Goal: Task Accomplishment & Management: Complete application form

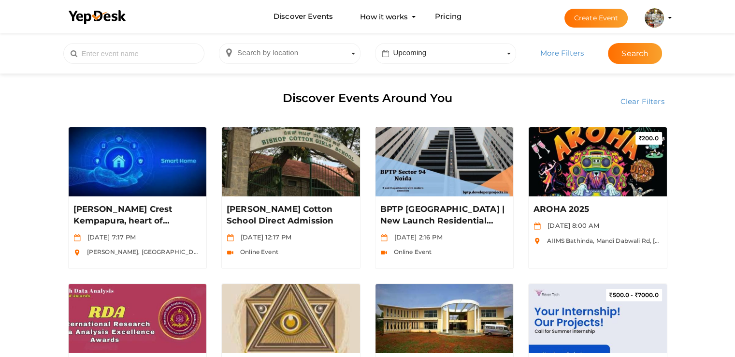
click at [658, 23] on img at bounding box center [654, 17] width 19 height 19
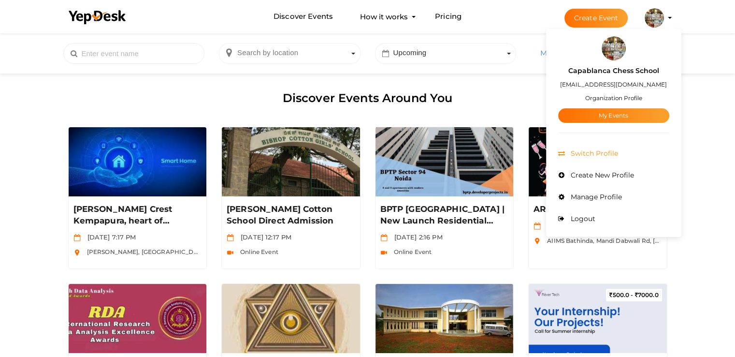
click at [569, 155] on span "Switch Profile" at bounding box center [594, 153] width 50 height 9
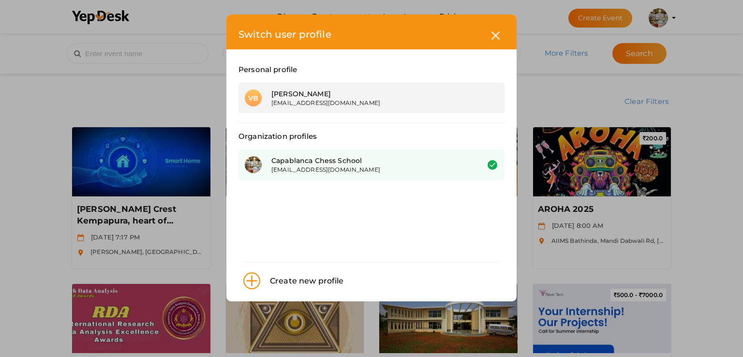
click at [348, 98] on div "Vijin Babu" at bounding box center [367, 94] width 193 height 10
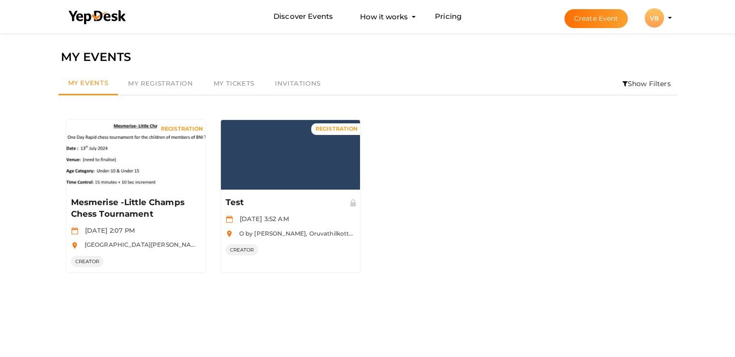
click at [197, 5] on li "Discover Events How it works Powerful Registration / Ticketing Start selling yo…" at bounding box center [367, 16] width 613 height 32
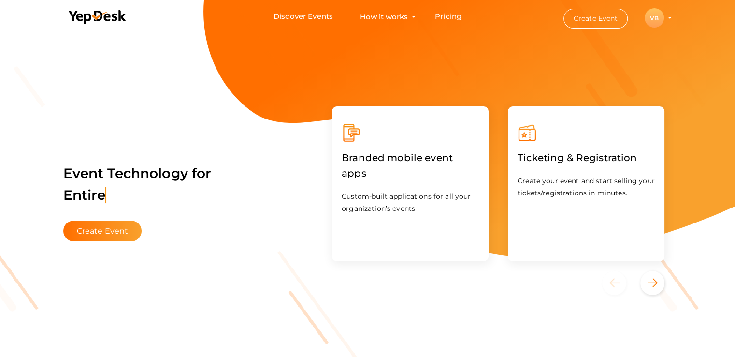
click at [670, 20] on li "Create Event VB VB Vijin Babu md@capablancachessschool.com Personal Profile My …" at bounding box center [609, 17] width 130 height 35
click at [656, 17] on div "VB" at bounding box center [654, 17] width 19 height 19
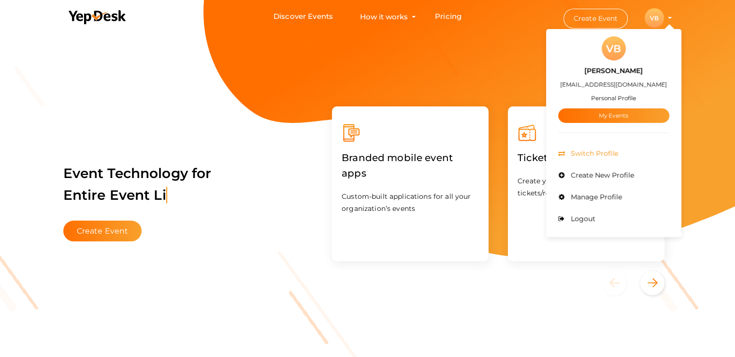
click at [580, 151] on span "Switch Profile" at bounding box center [594, 153] width 50 height 9
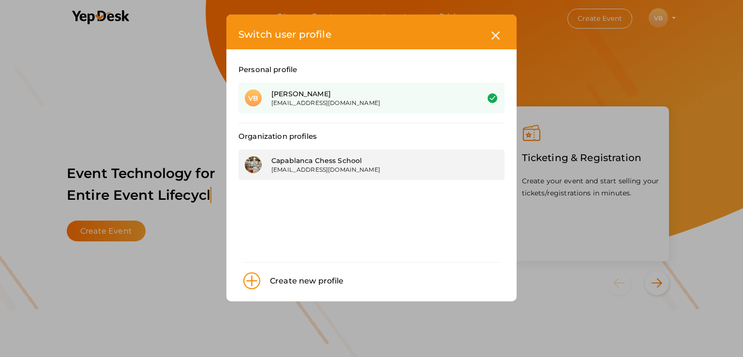
click at [294, 173] on div "[EMAIL_ADDRESS][DOMAIN_NAME]" at bounding box center [367, 169] width 193 height 8
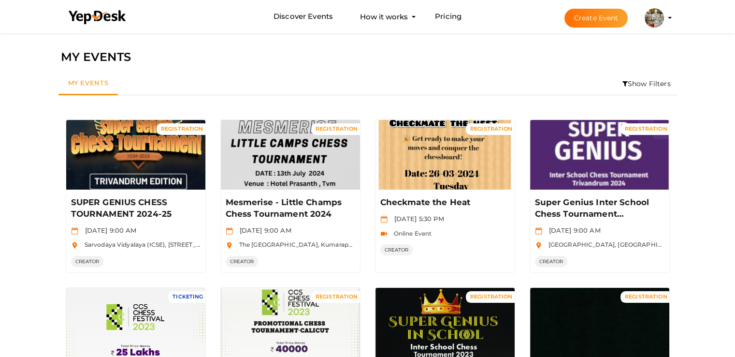
click at [594, 18] on button "Create Event" at bounding box center [597, 18] width 64 height 19
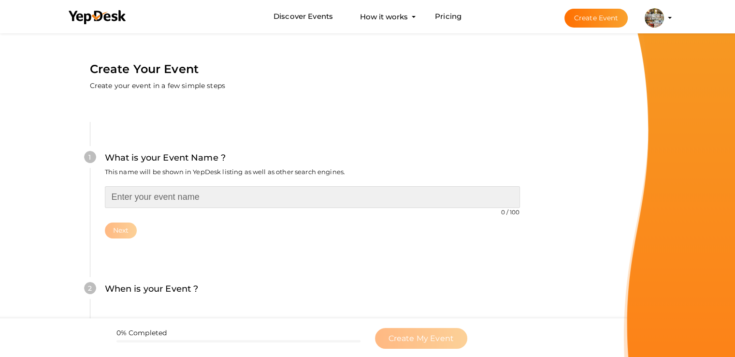
click at [159, 198] on input "text" at bounding box center [312, 197] width 415 height 22
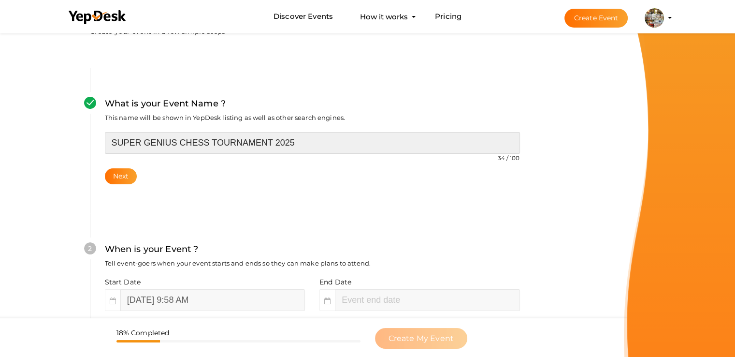
scroll to position [54, 0]
click at [308, 148] on input "SUPER GENIUS CHESS TOURNAMENT 2025" at bounding box center [312, 143] width 415 height 22
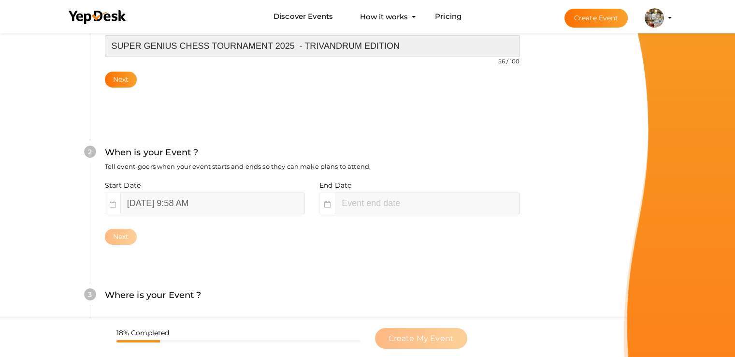
scroll to position [154, 0]
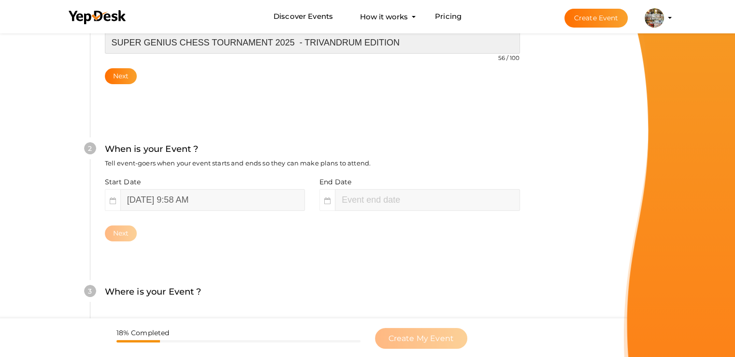
type input "SUPER GENIUS CHESS TOURNAMENT 2025 - TRIVANDRUM EDITION"
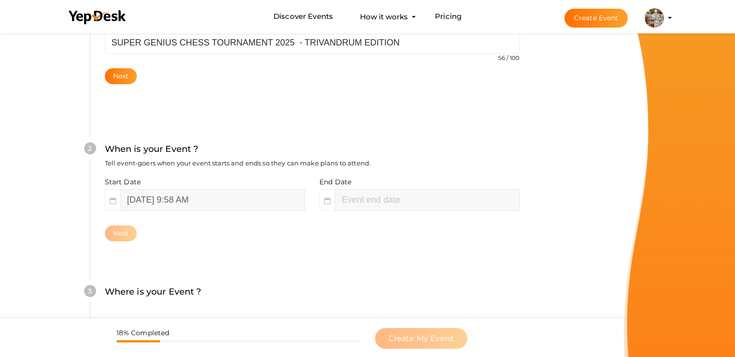
click at [200, 222] on div "Start Date October 9, 2025 9:58 AM End Date Next" at bounding box center [312, 209] width 415 height 64
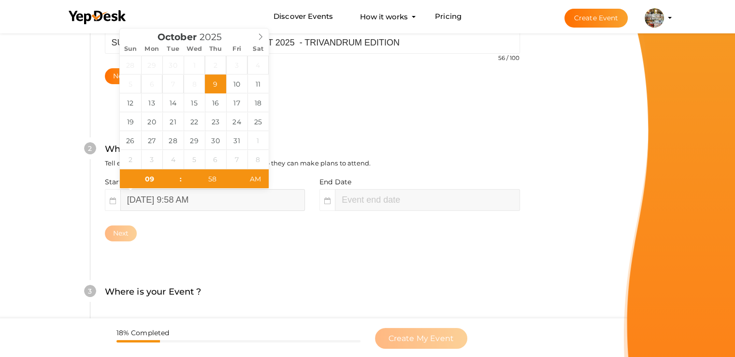
click at [199, 201] on input "October 9, 2025 9:58 AM" at bounding box center [212, 200] width 185 height 22
click at [210, 182] on input "58" at bounding box center [211, 178] width 59 height 19
type input "00"
type input "11"
type input "58"
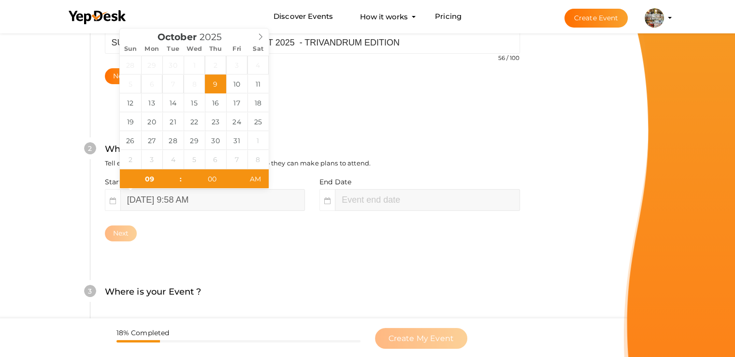
type input "October 9, 2025 9:00 AM"
click at [280, 253] on div "2 When is your Event ? Tell event-goers when your event starts and ends so they…" at bounding box center [312, 191] width 445 height 157
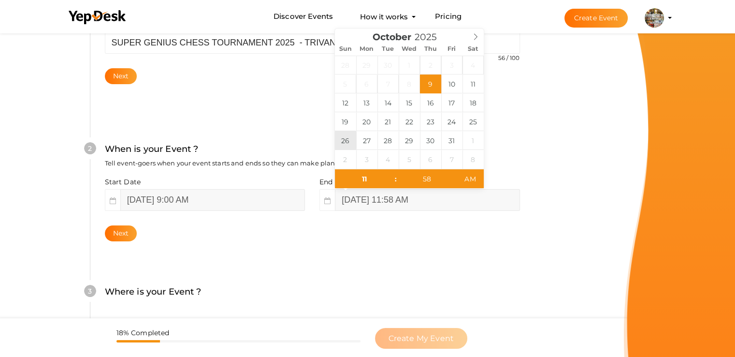
type input "October 26, 2025 11:58 AM"
type input "06"
type input "October 26, 2025 6:58 AM"
click at [437, 183] on input "58" at bounding box center [426, 178] width 59 height 19
type input "00"
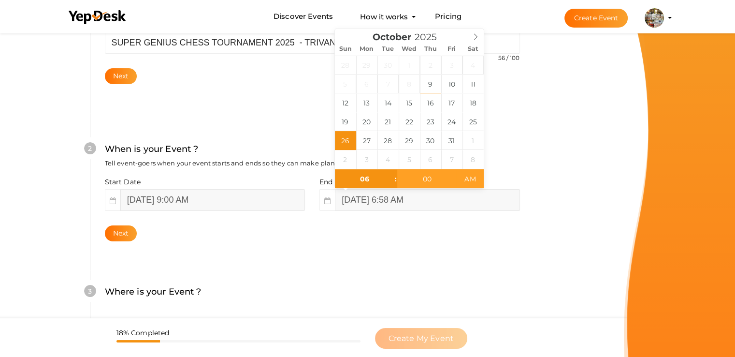
type input "[DATE] 6:00 PM"
click at [467, 179] on span "AM" at bounding box center [470, 178] width 27 height 19
click at [418, 240] on div "Next" at bounding box center [312, 233] width 415 height 16
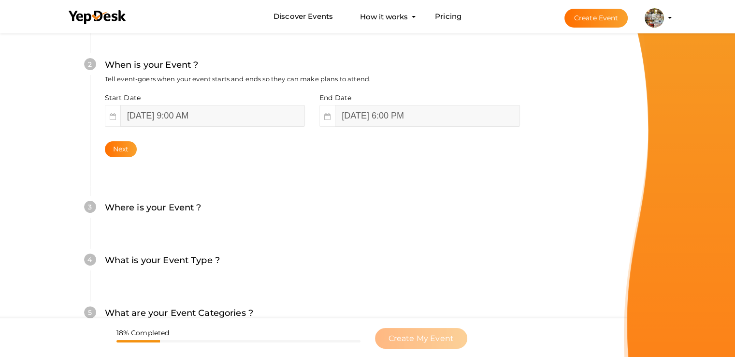
scroll to position [251, 0]
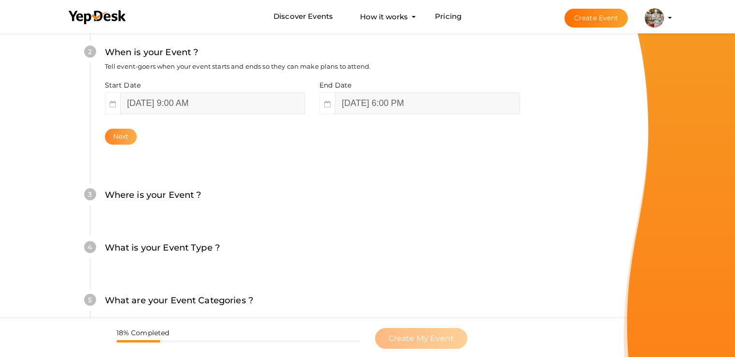
click at [122, 137] on button "Next" at bounding box center [121, 137] width 32 height 16
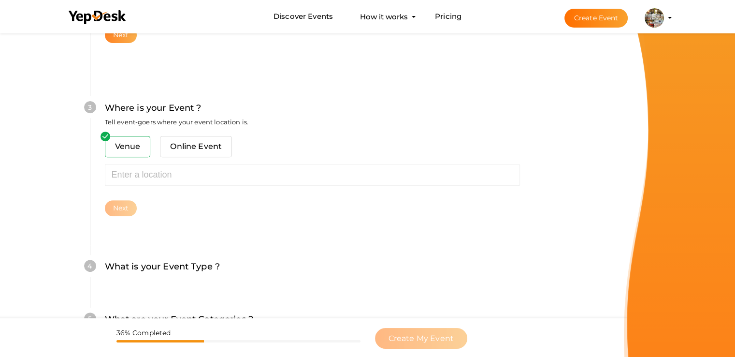
scroll to position [356, 0]
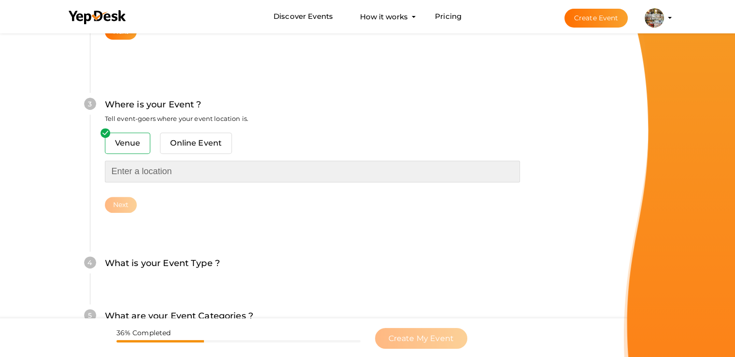
click at [166, 165] on input "text" at bounding box center [312, 172] width 415 height 22
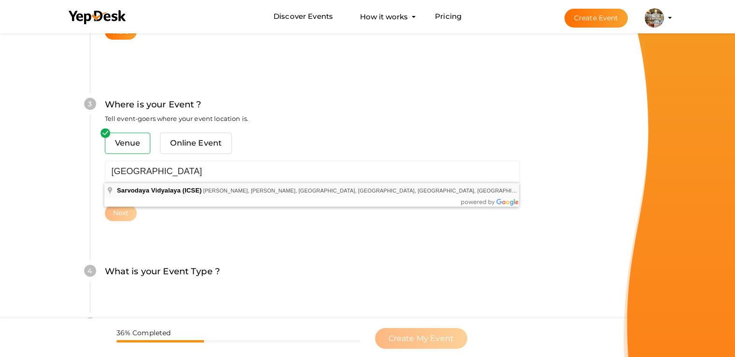
type input "Sarvodaya Vidyalaya (ICSE), [STREET_ADDRESS]"
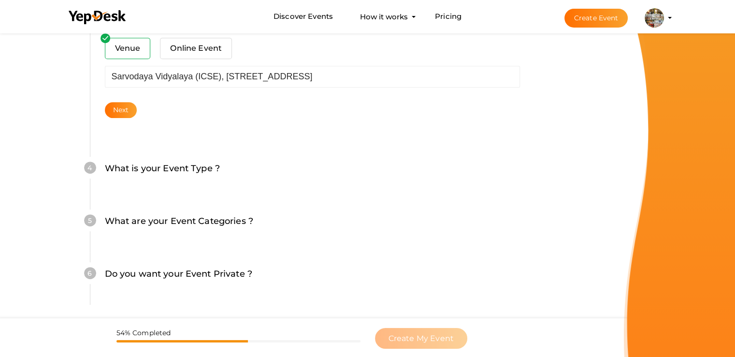
scroll to position [453, 0]
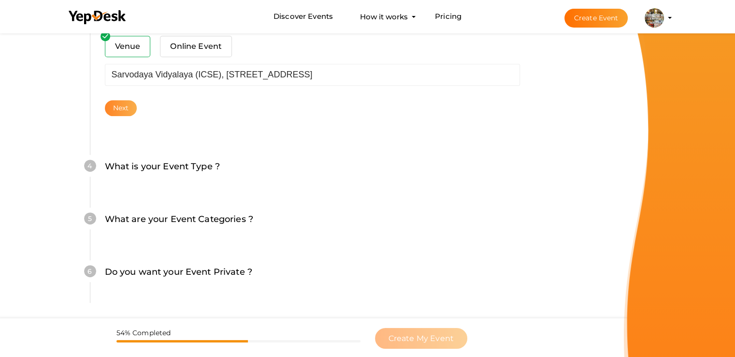
click at [128, 107] on button "Next" at bounding box center [121, 108] width 32 height 16
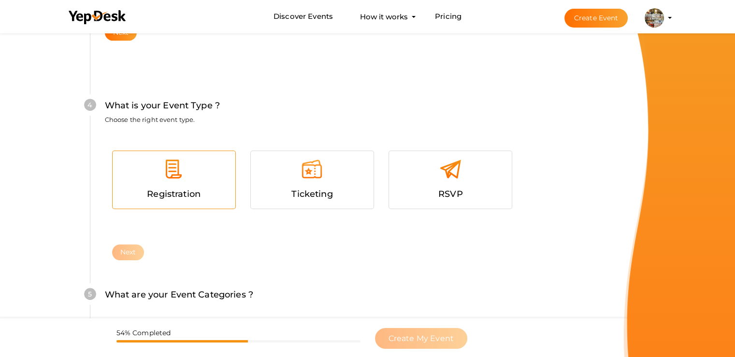
scroll to position [529, 0]
click at [210, 185] on div at bounding box center [174, 171] width 108 height 29
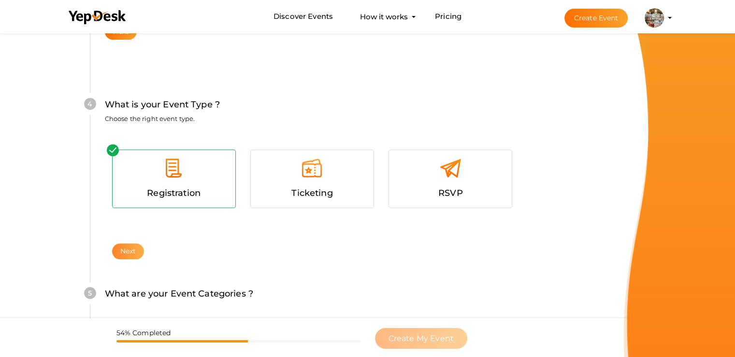
click at [128, 249] on button "Next" at bounding box center [128, 251] width 32 height 16
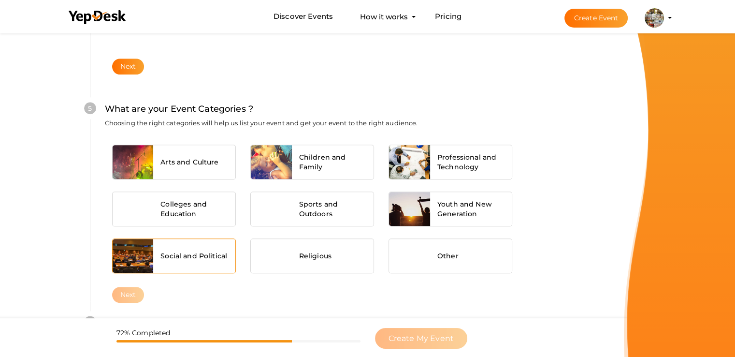
scroll to position [731, 0]
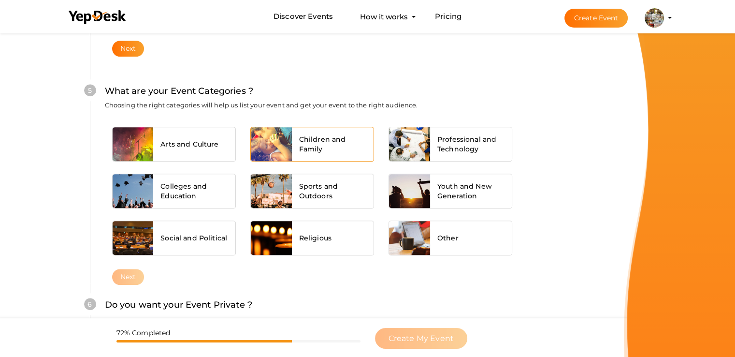
click at [323, 151] on span "Children and Family" at bounding box center [333, 143] width 68 height 19
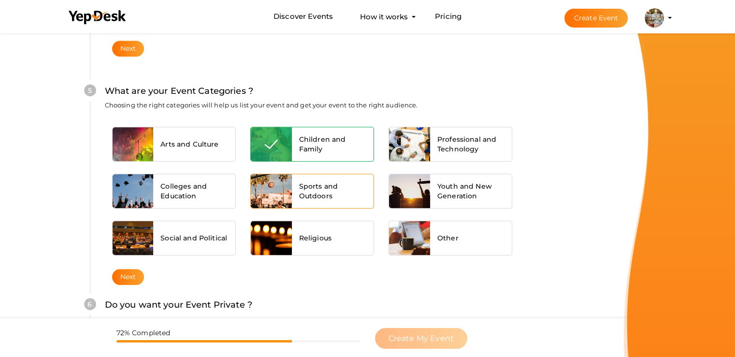
click at [321, 192] on span "Sports and Outdoors" at bounding box center [333, 190] width 68 height 19
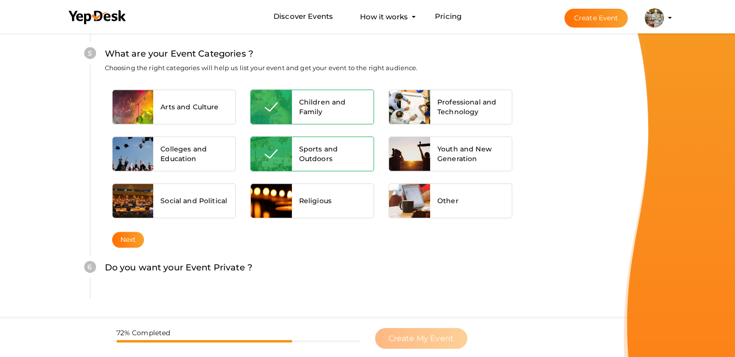
scroll to position [808, 0]
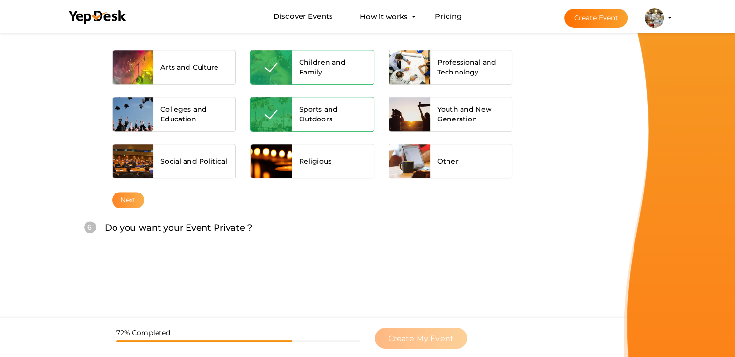
click at [131, 195] on button "Next" at bounding box center [128, 200] width 32 height 16
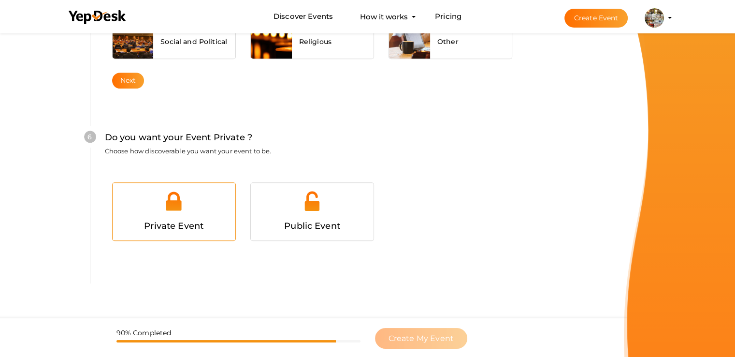
scroll to position [944, 0]
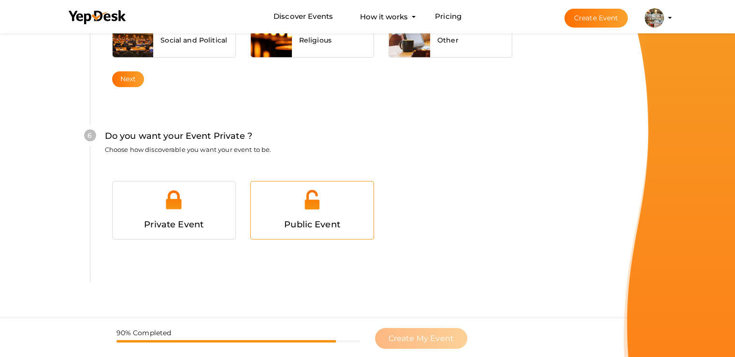
click at [300, 211] on div at bounding box center [312, 203] width 108 height 29
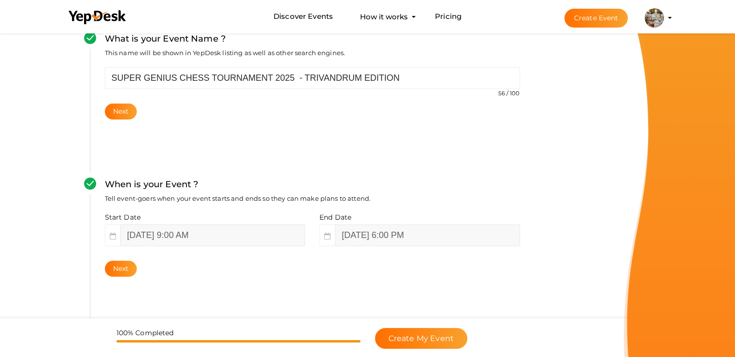
scroll to position [193, 0]
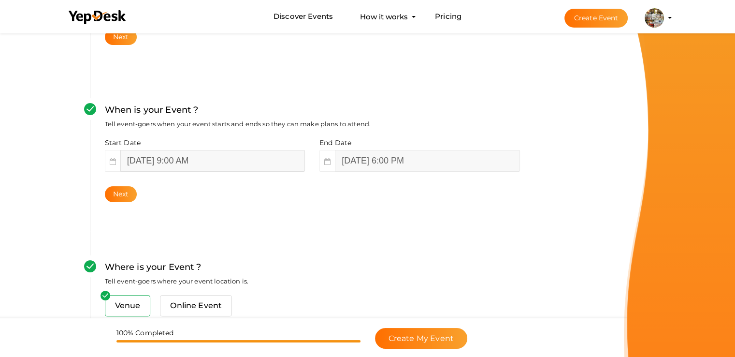
click at [174, 160] on input "October 9, 2025 9:00 AM" at bounding box center [212, 161] width 185 height 22
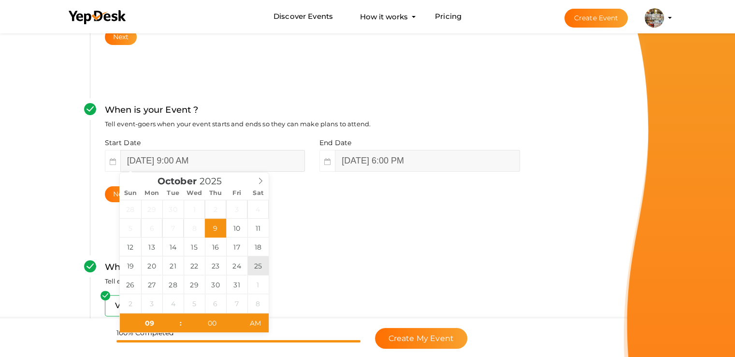
type input "October 25, 2025 9:00 AM"
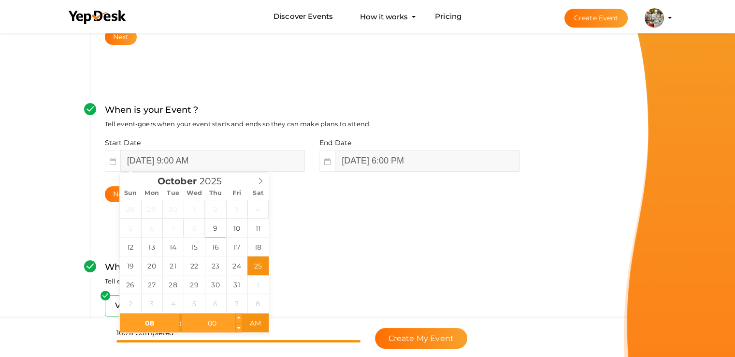
type input "08"
type input "[DATE] 8:00 AM"
click at [213, 325] on input "00" at bounding box center [211, 322] width 59 height 19
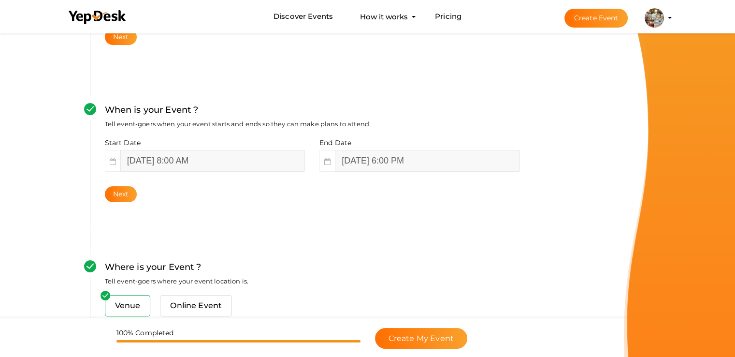
click at [380, 277] on div "Where is your Event ? Tell event-goers where your event location is." at bounding box center [312, 277] width 415 height 35
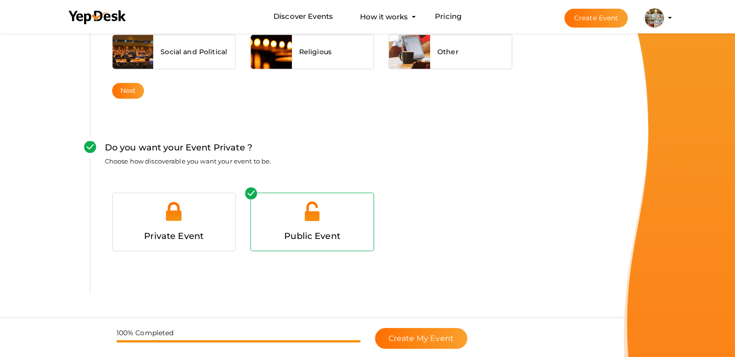
scroll to position [966, 0]
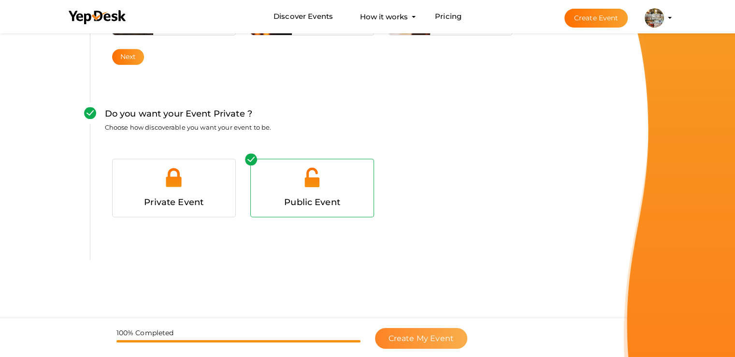
click at [433, 336] on span "Create My Event" at bounding box center [421, 338] width 65 height 9
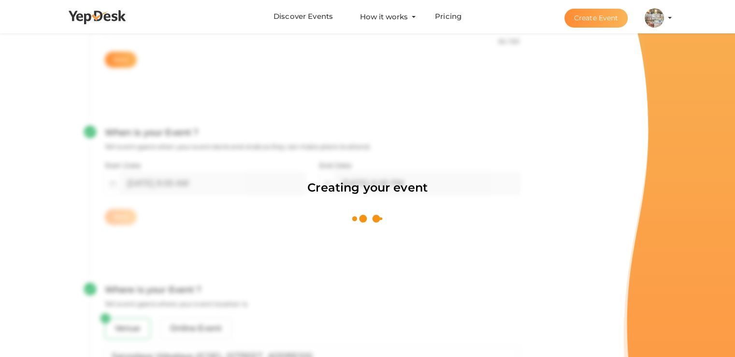
scroll to position [145, 0]
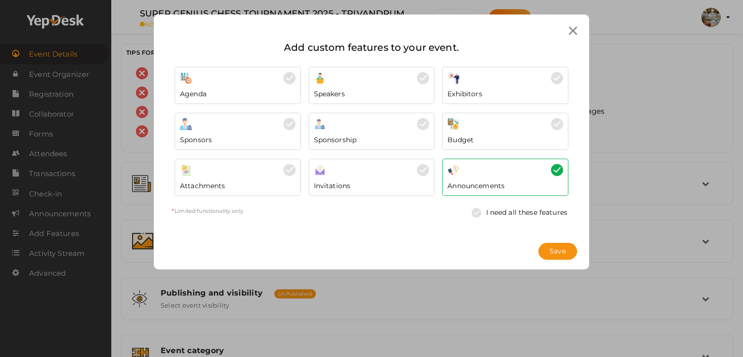
click at [571, 33] on icon at bounding box center [573, 31] width 8 height 8
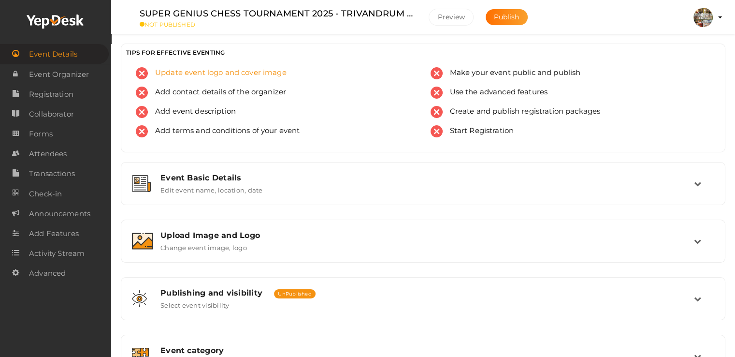
click at [202, 68] on span "Update event logo and cover image" at bounding box center [217, 73] width 139 height 12
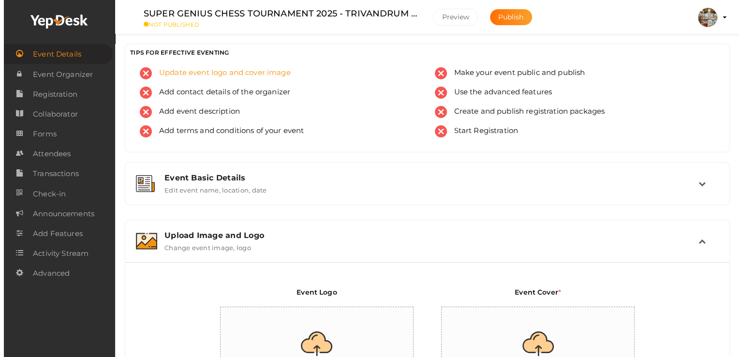
scroll to position [159, 0]
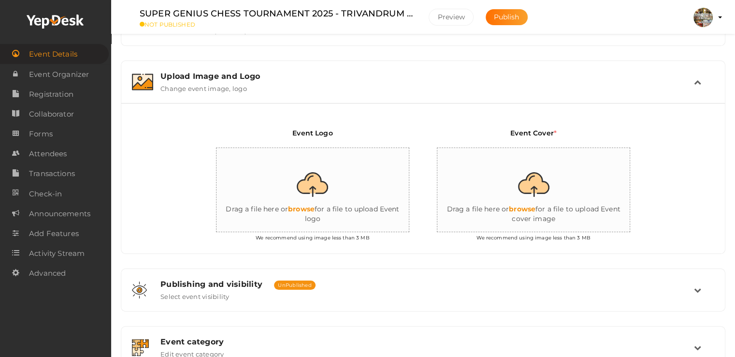
click at [333, 201] on input "file" at bounding box center [313, 190] width 193 height 85
type input "C:\fakepath\WhatsApp Image 2025-10-04 at 1.27.13 PM.jpeg"
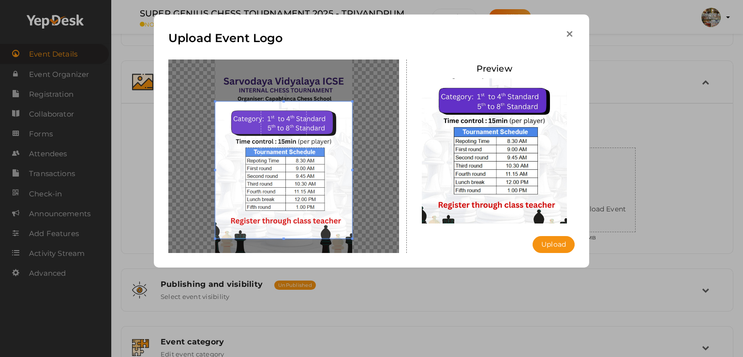
click at [569, 35] on icon "button" at bounding box center [569, 34] width 10 height 10
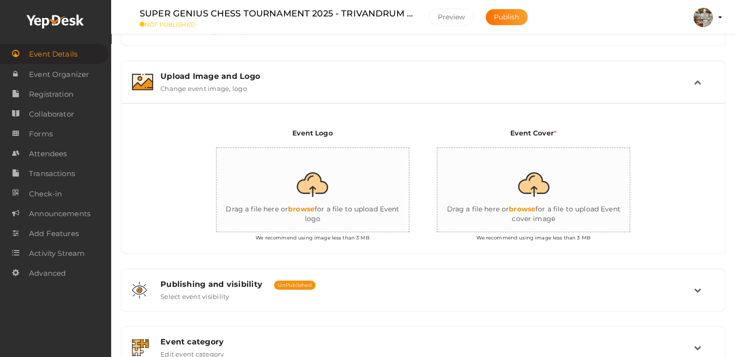
click at [312, 183] on input "file" at bounding box center [313, 190] width 193 height 85
type input "C:\fakepath\WhatsApp Image 2025-10-04 at 5.07.10 PM.jpeg"
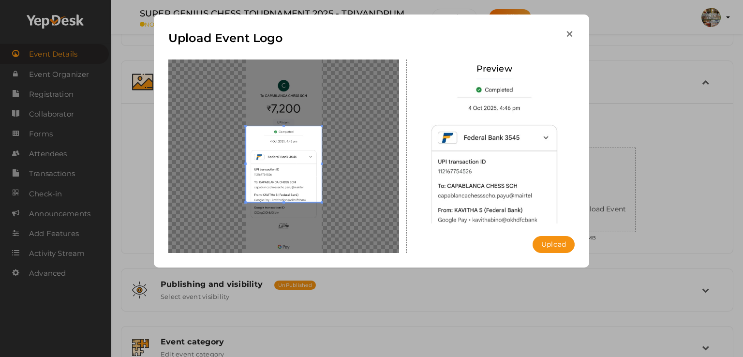
click at [570, 37] on icon "button" at bounding box center [569, 34] width 10 height 10
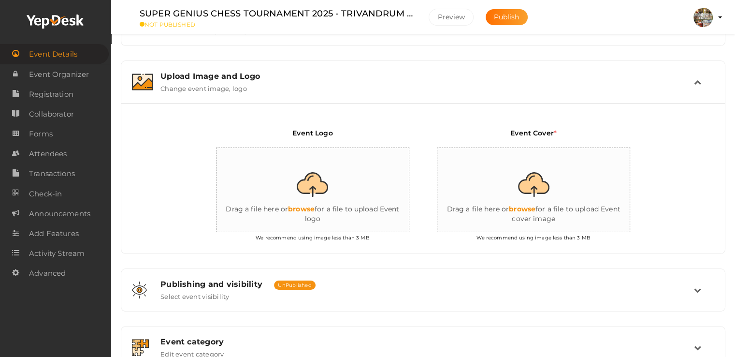
click at [320, 184] on input "file" at bounding box center [313, 190] width 193 height 85
type input "C:\fakepath\WIN_20250423_12_46_45_Pro.jpg"
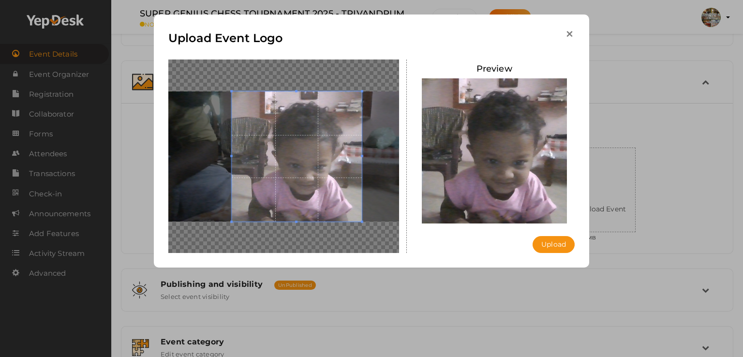
click at [570, 34] on icon "button" at bounding box center [569, 34] width 10 height 10
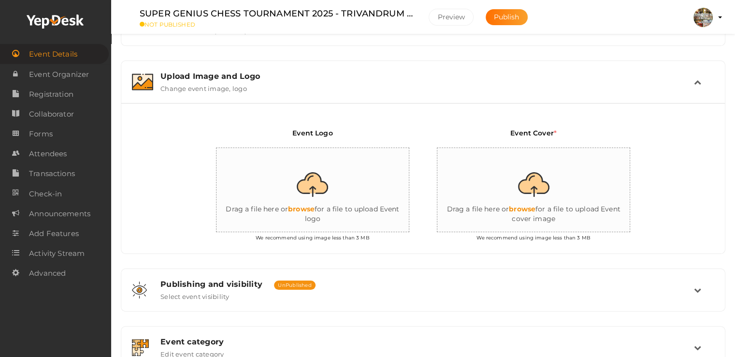
click at [313, 177] on input "file" at bounding box center [313, 190] width 193 height 85
click at [310, 207] on input "file" at bounding box center [313, 190] width 193 height 85
type input "C:\fakepath\Capture CCS SUPER GENIUS.PNG"
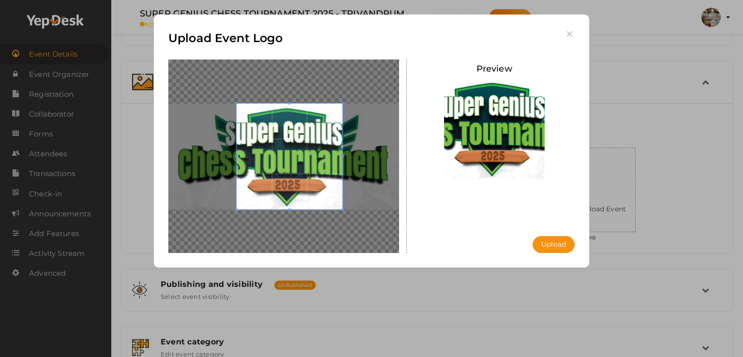
drag, startPoint x: 267, startPoint y: 175, endPoint x: 271, endPoint y: 197, distance: 23.1
click at [261, 155] on span at bounding box center [289, 156] width 106 height 106
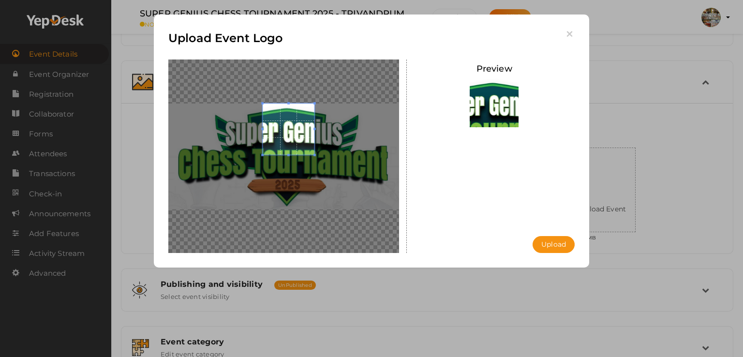
drag, startPoint x: 288, startPoint y: 209, endPoint x: 290, endPoint y: 154, distance: 55.1
click at [290, 154] on div at bounding box center [289, 129] width 52 height 52
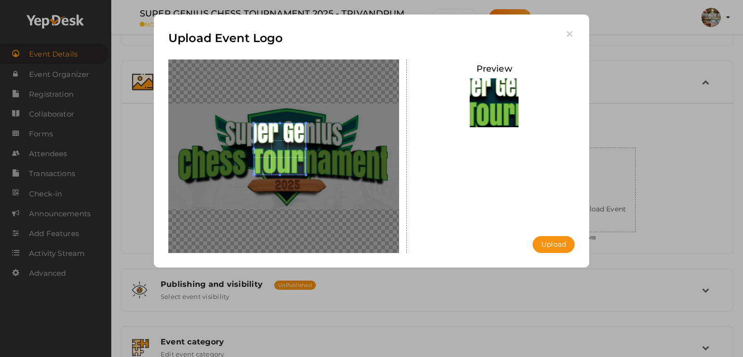
drag, startPoint x: 293, startPoint y: 146, endPoint x: 284, endPoint y: 175, distance: 30.3
click at [284, 175] on div at bounding box center [280, 149] width 52 height 52
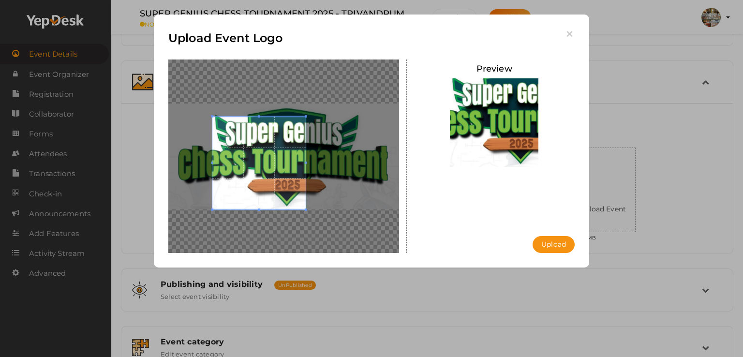
drag, startPoint x: 253, startPoint y: 174, endPoint x: 143, endPoint y: 237, distance: 127.5
click at [144, 239] on div "Upload Event Logo Preview Upload Uploading..." at bounding box center [371, 178] width 743 height 357
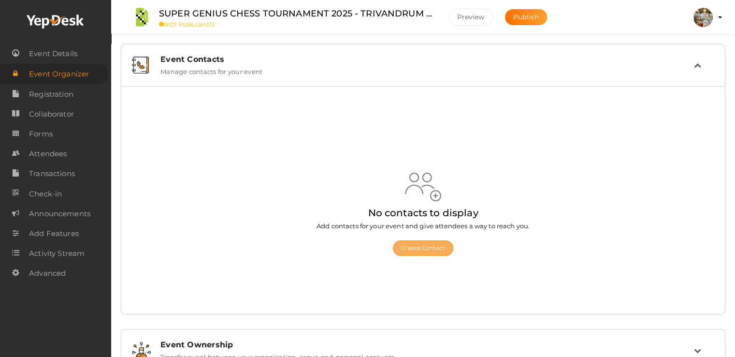
click at [429, 245] on button "Create Contact" at bounding box center [423, 247] width 60 height 15
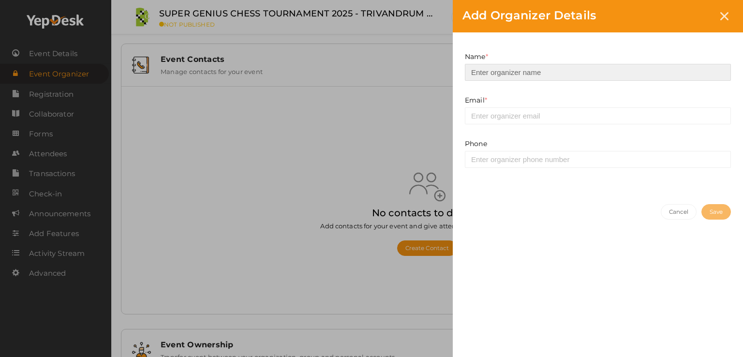
click at [495, 72] on input at bounding box center [598, 72] width 266 height 17
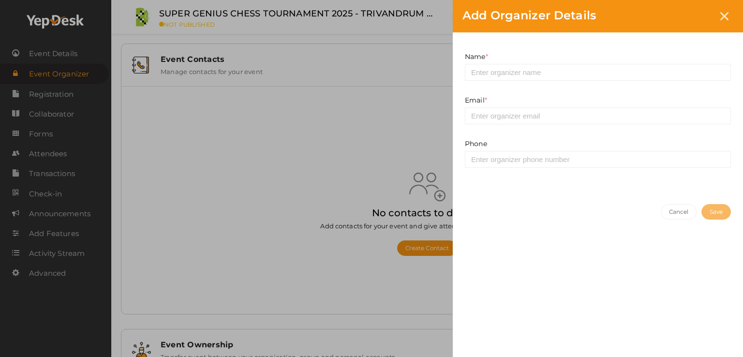
click at [342, 166] on div "Add Organizer Details Name * This field is Required. Email * This field is Requ…" at bounding box center [371, 178] width 743 height 357
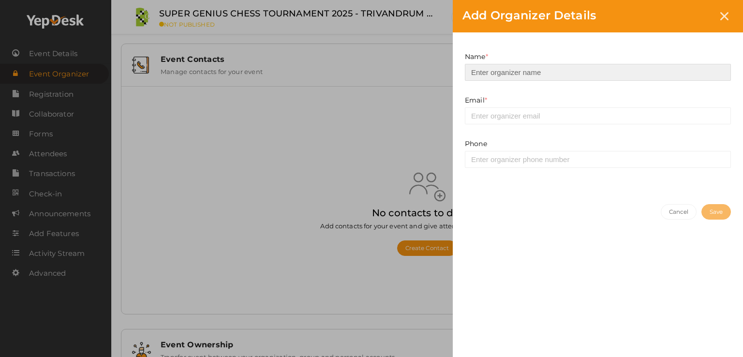
click at [485, 68] on input at bounding box center [598, 72] width 266 height 17
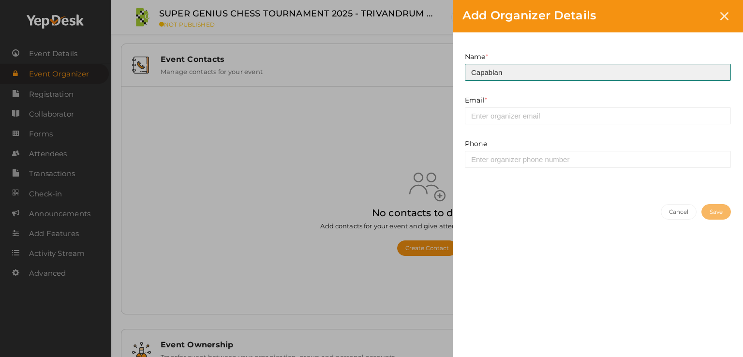
type input "Capablanca Chess School"
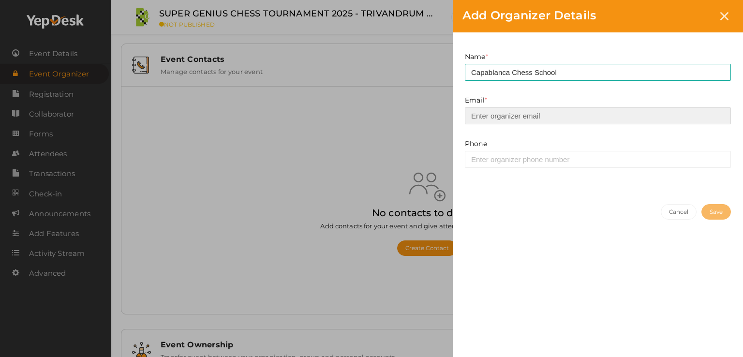
click at [518, 117] on input "email" at bounding box center [598, 115] width 266 height 17
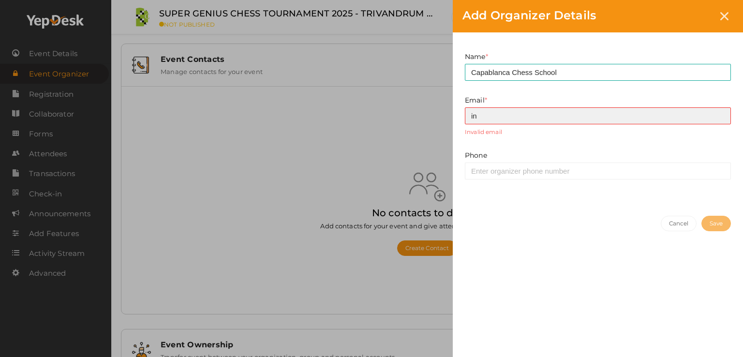
type input "info@capablancachessschool.com"
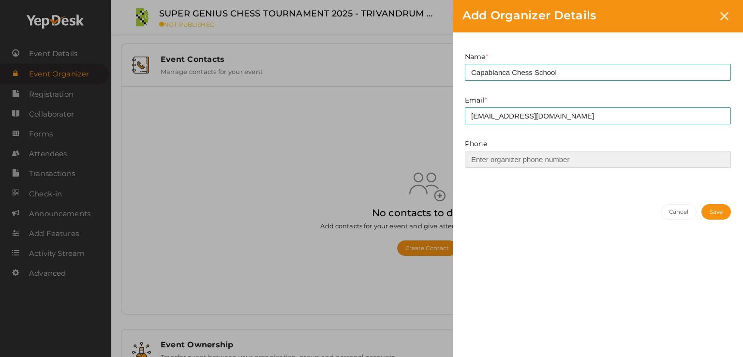
click at [508, 167] on input at bounding box center [598, 159] width 266 height 17
type input "8590670067"
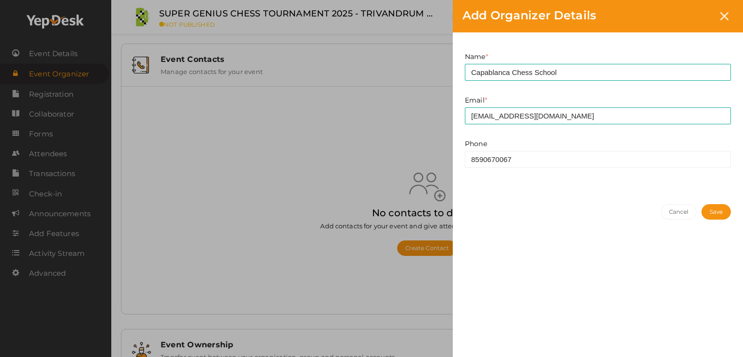
click at [701, 210] on button "Save" at bounding box center [715, 211] width 29 height 15
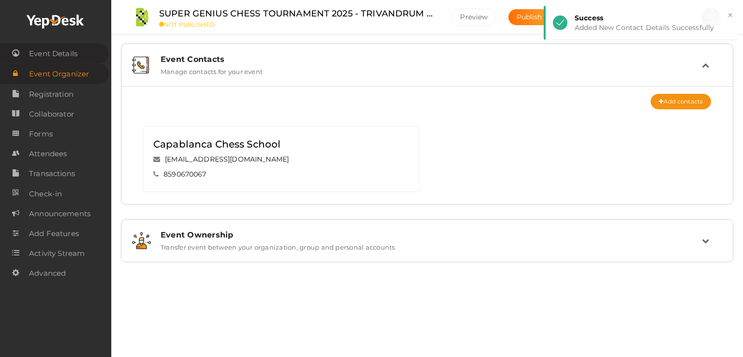
click at [56, 48] on span "Event Details" at bounding box center [53, 53] width 48 height 19
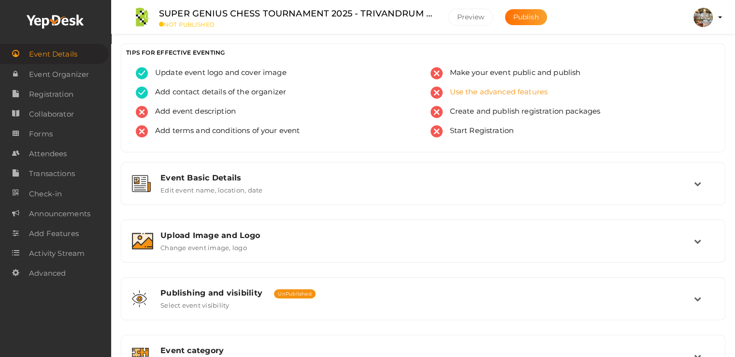
click at [482, 92] on span "Use the advanced features" at bounding box center [495, 93] width 105 height 12
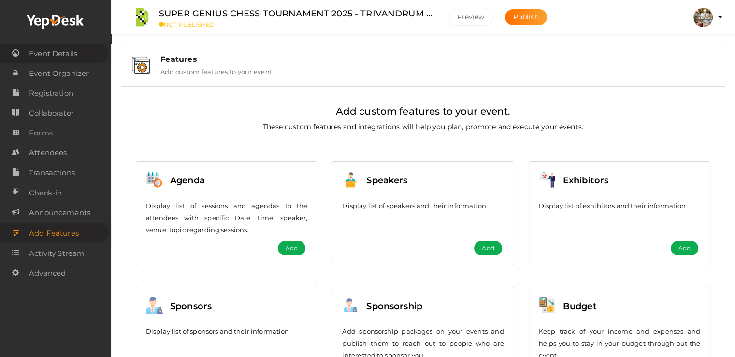
click at [37, 50] on span "Event Details" at bounding box center [53, 53] width 48 height 19
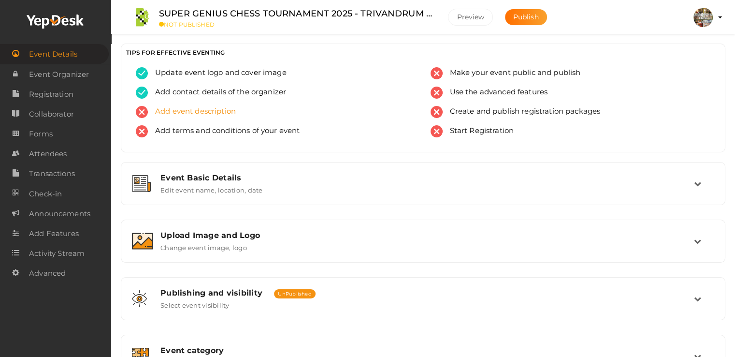
click at [201, 110] on span "Add event description" at bounding box center [192, 112] width 88 height 12
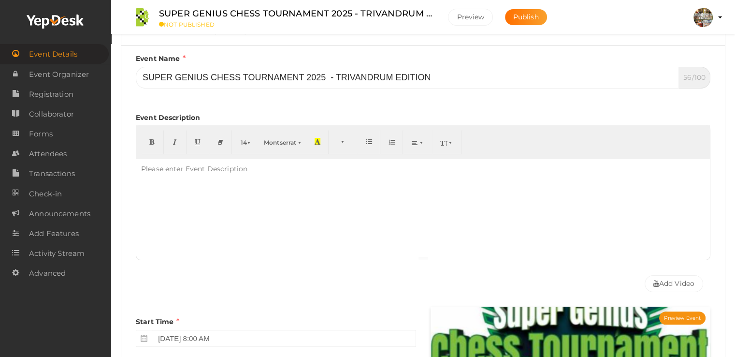
click at [57, 51] on span "Event Details" at bounding box center [53, 53] width 48 height 19
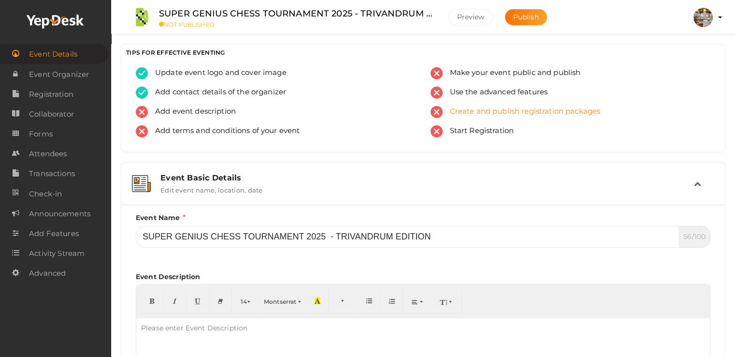
click at [467, 113] on span "Create and publish registration packages" at bounding box center [522, 112] width 158 height 12
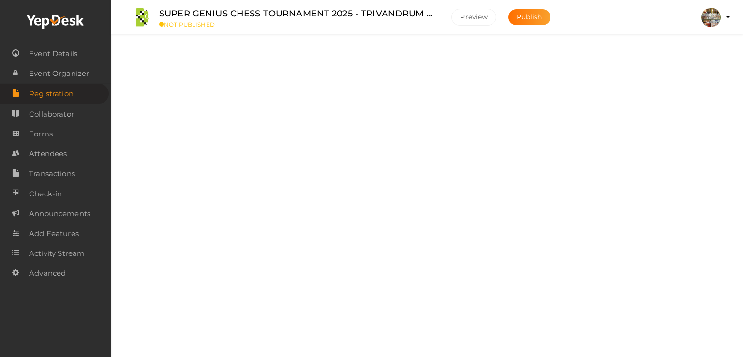
click at [467, 113] on div "Packages Create registration packages" at bounding box center [427, 94] width 582 height 42
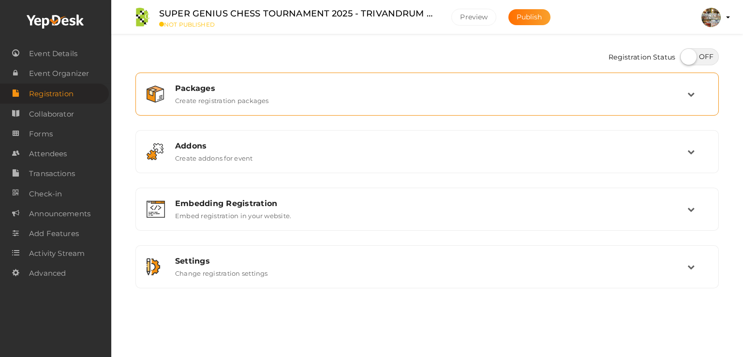
click at [558, 110] on div "Packages Create registration packages" at bounding box center [427, 94] width 572 height 32
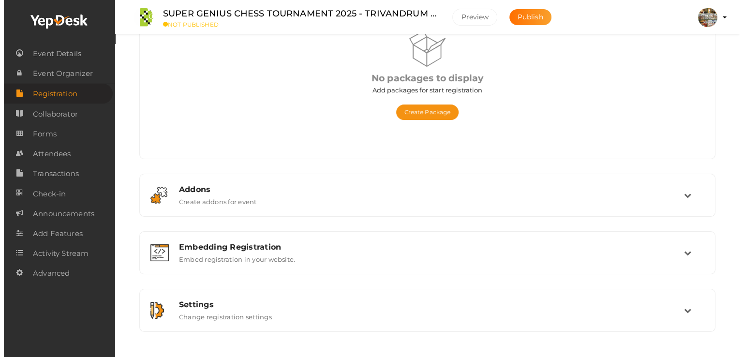
scroll to position [125, 0]
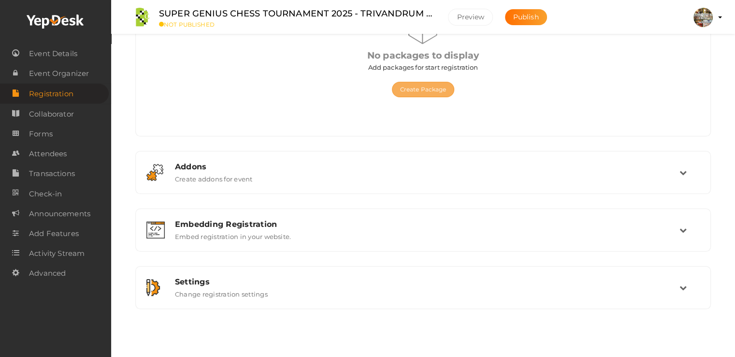
click at [425, 87] on button "Create Package" at bounding box center [423, 89] width 63 height 15
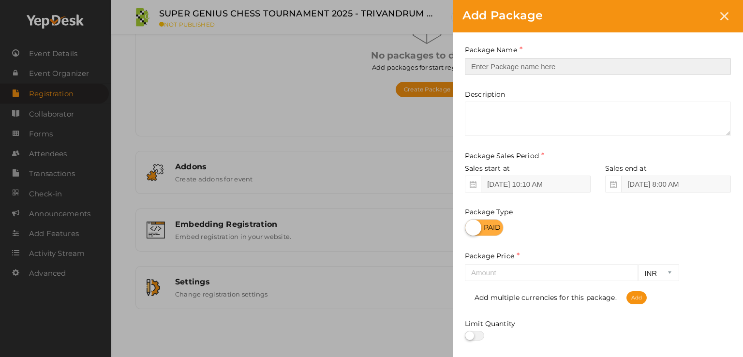
click at [487, 65] on input "text" at bounding box center [598, 66] width 266 height 17
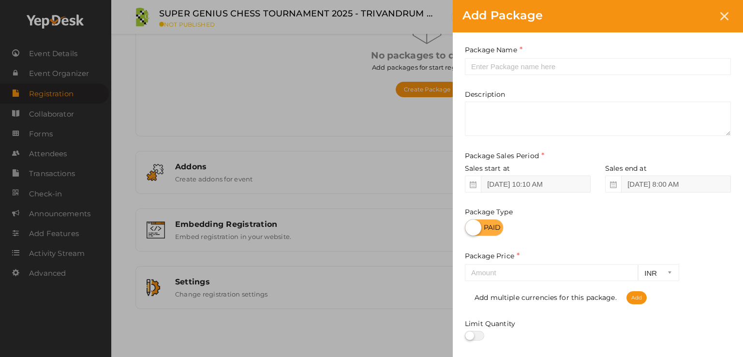
click at [419, 165] on div "Add Package Package Name This field is Required. Package Name already used. Des…" at bounding box center [371, 178] width 743 height 357
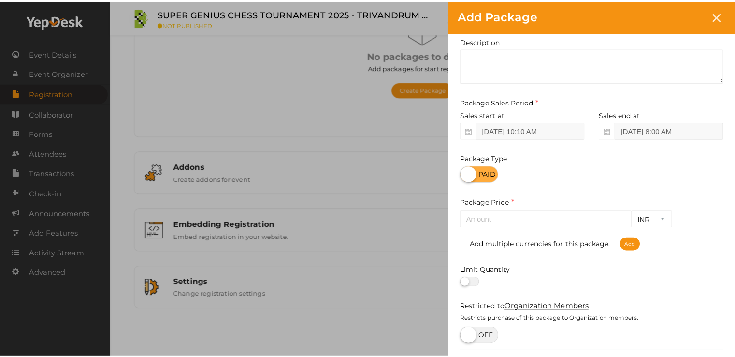
scroll to position [0, 0]
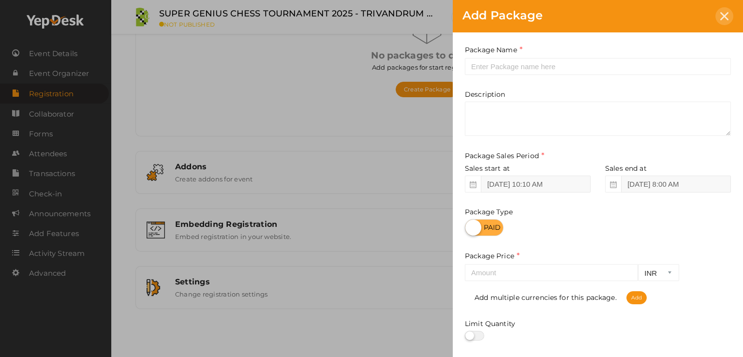
click at [724, 16] on icon at bounding box center [724, 16] width 8 height 8
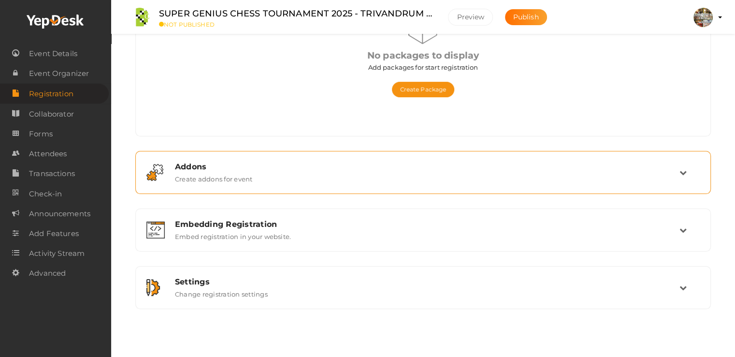
click at [310, 179] on div "Addons Create addons for event" at bounding box center [424, 172] width 512 height 21
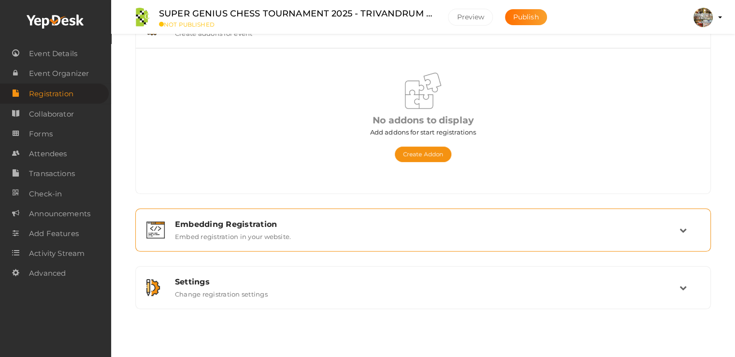
click at [278, 226] on div "Embedding Registration" at bounding box center [427, 223] width 505 height 9
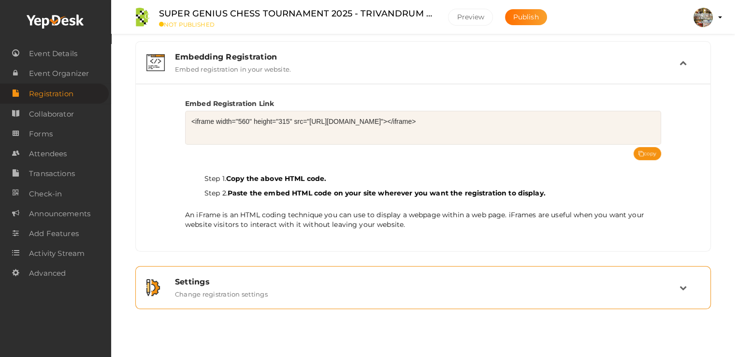
scroll to position [146, 0]
click at [248, 281] on div "Settings" at bounding box center [427, 282] width 505 height 9
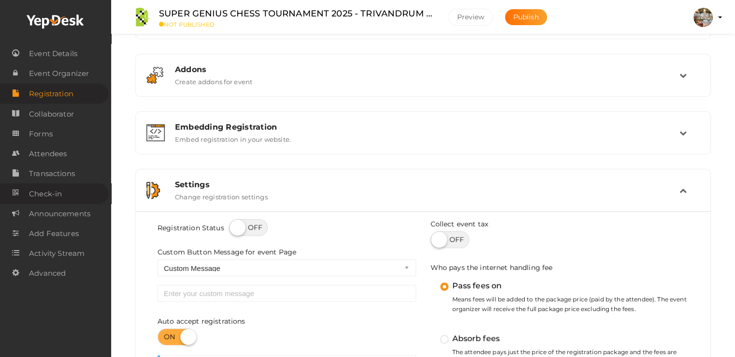
scroll to position [0, 0]
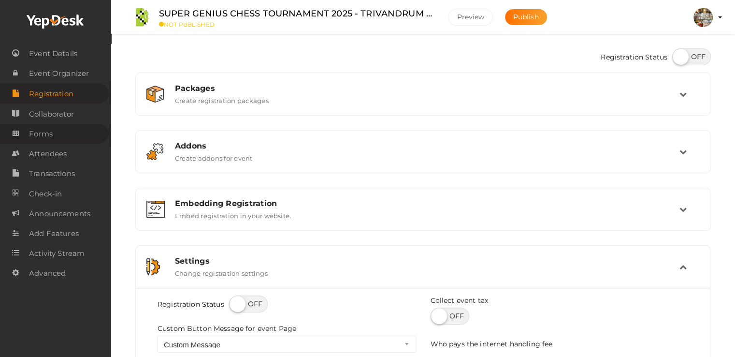
click at [48, 131] on span "Forms" at bounding box center [41, 133] width 24 height 19
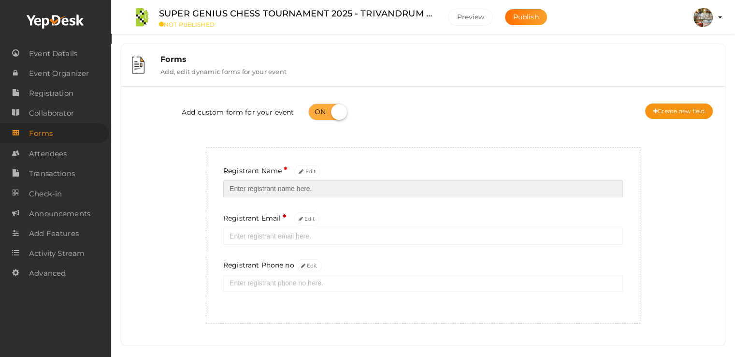
click at [263, 192] on input "text" at bounding box center [423, 188] width 400 height 17
click at [318, 190] on input "text" at bounding box center [423, 188] width 400 height 17
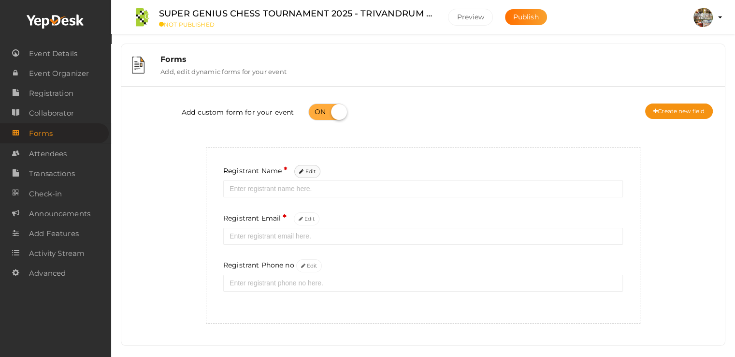
click at [301, 175] on button "Edit" at bounding box center [307, 171] width 26 height 13
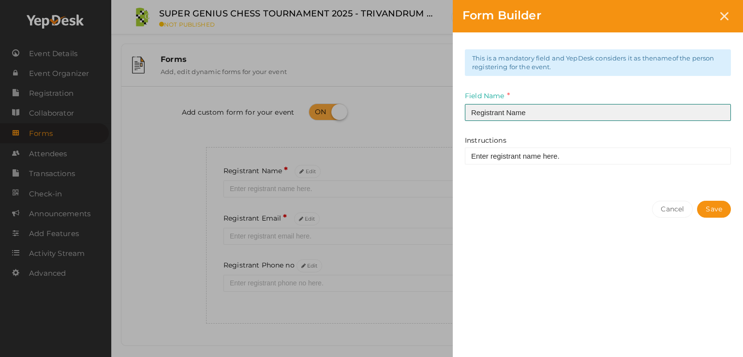
click at [537, 117] on input "Registrant Name" at bounding box center [598, 112] width 266 height 17
type input "R"
type input "Student Name"
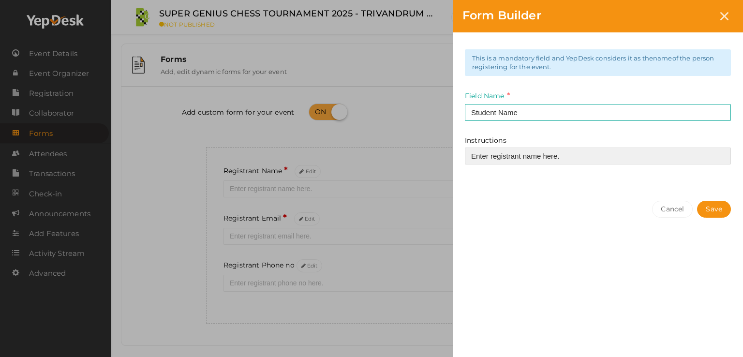
click at [570, 160] on input "Enter registrant name here." at bounding box center [598, 155] width 266 height 17
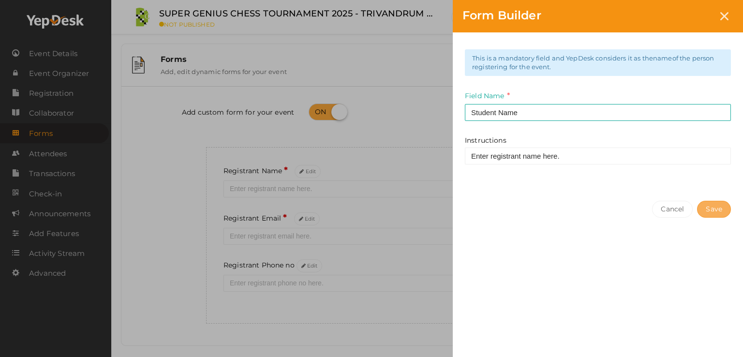
click at [715, 205] on button "Save" at bounding box center [714, 209] width 34 height 17
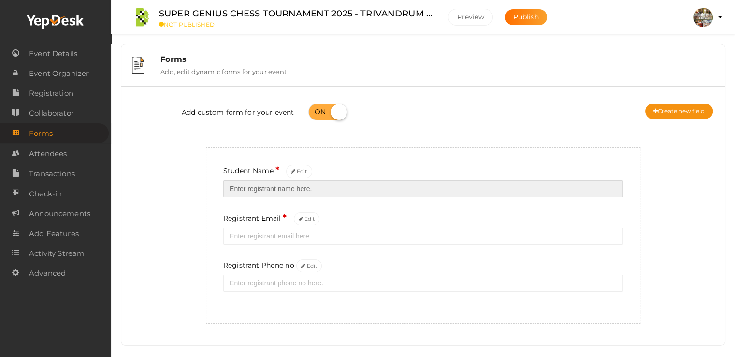
click at [313, 191] on input "text" at bounding box center [423, 188] width 400 height 17
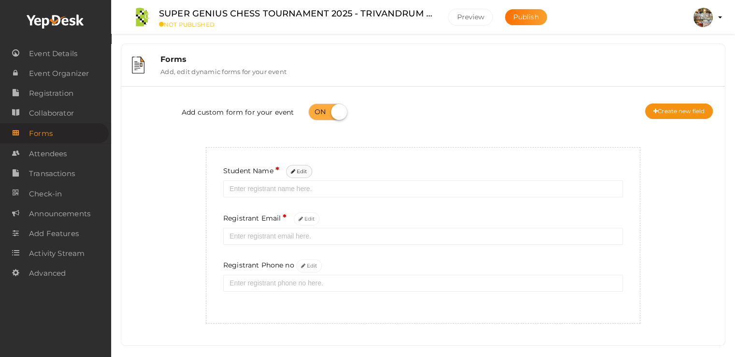
click at [293, 172] on icon at bounding box center [293, 171] width 4 height 5
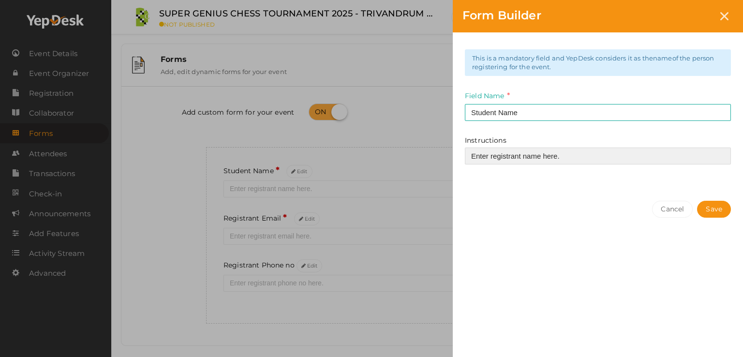
click at [562, 155] on input "Enter registrant name here." at bounding box center [598, 155] width 266 height 17
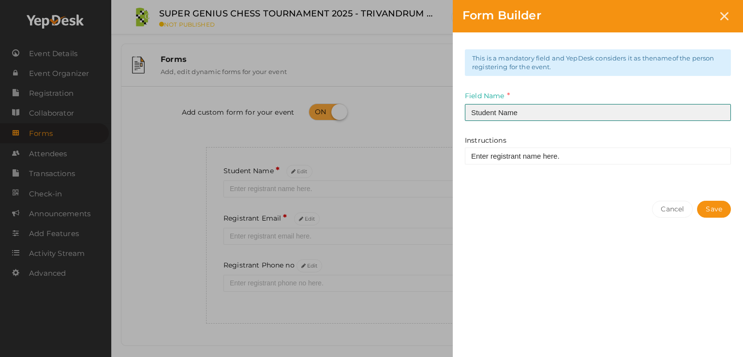
click at [497, 113] on input "Student Name" at bounding box center [598, 112] width 266 height 17
type input "Player Name"
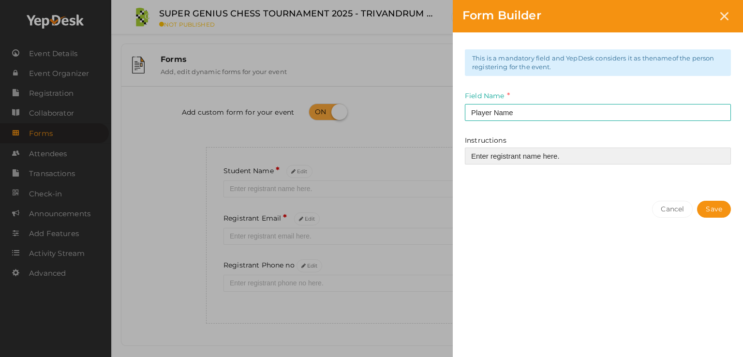
click at [563, 153] on input "Enter registrant name here." at bounding box center [598, 155] width 266 height 17
type input "E"
type input "Name of the student"
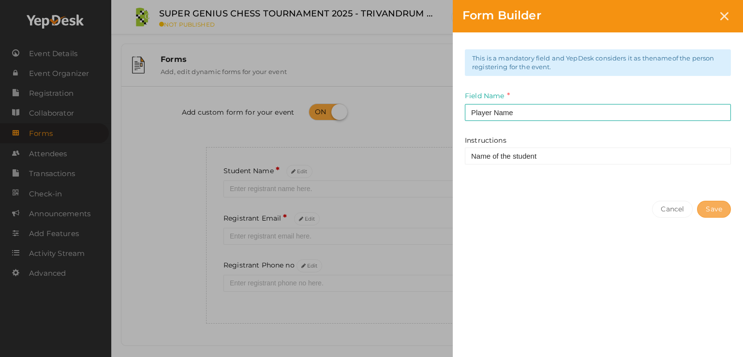
click at [712, 205] on button "Save" at bounding box center [714, 209] width 34 height 17
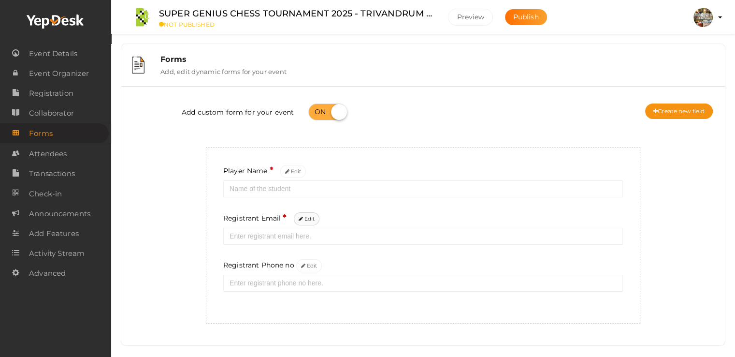
click at [303, 221] on button "Edit" at bounding box center [307, 218] width 26 height 13
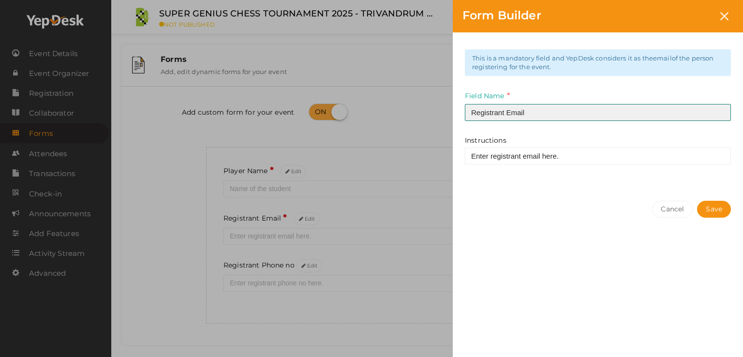
click at [540, 113] on input "Registrant Email" at bounding box center [598, 112] width 266 height 17
type input "Email"
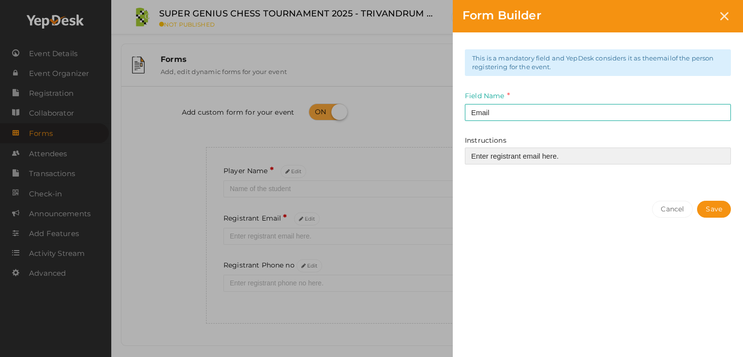
click at [582, 148] on input "Enter registrant email here." at bounding box center [598, 155] width 266 height 17
click at [522, 155] on input "Enter registrant email here." at bounding box center [598, 155] width 266 height 17
click at [530, 158] on input "Enter email here." at bounding box center [598, 155] width 266 height 17
type input "Enter email"
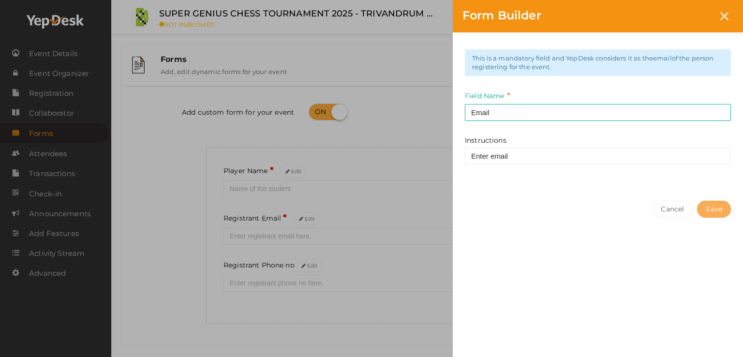
click at [724, 205] on button "Save" at bounding box center [714, 209] width 34 height 17
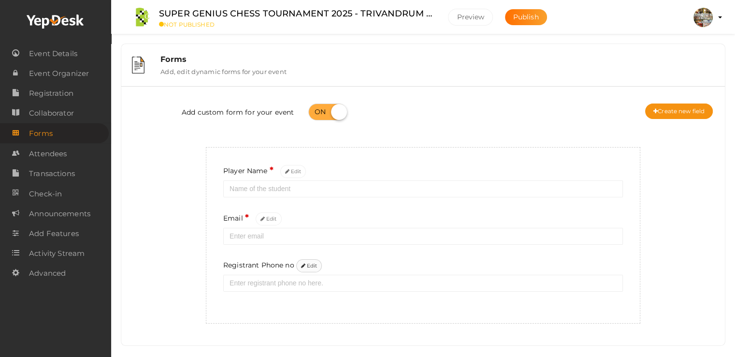
click at [305, 264] on icon at bounding box center [303, 265] width 4 height 5
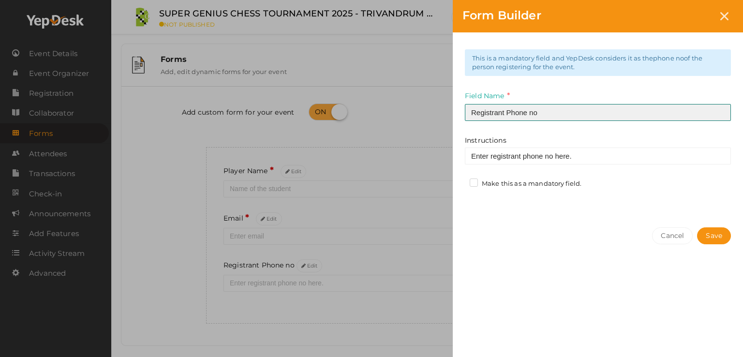
click at [506, 112] on input "Registrant Phone no" at bounding box center [598, 112] width 266 height 17
type input "Phone no"
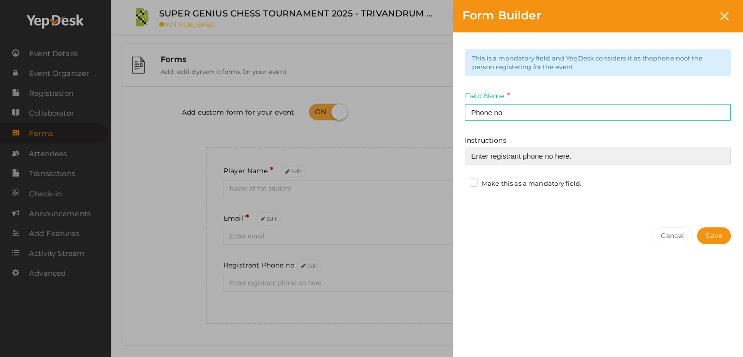
click at [524, 156] on input "Enter registrant phone no here." at bounding box center [598, 155] width 266 height 17
type input "Enter phone no here."
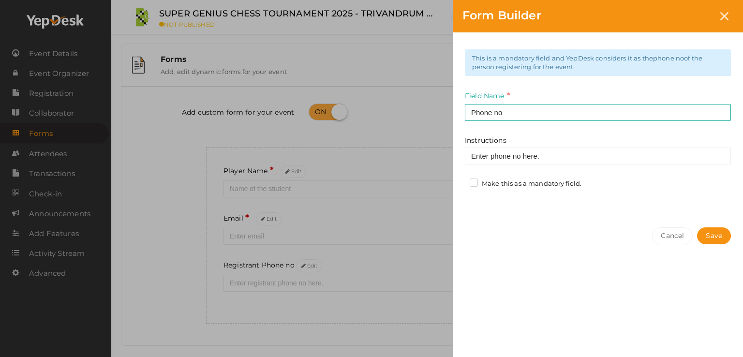
click at [478, 180] on label "Make this as a mandatory field." at bounding box center [525, 184] width 112 height 10
click at [460, 181] on input "Make this as a mandatory field." at bounding box center [460, 181] width 0 height 0
click at [709, 235] on button "Save" at bounding box center [714, 235] width 34 height 17
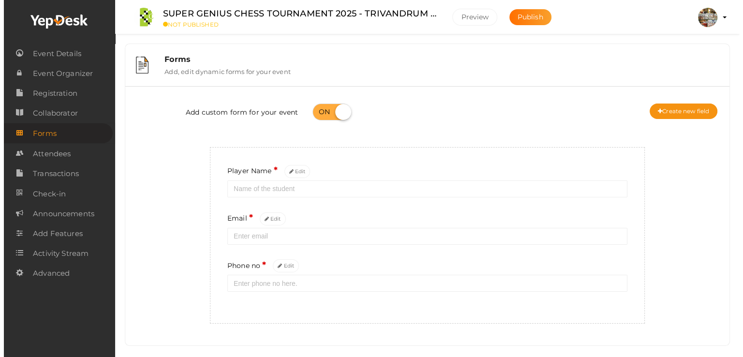
scroll to position [15, 0]
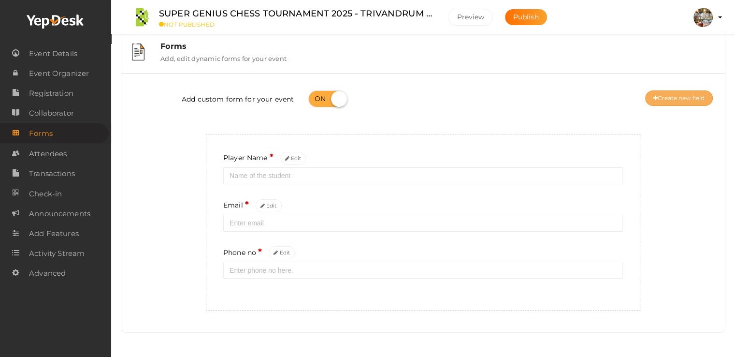
click at [665, 99] on button "Create new field" at bounding box center [679, 97] width 68 height 15
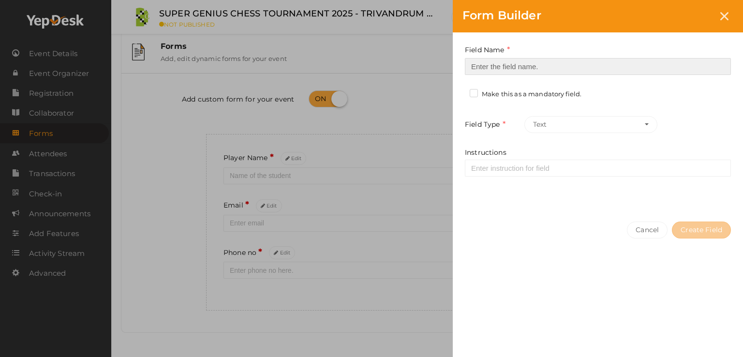
click at [508, 66] on input at bounding box center [598, 66] width 266 height 17
type input "Date of Birth"
click at [470, 91] on label "Make this as a mandatory field." at bounding box center [525, 94] width 112 height 10
click at [460, 91] on input "Make this as a mandatory field." at bounding box center [460, 91] width 0 height 0
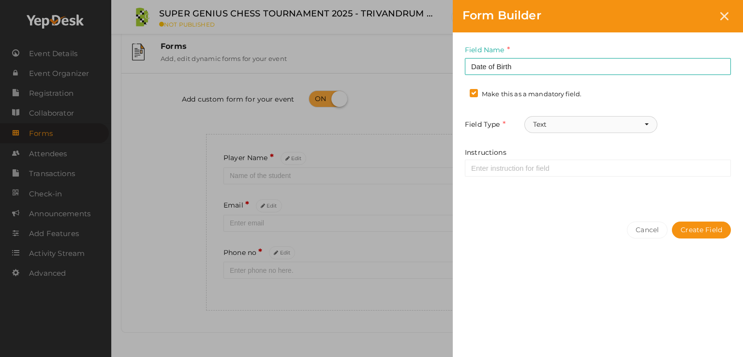
click at [549, 125] on button "Text" at bounding box center [590, 124] width 133 height 17
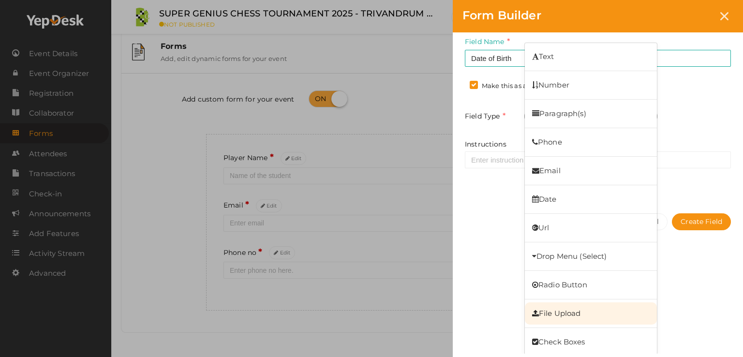
scroll to position [11, 0]
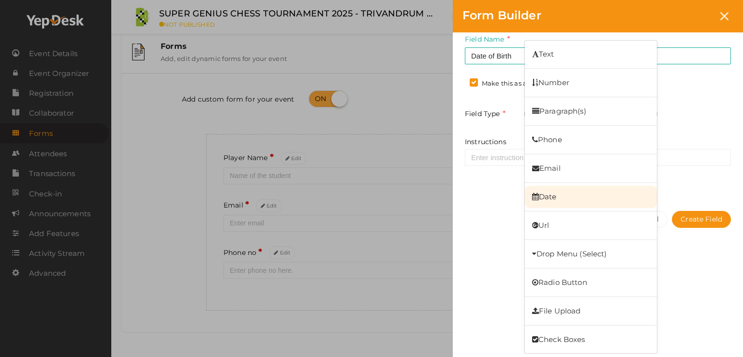
click at [566, 200] on link "Date" at bounding box center [591, 197] width 132 height 22
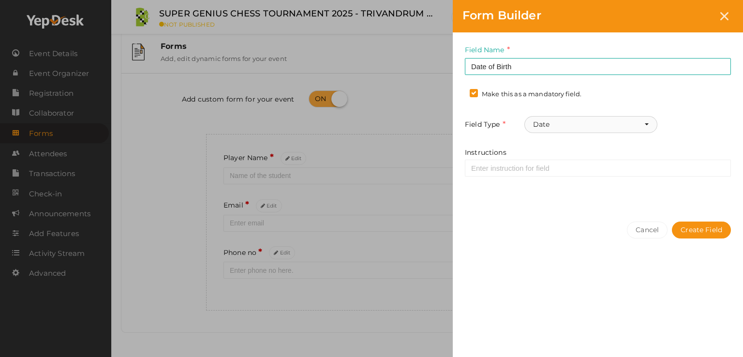
click at [647, 125] on button "Date" at bounding box center [590, 124] width 133 height 17
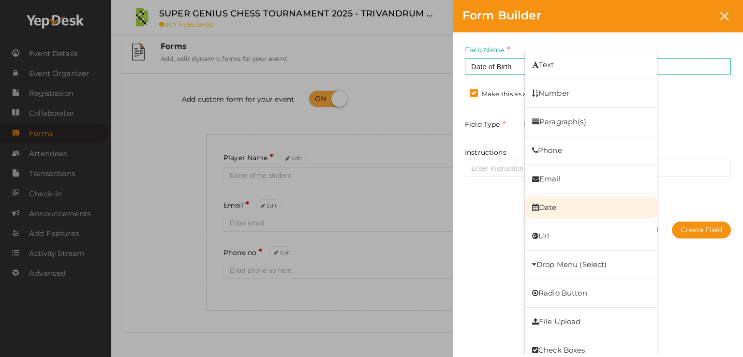
click at [536, 206] on icon at bounding box center [535, 207] width 7 height 7
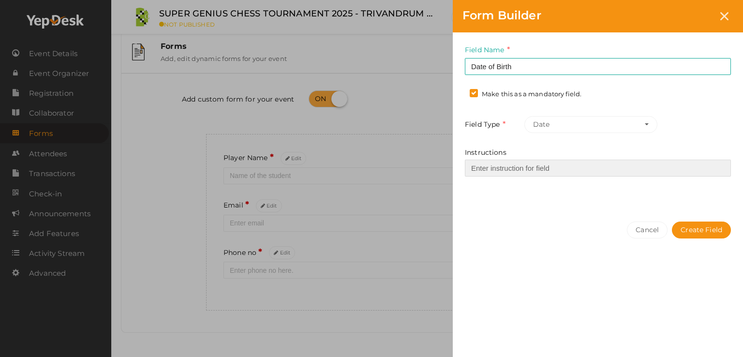
click at [514, 171] on input "Instructions" at bounding box center [598, 168] width 266 height 17
type input "Enter Date of Birth"
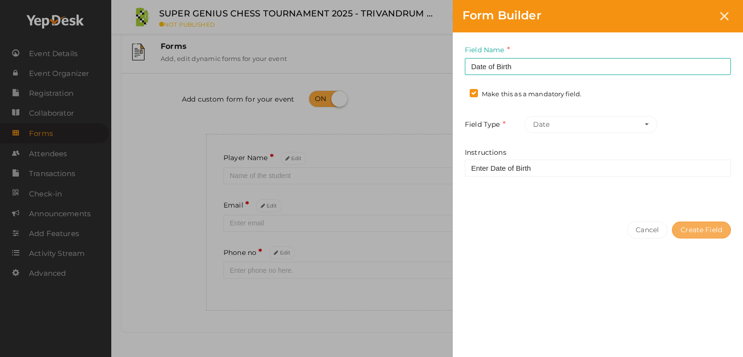
click at [704, 234] on button "Create Field" at bounding box center [701, 229] width 59 height 17
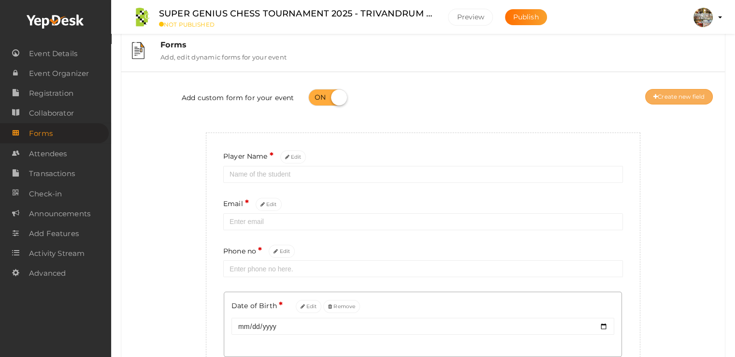
click at [666, 90] on button "Create new field" at bounding box center [679, 96] width 68 height 15
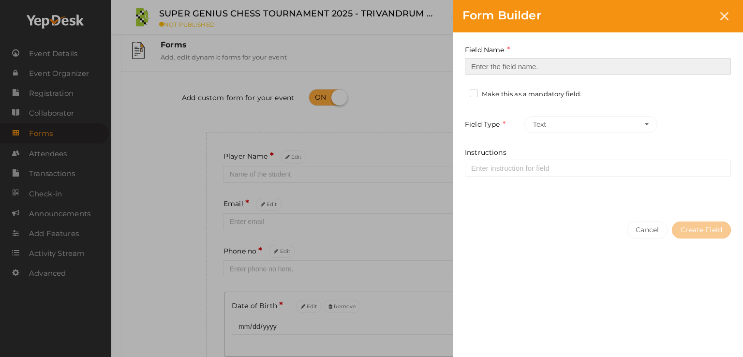
click at [519, 68] on input at bounding box center [598, 66] width 266 height 17
type input "Gender"
click at [479, 89] on label "Make this as a mandatory field." at bounding box center [525, 94] width 112 height 10
click at [460, 91] on input "Make this as a mandatory field." at bounding box center [460, 91] width 0 height 0
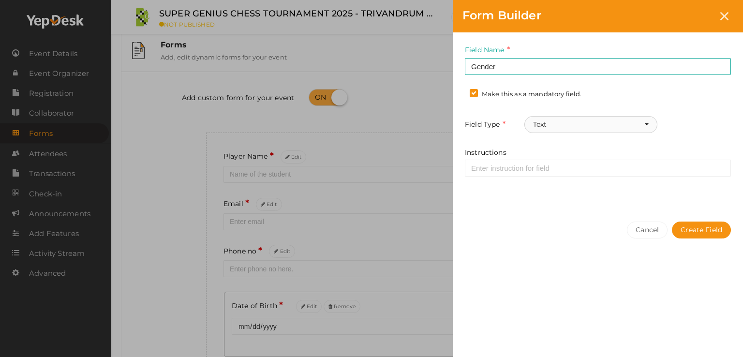
click at [557, 128] on button "Text" at bounding box center [590, 124] width 133 height 17
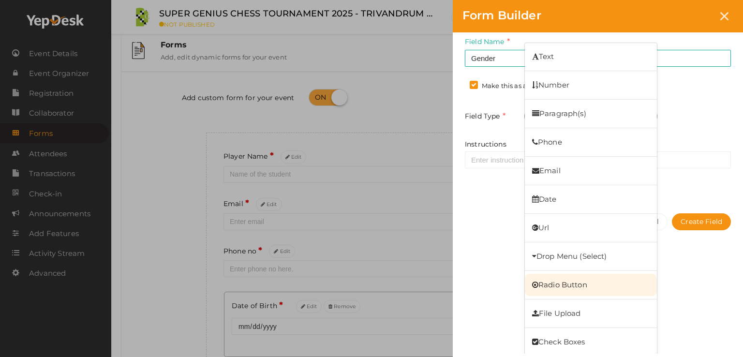
scroll to position [11, 0]
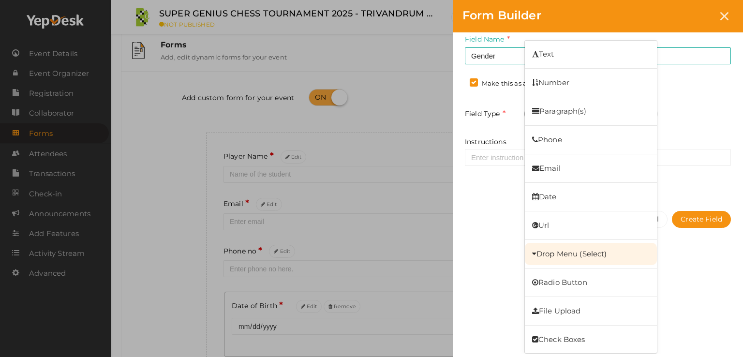
click at [559, 252] on link "Drop Menu (Select)" at bounding box center [591, 254] width 132 height 22
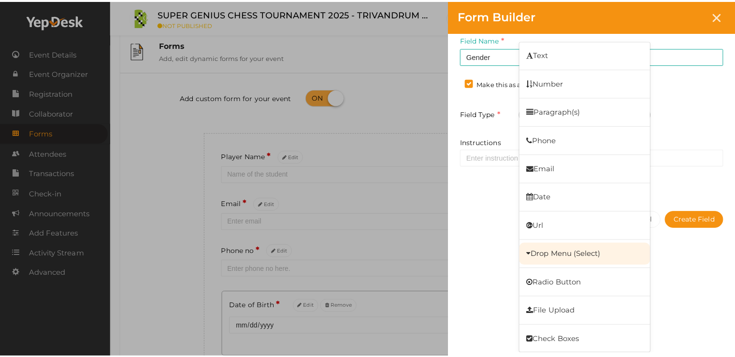
scroll to position [0, 0]
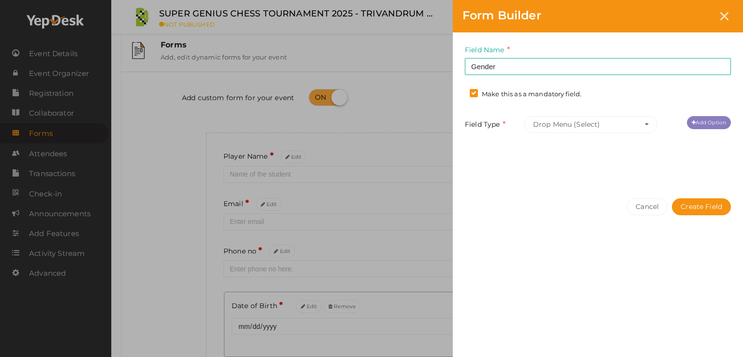
click at [699, 123] on link "Add Option" at bounding box center [709, 122] width 44 height 13
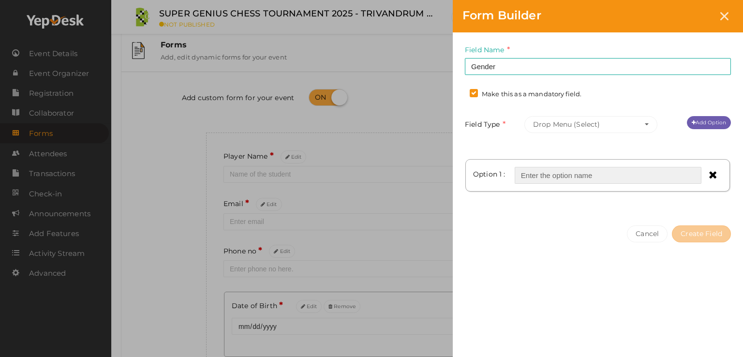
click at [541, 177] on input "text" at bounding box center [607, 175] width 187 height 17
type input "Male"
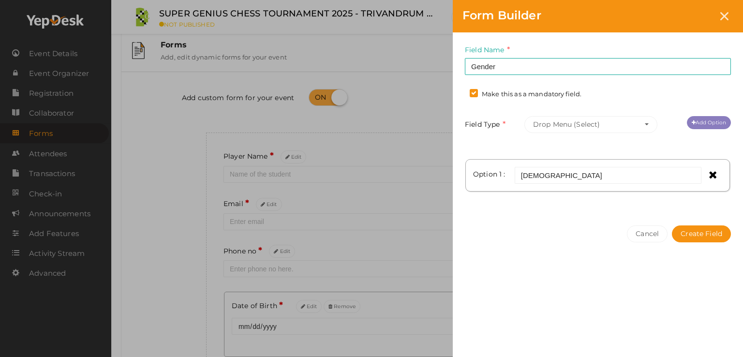
click at [706, 125] on link "Add Option" at bounding box center [709, 122] width 44 height 13
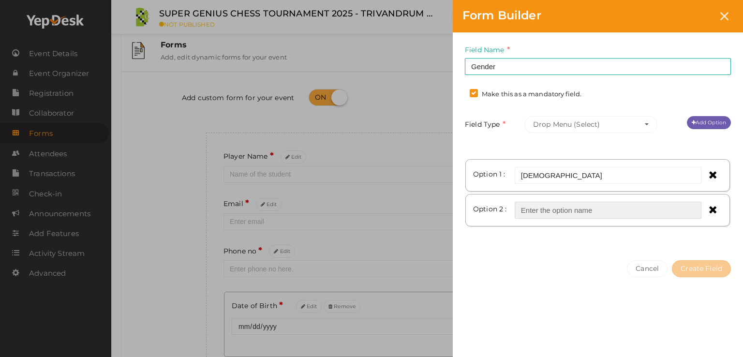
click at [570, 212] on input "text" at bounding box center [607, 210] width 187 height 17
type input "F"
type input "Girl"
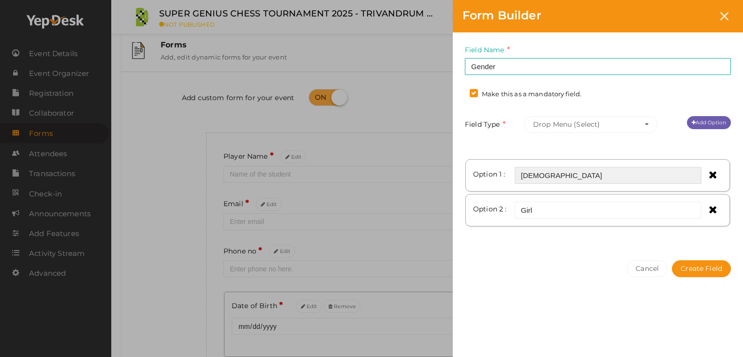
click at [564, 171] on input "Male" at bounding box center [607, 175] width 187 height 17
type input "M"
type input "Boy"
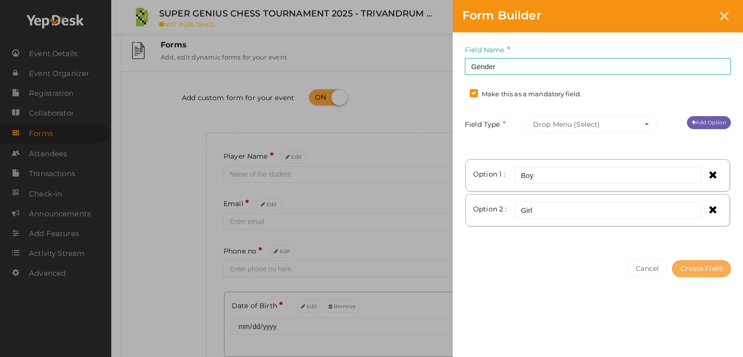
click at [700, 268] on button "Create Field" at bounding box center [701, 268] width 59 height 17
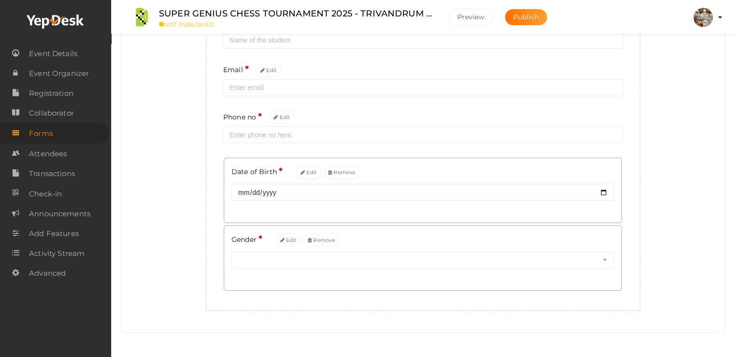
scroll to position [150, 0]
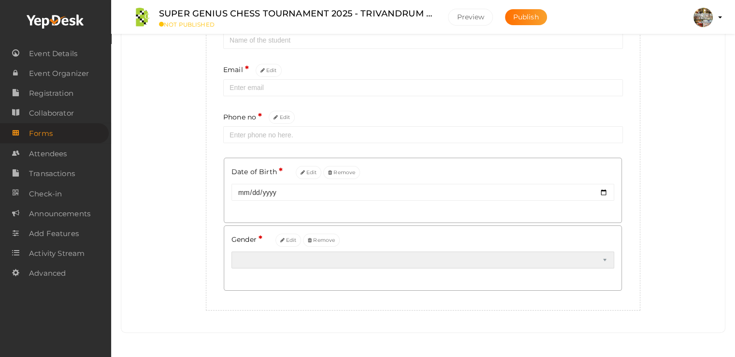
click at [605, 262] on select "Boy Girl" at bounding box center [423, 259] width 383 height 17
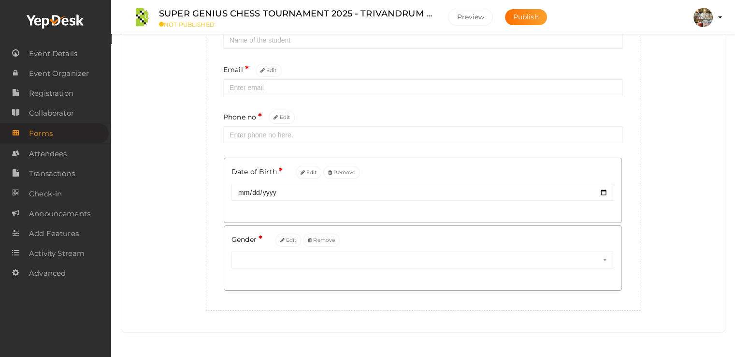
click at [678, 280] on div "Add custom form for your event Create new field Player Name * Edit Email * Edit…" at bounding box center [423, 127] width 589 height 365
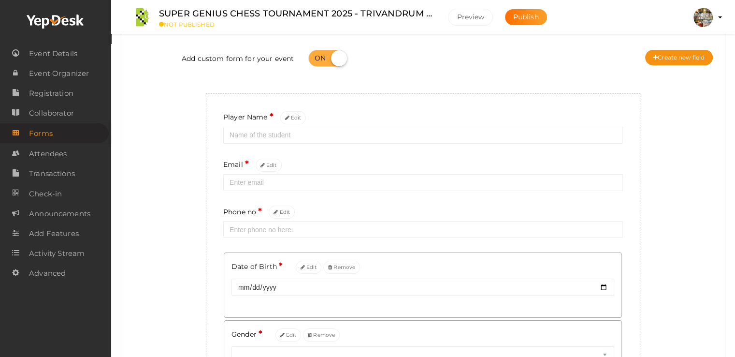
click at [678, 280] on div "Add custom form for your event Create new field Player Name * Edit Email * Edit…" at bounding box center [423, 222] width 589 height 365
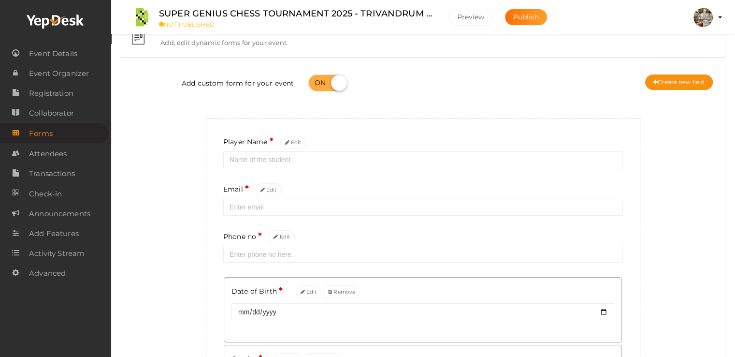
scroll to position [0, 0]
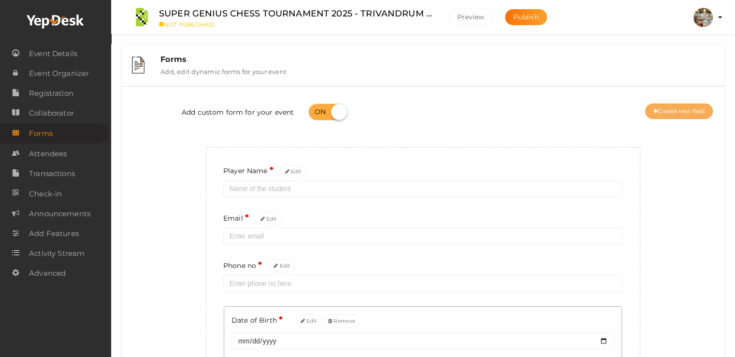
click at [666, 109] on button "Create new field" at bounding box center [679, 110] width 68 height 15
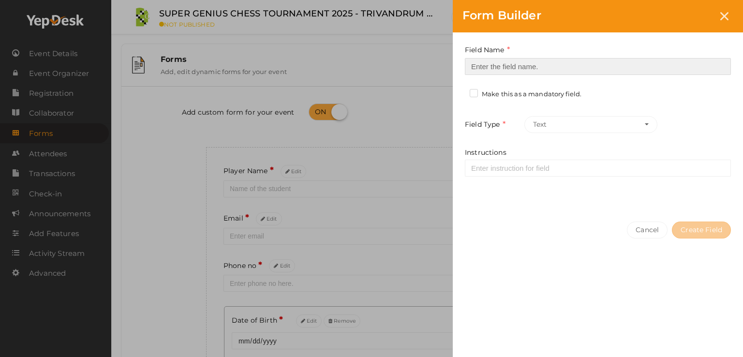
click at [513, 62] on input at bounding box center [598, 66] width 266 height 17
type input "School Name"
click at [471, 91] on label "Make this as a mandatory field." at bounding box center [525, 94] width 112 height 10
click at [460, 91] on input "Make this as a mandatory field." at bounding box center [460, 91] width 0 height 0
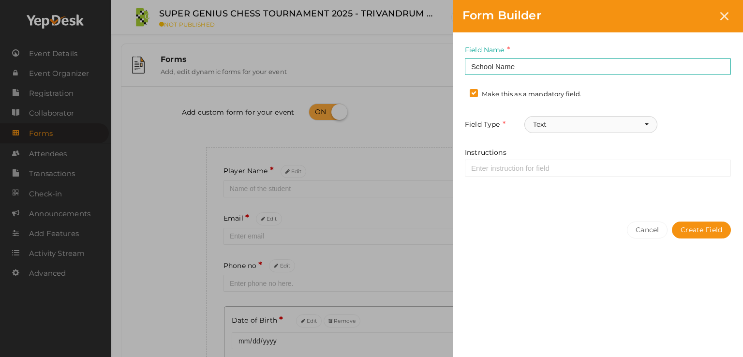
click at [559, 121] on button "Text" at bounding box center [590, 124] width 133 height 17
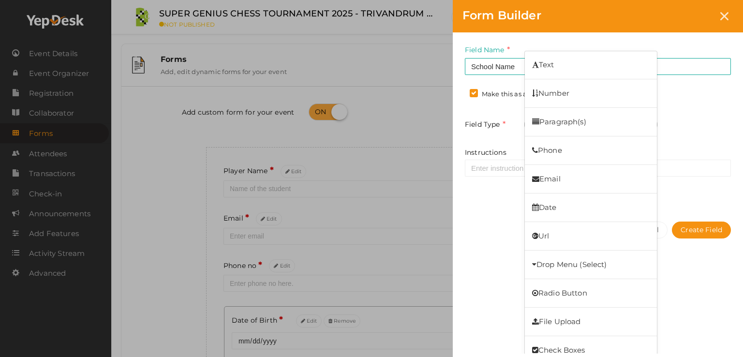
click at [484, 222] on div "Cancel Create Field" at bounding box center [598, 249] width 290 height 75
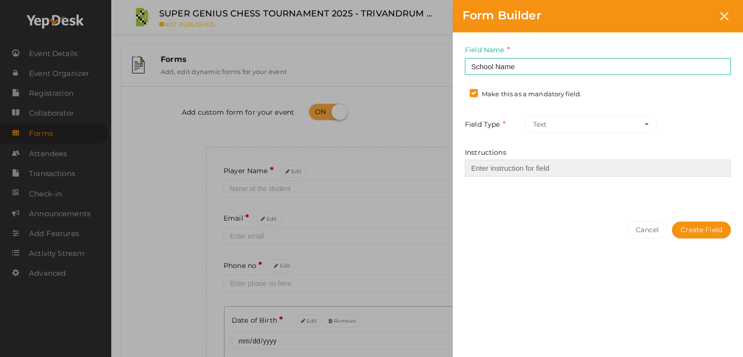
click at [549, 165] on input "Instructions" at bounding box center [598, 168] width 266 height 17
type input "Enter name of the school"
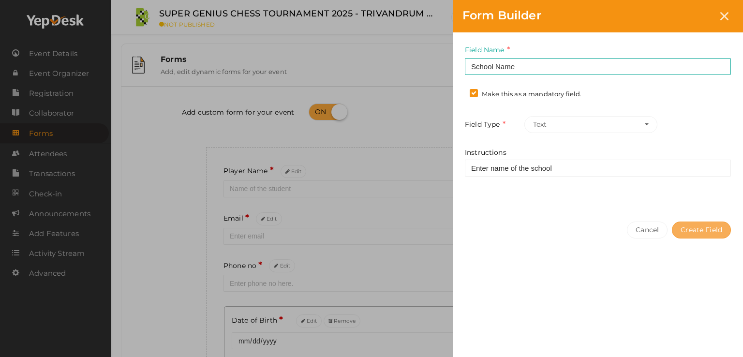
click at [692, 226] on button "Create Field" at bounding box center [701, 229] width 59 height 17
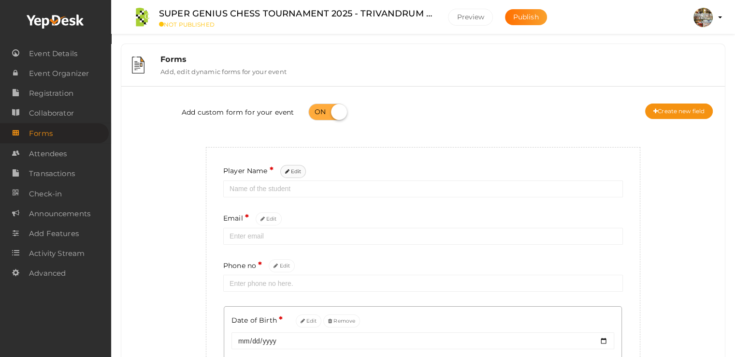
click at [290, 175] on button "Edit" at bounding box center [293, 171] width 26 height 13
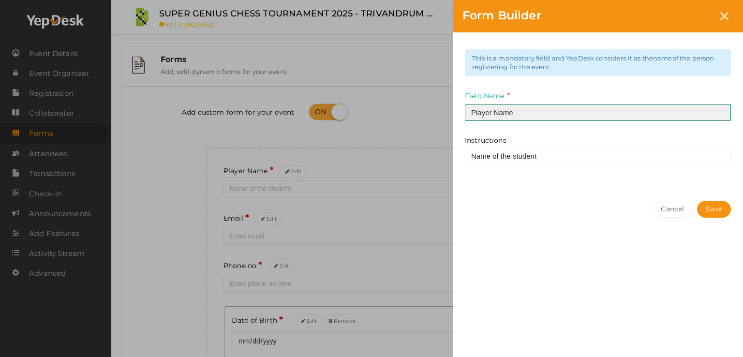
drag, startPoint x: 527, startPoint y: 114, endPoint x: 427, endPoint y: 121, distance: 100.3
click at [427, 121] on div "Form Builder This is a mandatory field and YepDesk considers it as the name of …" at bounding box center [371, 178] width 743 height 357
type input "Name of the student"
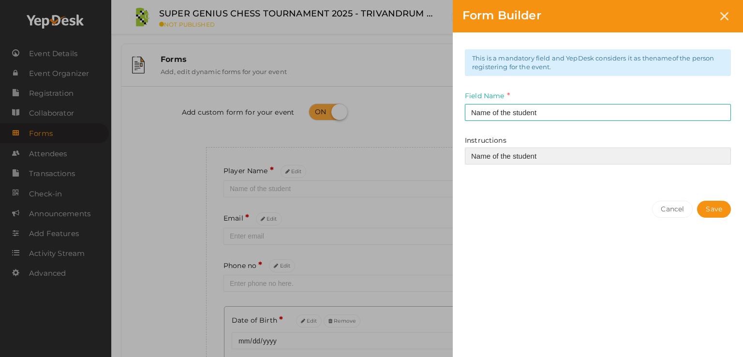
click at [548, 153] on input "Name of the student" at bounding box center [598, 155] width 266 height 17
type input "N"
type input "Enter full name"
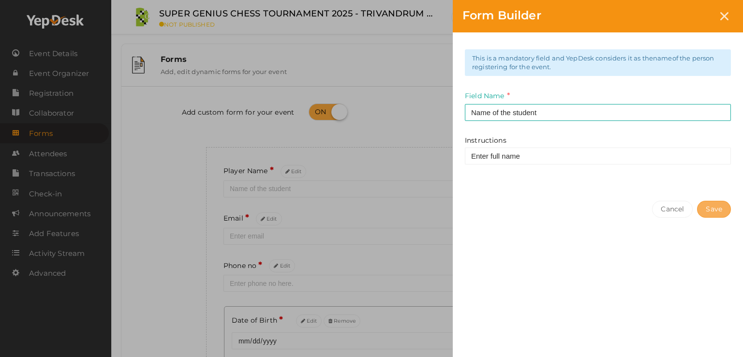
click at [712, 204] on button "Save" at bounding box center [714, 209] width 34 height 17
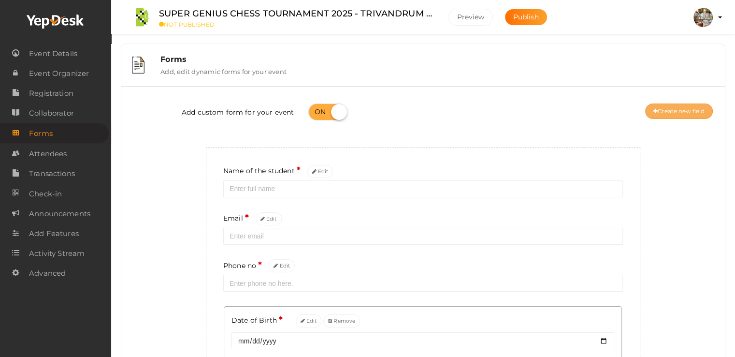
click at [678, 115] on button "Create new field" at bounding box center [679, 110] width 68 height 15
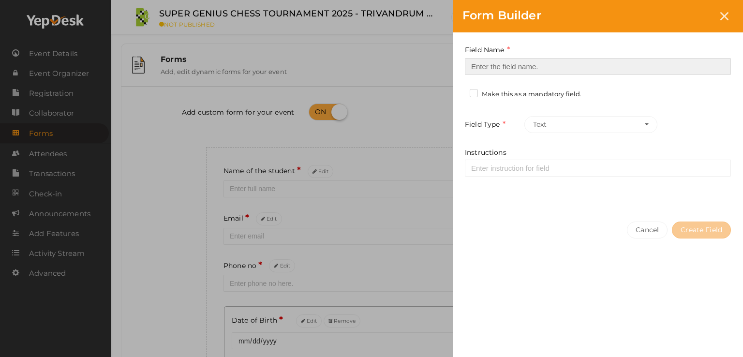
click at [526, 62] on input at bounding box center [598, 66] width 266 height 17
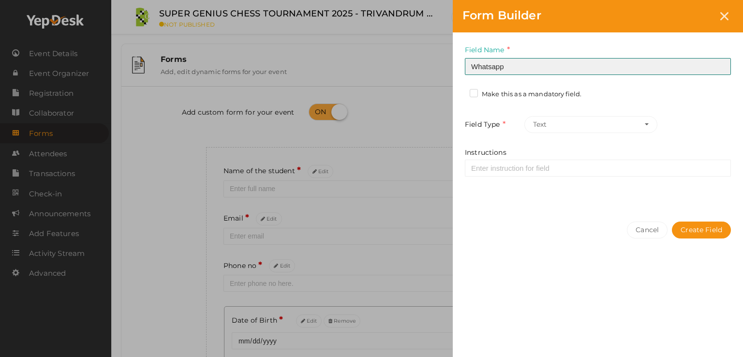
type input "Whatsapp Number"
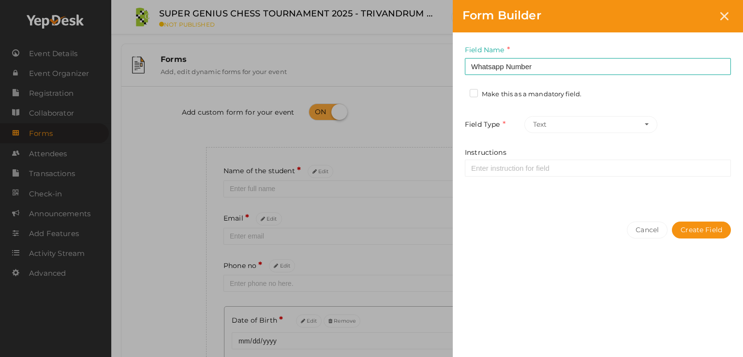
click at [477, 94] on label "Make this as a mandatory field." at bounding box center [525, 94] width 112 height 10
click at [460, 91] on input "Make this as a mandatory field." at bounding box center [460, 91] width 0 height 0
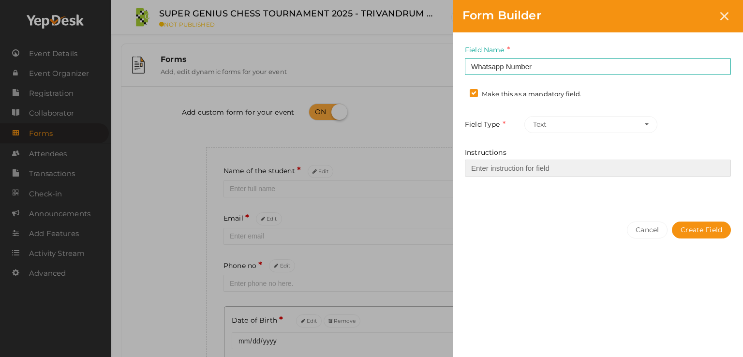
click at [559, 170] on input "Instructions" at bounding box center [598, 168] width 266 height 17
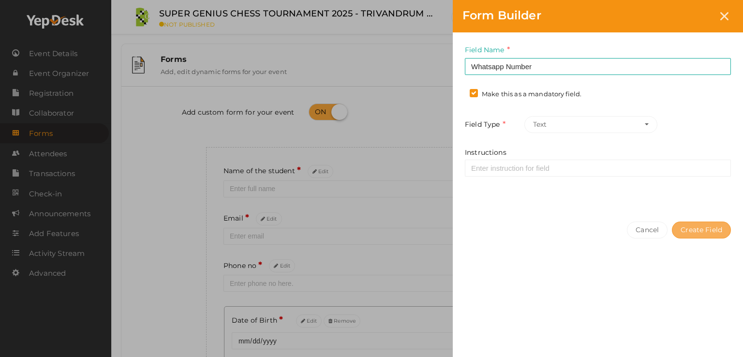
click at [704, 231] on button "Create Field" at bounding box center [701, 229] width 59 height 17
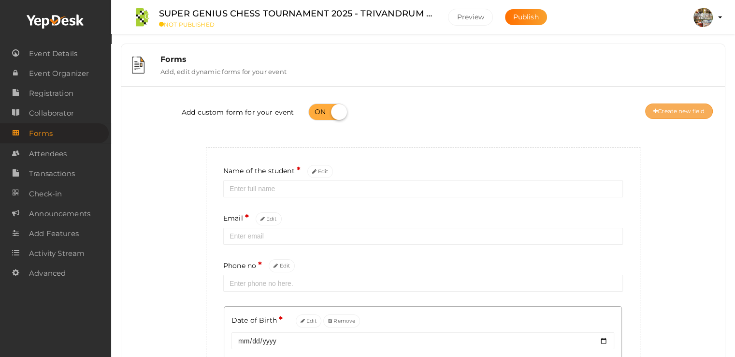
click at [677, 115] on button "Create new field" at bounding box center [679, 110] width 68 height 15
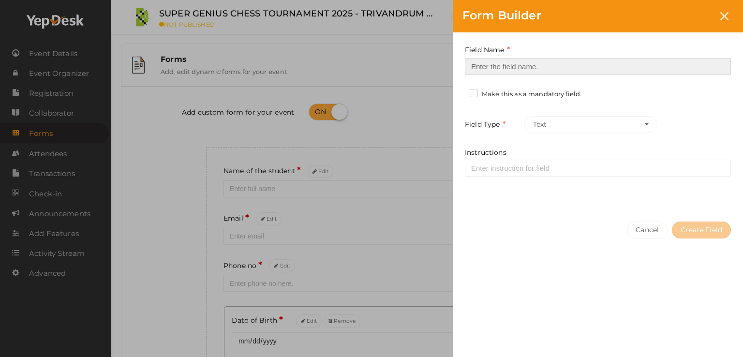
click at [513, 68] on input at bounding box center [598, 66] width 266 height 17
click at [516, 68] on input at bounding box center [598, 66] width 266 height 17
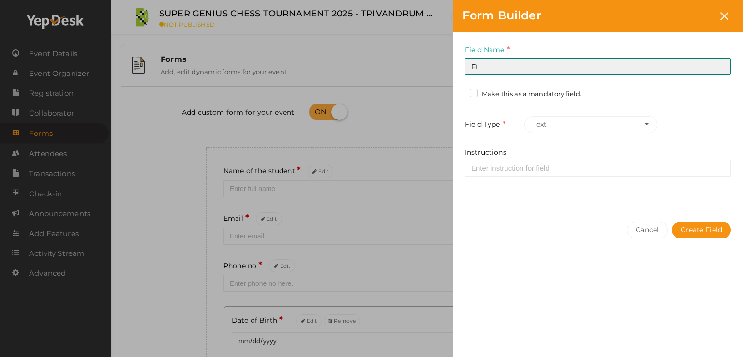
type input "Fide ID (if any)"
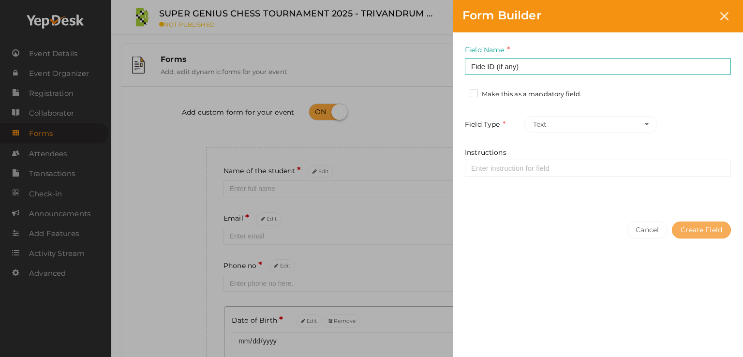
click at [696, 229] on button "Create Field" at bounding box center [701, 229] width 59 height 17
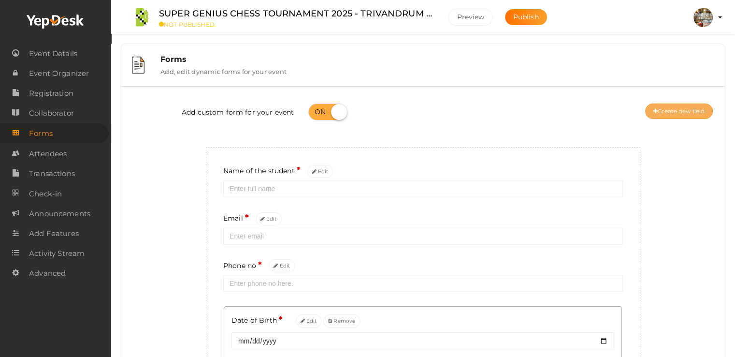
click at [663, 110] on button "Create new field" at bounding box center [679, 110] width 68 height 15
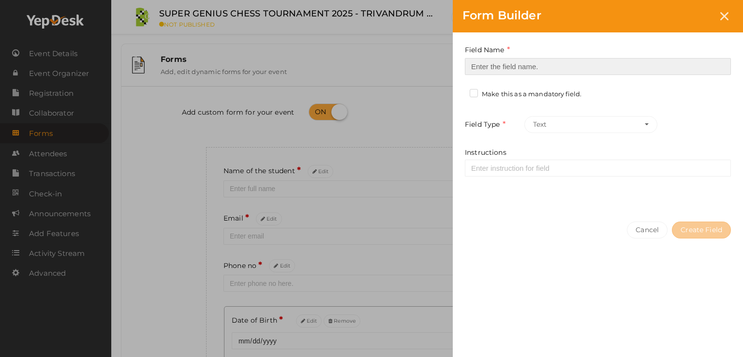
click at [498, 62] on input at bounding box center [598, 66] width 266 height 17
type input "Fide rating (IF Any)"
click at [697, 232] on button "Create Field" at bounding box center [701, 229] width 59 height 17
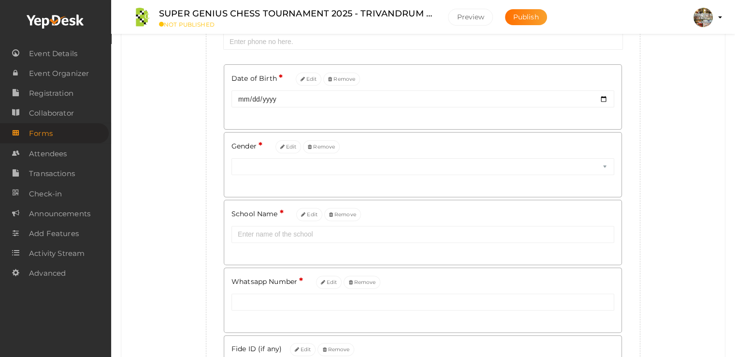
scroll to position [48, 0]
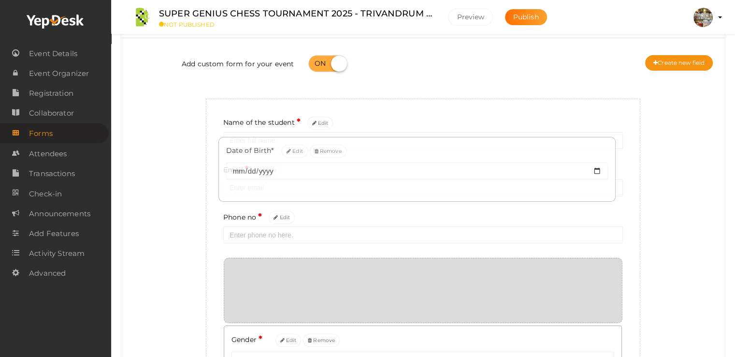
drag, startPoint x: 271, startPoint y: 275, endPoint x: 265, endPoint y: 152, distance: 122.9
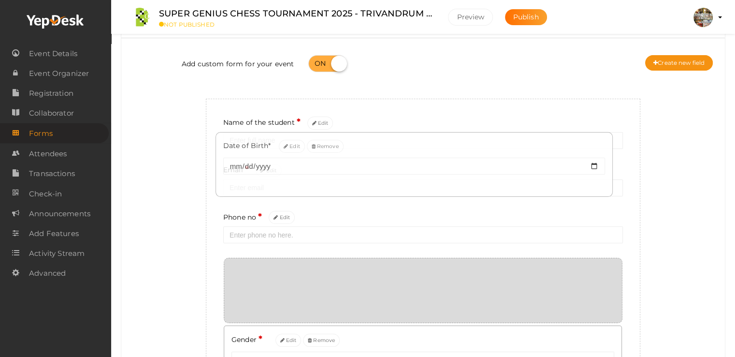
drag, startPoint x: 257, startPoint y: 287, endPoint x: 248, endPoint y: 160, distance: 127.0
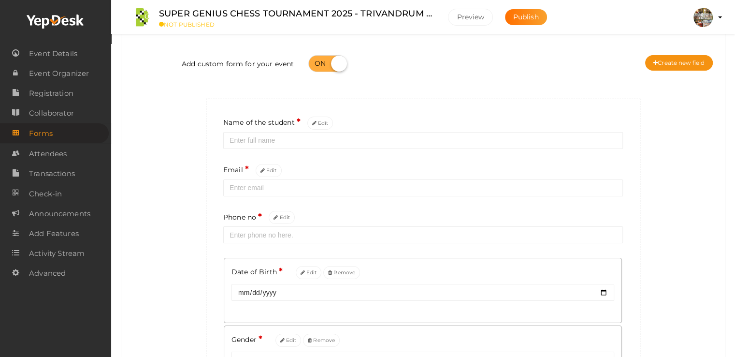
drag, startPoint x: 265, startPoint y: 168, endPoint x: 264, endPoint y: 235, distance: 66.7
drag, startPoint x: 227, startPoint y: 169, endPoint x: 227, endPoint y: 289, distance: 119.9
click at [151, 179] on div "Add custom form for your event Create new field Name of the student * Edit Emai…" at bounding box center [423, 362] width 589 height 635
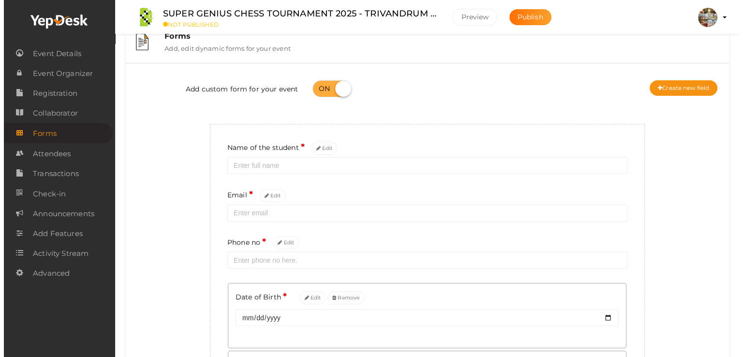
scroll to position [0, 0]
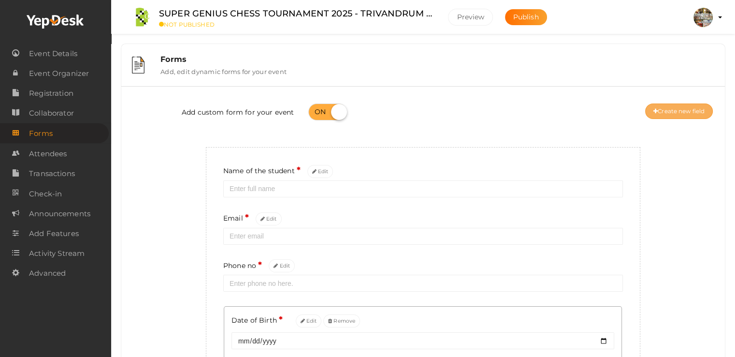
click at [671, 112] on button "Create new field" at bounding box center [679, 110] width 68 height 15
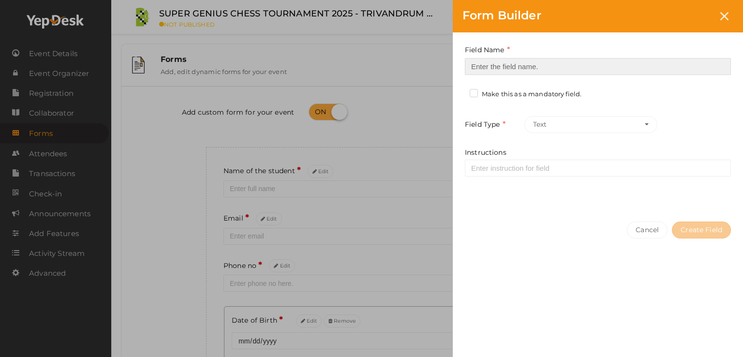
click at [510, 66] on input at bounding box center [598, 66] width 266 height 17
type input "c"
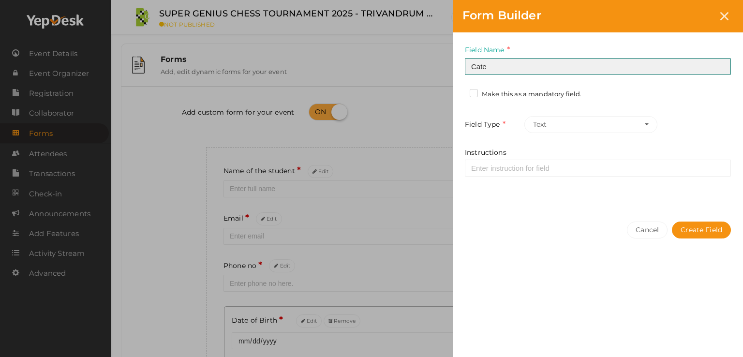
type input "Category"
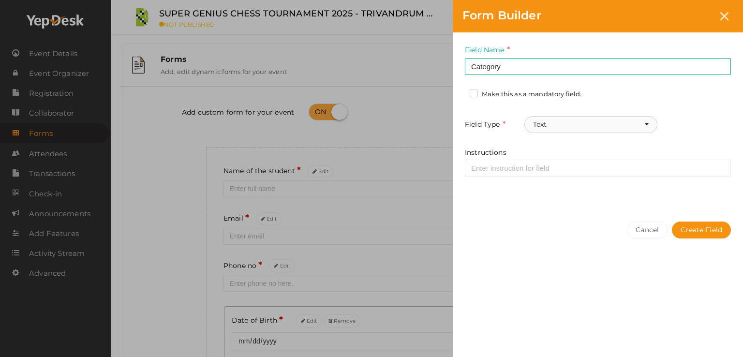
click at [639, 127] on button "Text" at bounding box center [590, 124] width 133 height 17
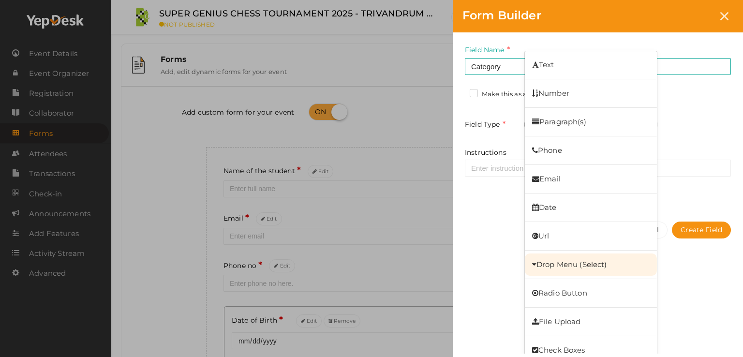
click at [589, 265] on link "Drop Menu (Select)" at bounding box center [591, 264] width 132 height 22
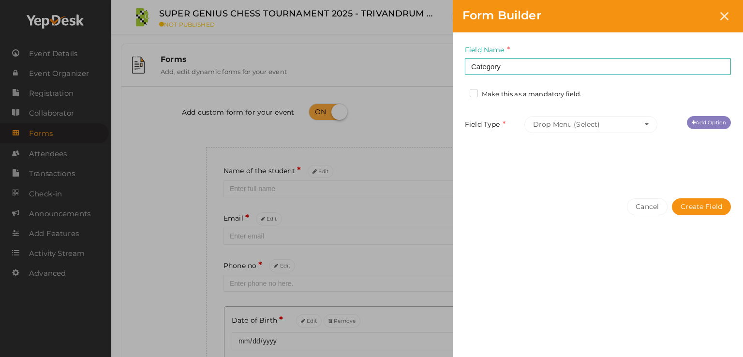
click at [708, 119] on link "Add Option" at bounding box center [709, 122] width 44 height 13
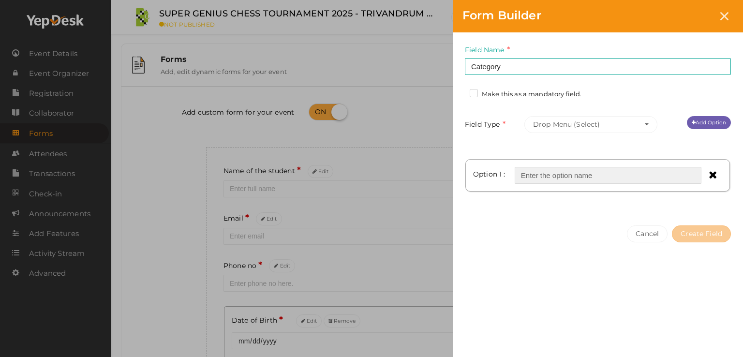
click at [567, 173] on input "text" at bounding box center [607, 175] width 187 height 17
type input "Under 10 Boys"
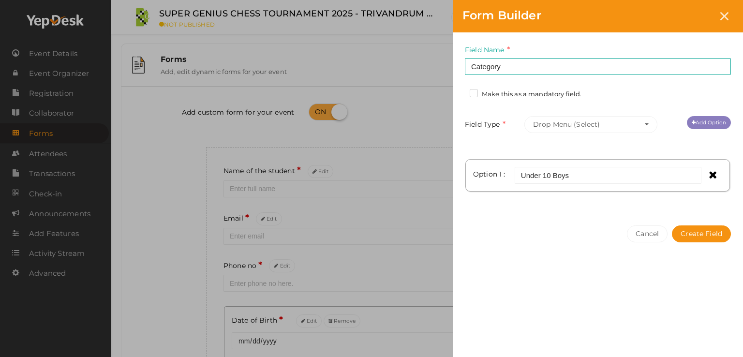
click at [708, 122] on link "Add Option" at bounding box center [709, 122] width 44 height 13
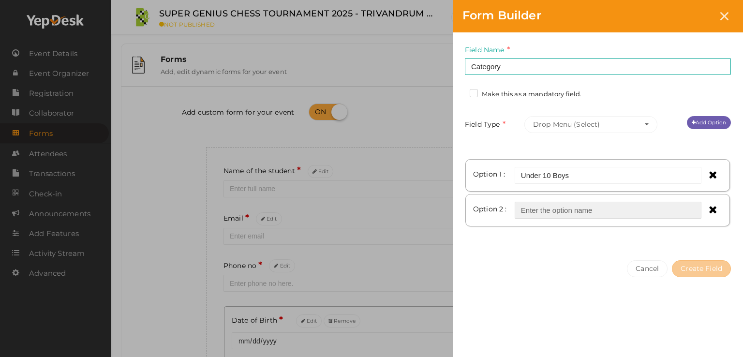
click at [567, 213] on input "text" at bounding box center [607, 210] width 187 height 17
type input "Under 10 Girls"
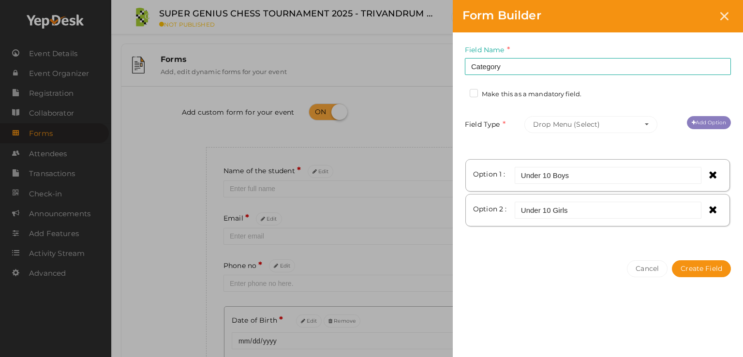
click at [714, 121] on link "Add Option" at bounding box center [709, 122] width 44 height 13
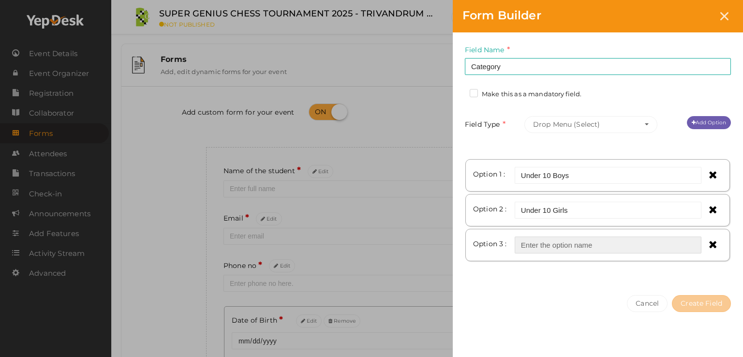
click at [554, 242] on input "text" at bounding box center [607, 244] width 187 height 17
type input "Under 15 Boys"
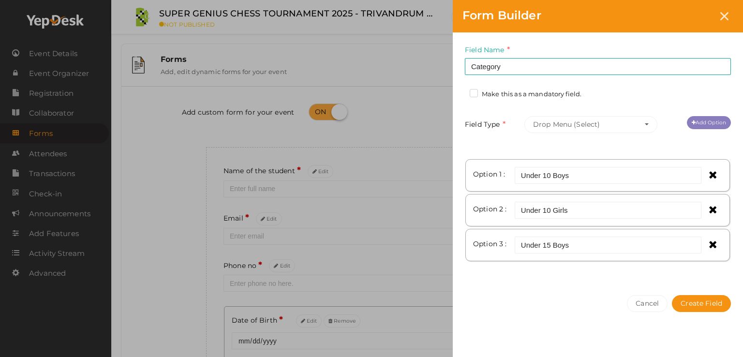
click at [691, 120] on icon at bounding box center [693, 122] width 4 height 5
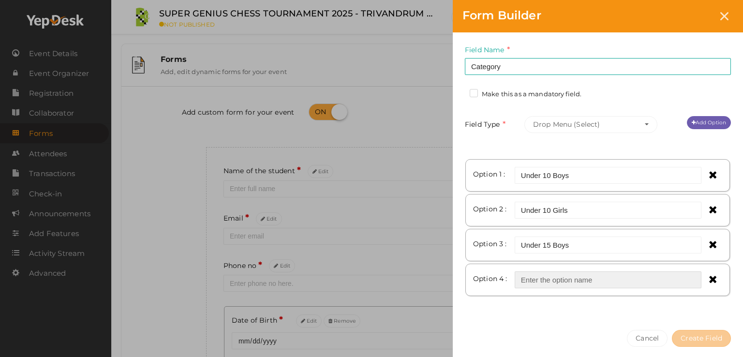
click at [577, 277] on input "text" at bounding box center [607, 279] width 187 height 17
type input "Under 15 Girls"
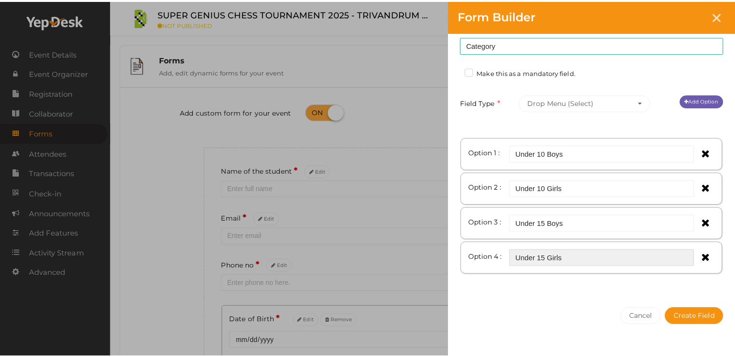
scroll to position [40, 0]
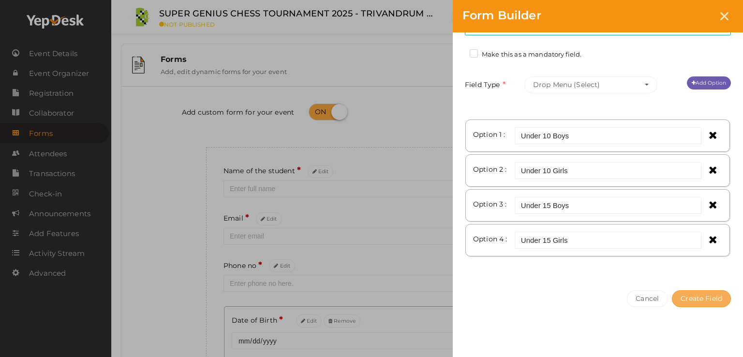
click at [696, 298] on button "Create Field" at bounding box center [701, 298] width 59 height 17
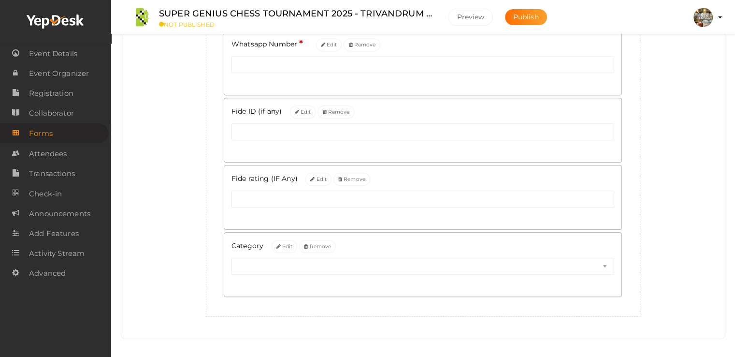
scroll to position [486, 0]
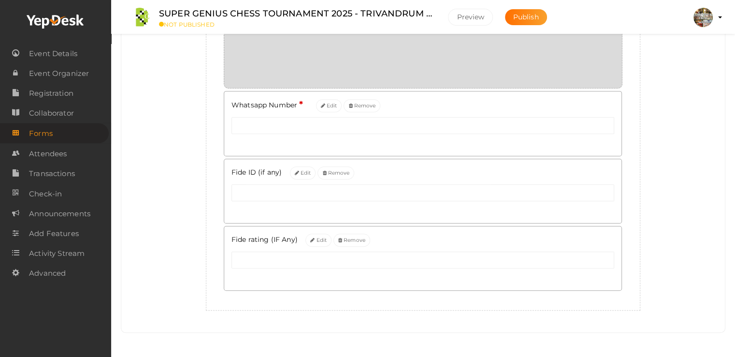
drag, startPoint x: 350, startPoint y: 242, endPoint x: 360, endPoint y: 73, distance: 169.5
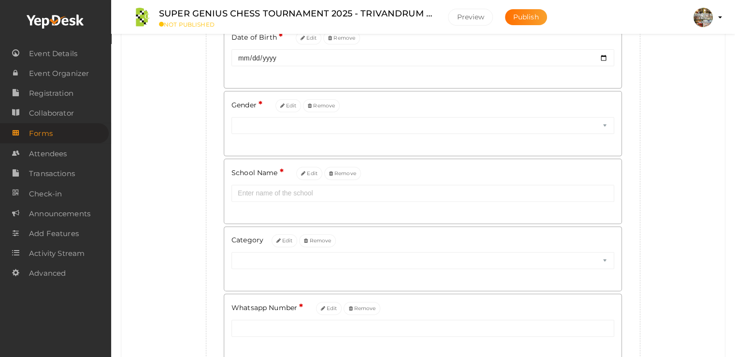
scroll to position [341, 0]
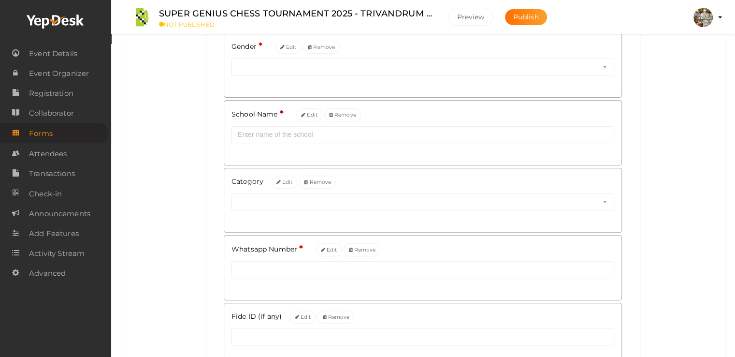
click at [610, 186] on div "Category * Edit Remove" at bounding box center [423, 181] width 383 height 13
drag, startPoint x: 591, startPoint y: 186, endPoint x: 636, endPoint y: 214, distance: 52.7
click at [672, 206] on div "Add custom form for your event Create new field Name of the student * Edit Emai…" at bounding box center [423, 103] width 589 height 702
click at [555, 216] on div "Category * Edit Remove Under 10 Boys Under 10 Girls Under 15 Boys Under 15 Girls" at bounding box center [422, 200] width 397 height 64
click at [342, 178] on div "Category * Edit Remove" at bounding box center [423, 181] width 383 height 13
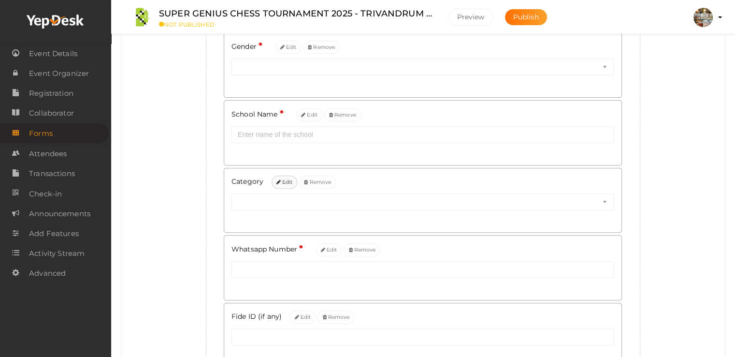
click at [285, 184] on button "Edit" at bounding box center [285, 181] width 26 height 13
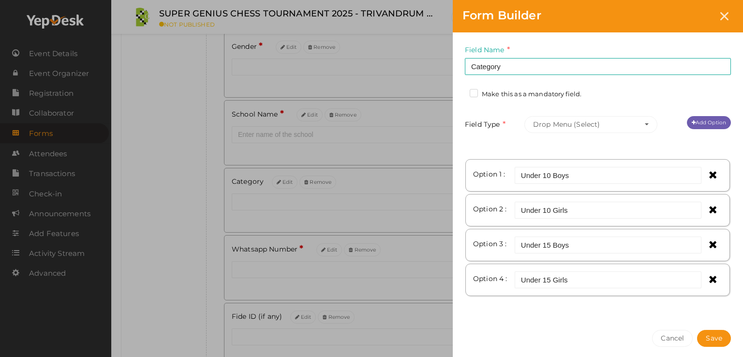
click at [130, 125] on div "Form Builder Field Name Category Required. Form field name already used. Make t…" at bounding box center [371, 178] width 743 height 357
drag, startPoint x: 726, startPoint y: 19, endPoint x: 720, endPoint y: 20, distance: 5.9
click at [727, 19] on icon at bounding box center [724, 16] width 8 height 8
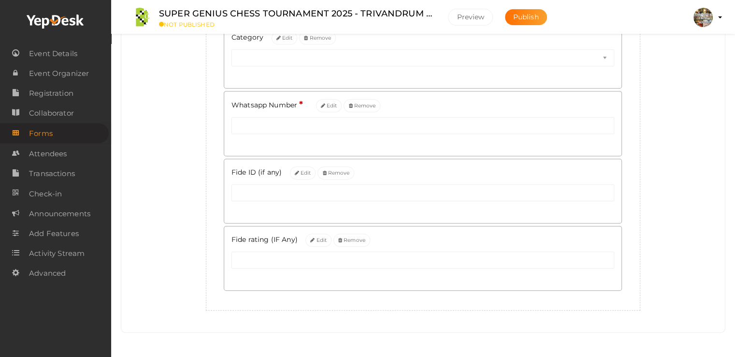
scroll to position [486, 0]
click at [472, 15] on button "Preview" at bounding box center [470, 17] width 45 height 17
click at [543, 17] on button "Publish" at bounding box center [526, 17] width 42 height 16
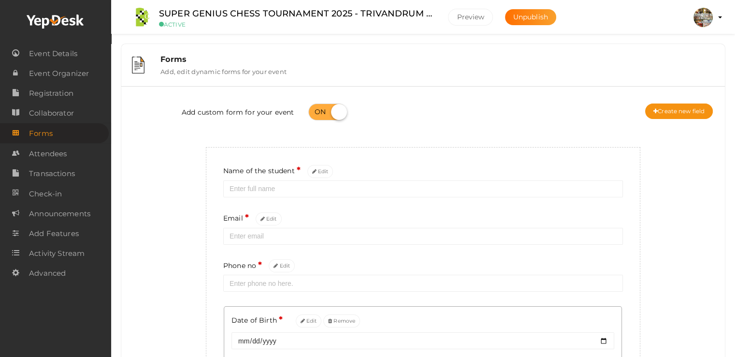
scroll to position [0, 0]
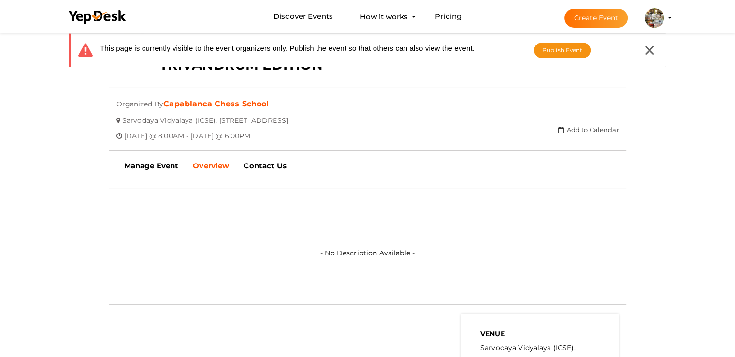
scroll to position [97, 0]
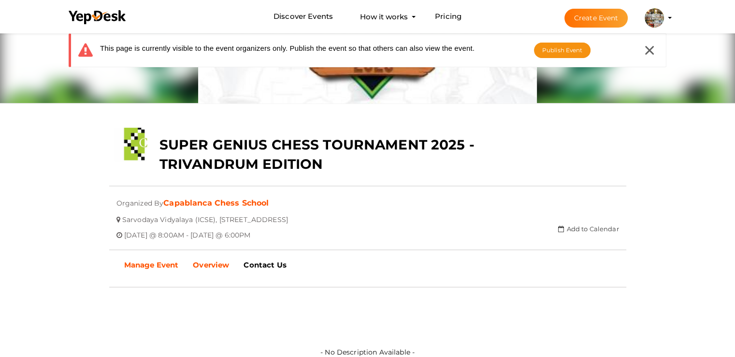
click at [172, 262] on b "Manage Event" at bounding box center [151, 264] width 55 height 9
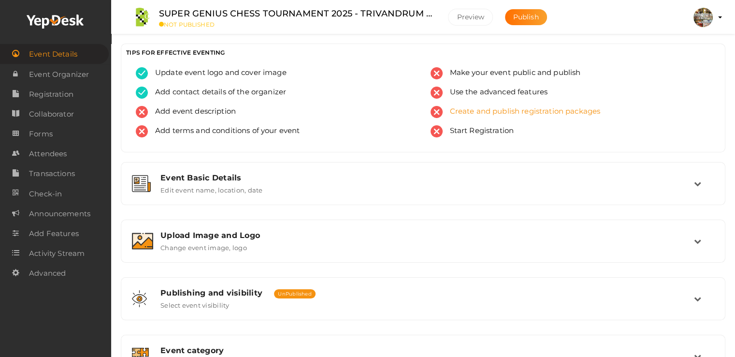
click at [467, 116] on span "Create and publish registration packages" at bounding box center [522, 112] width 158 height 12
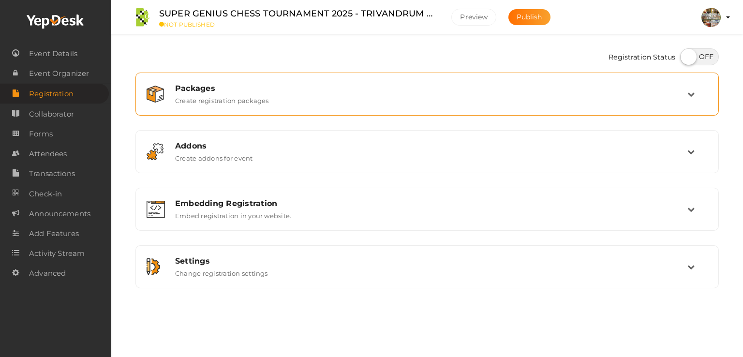
click at [287, 104] on div "Packages Create registration packages" at bounding box center [427, 94] width 519 height 21
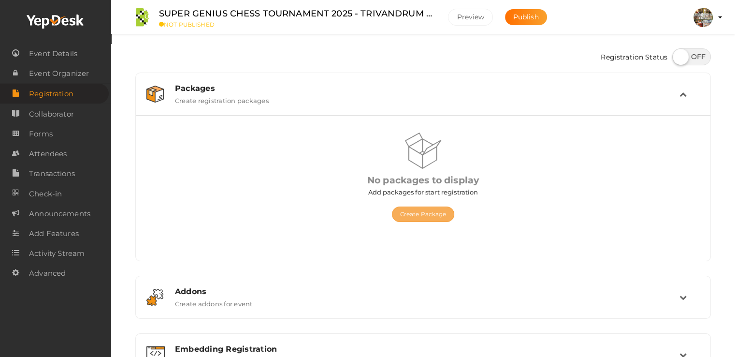
click at [427, 213] on button "Create Package" at bounding box center [423, 213] width 63 height 15
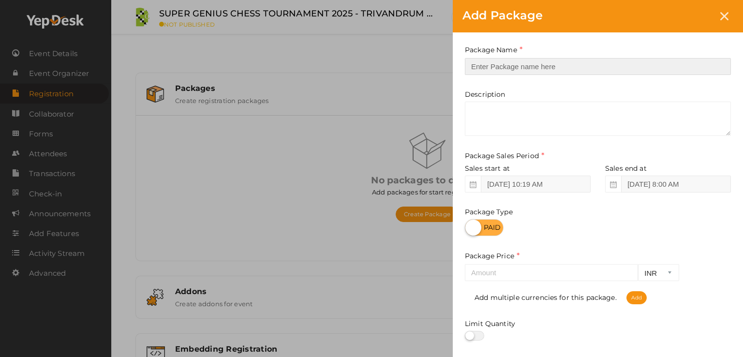
click at [534, 58] on input "text" at bounding box center [598, 66] width 266 height 17
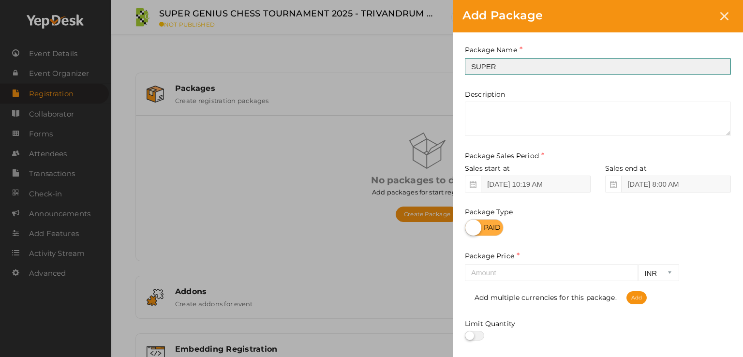
type input "SUPER GENIUS CHESS TOURNAMENT 2025"
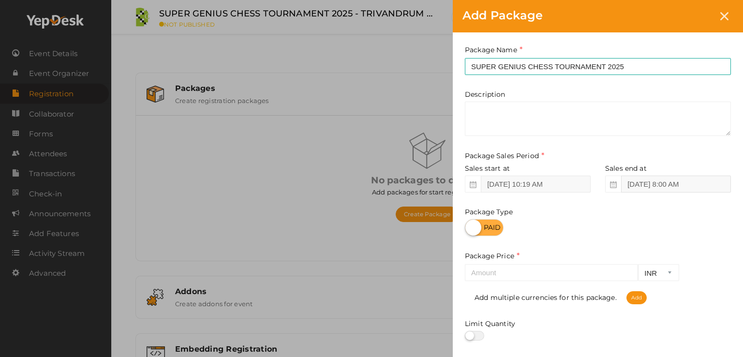
click at [669, 186] on input "Oct 25, 2025 8:00 AM" at bounding box center [676, 183] width 110 height 17
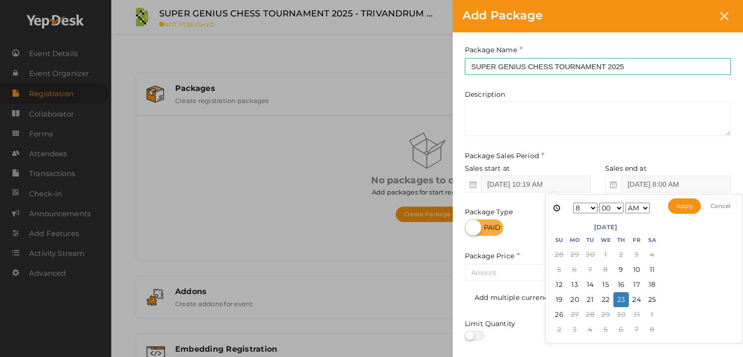
click at [646, 205] on select "AM PM" at bounding box center [637, 208] width 24 height 11
click at [578, 208] on select "1 2 3 4 5 6 7 8 9 10 11 12" at bounding box center [585, 208] width 24 height 11
click at [580, 208] on select "1 2 3 4 5 6 7 8 9 10 11 12" at bounding box center [585, 208] width 24 height 11
click at [684, 205] on button "Apply" at bounding box center [684, 205] width 33 height 15
type input "Oct 23, 2025 7:00 PM"
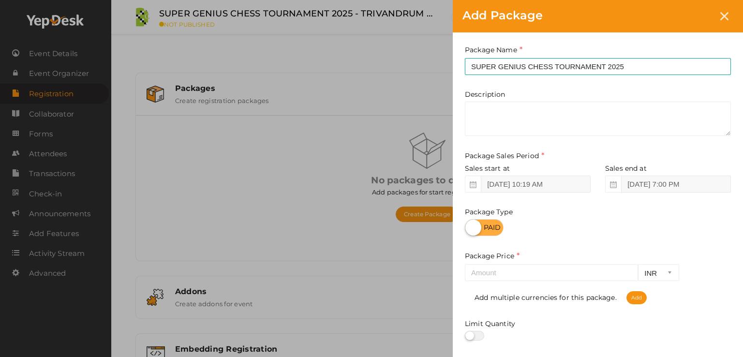
click at [481, 223] on label at bounding box center [484, 227] width 39 height 17
click at [471, 223] on input "checkbox" at bounding box center [468, 224] width 6 height 6
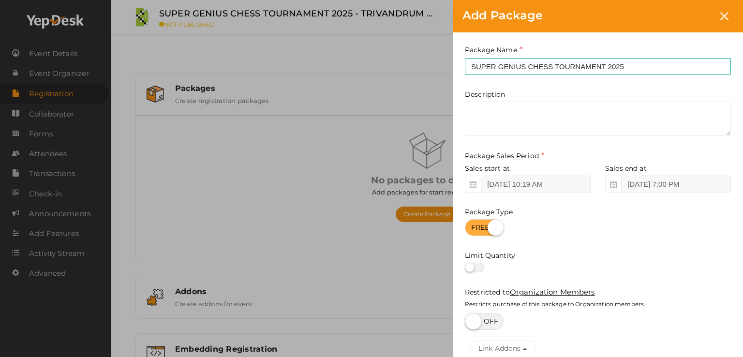
click at [491, 225] on label at bounding box center [484, 227] width 39 height 17
click at [471, 225] on input "checkbox" at bounding box center [468, 224] width 6 height 6
checkbox input "false"
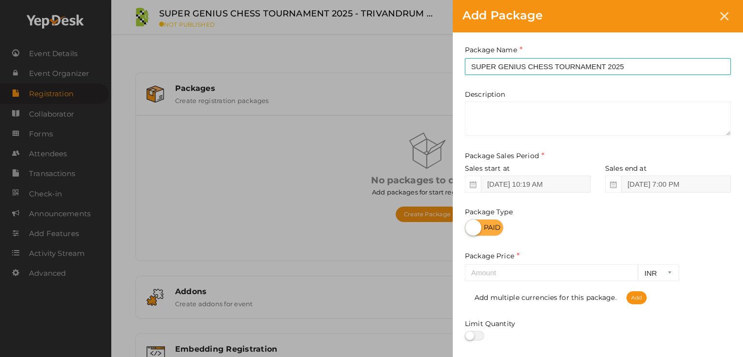
scroll to position [97, 0]
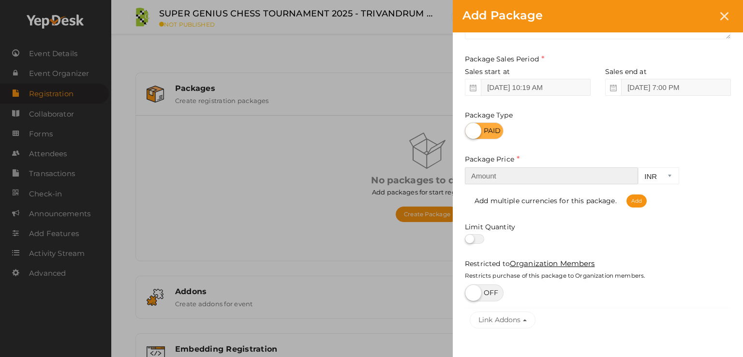
click at [527, 177] on input "number" at bounding box center [551, 175] width 173 height 17
type input "499"
click at [643, 234] on div at bounding box center [598, 239] width 266 height 10
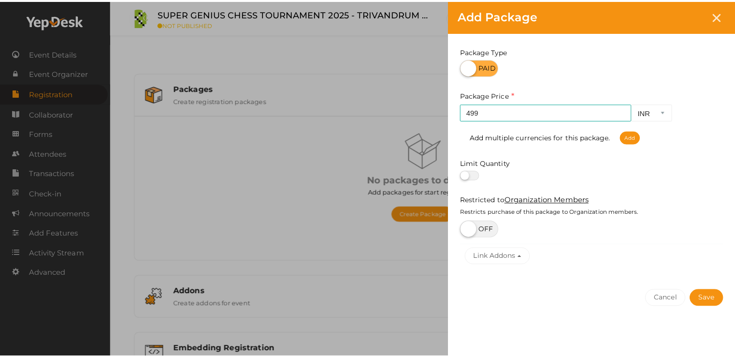
scroll to position [162, 0]
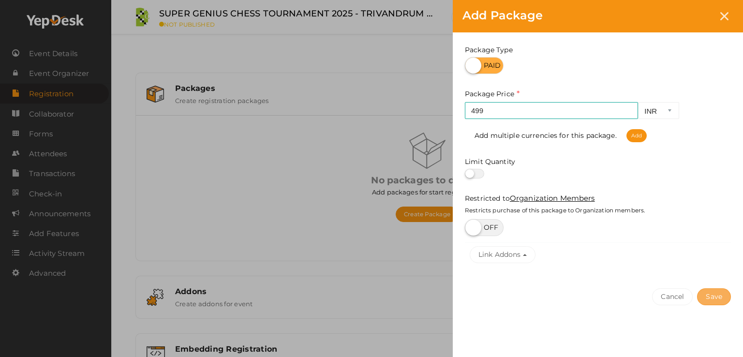
click at [719, 300] on button "Save" at bounding box center [714, 296] width 34 height 17
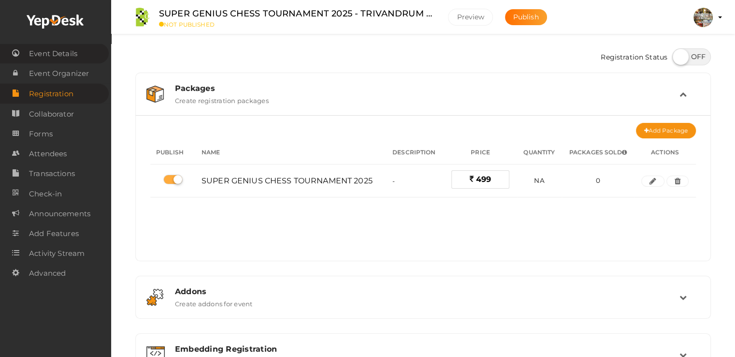
click at [64, 52] on span "Event Details" at bounding box center [53, 53] width 48 height 19
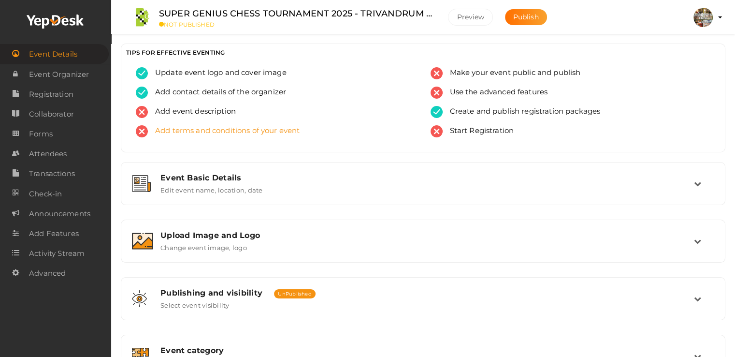
click at [205, 127] on span "Add terms and conditions of your event" at bounding box center [224, 131] width 152 height 12
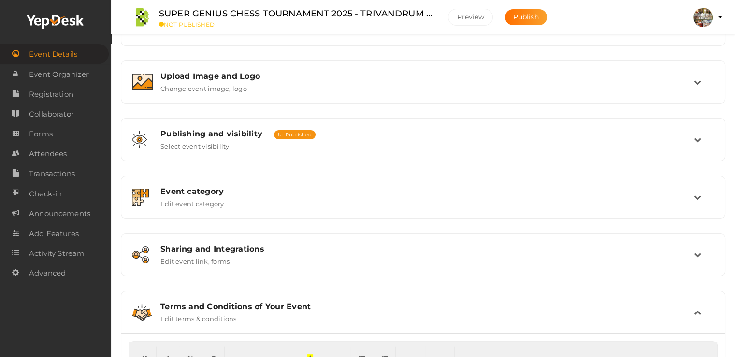
click at [52, 53] on span "Event Details" at bounding box center [53, 53] width 48 height 19
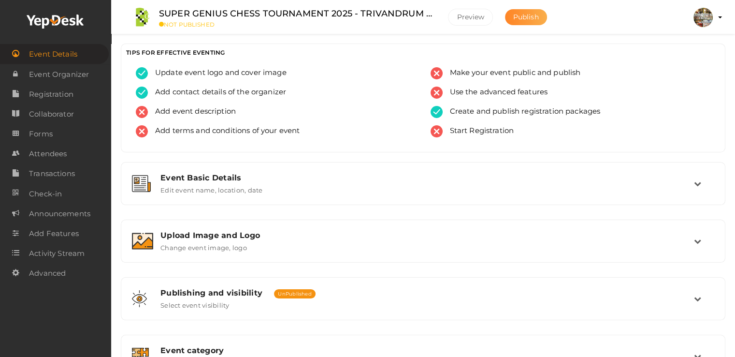
click at [528, 22] on button "Publish" at bounding box center [526, 17] width 42 height 16
click at [488, 134] on span "Start Registration" at bounding box center [479, 131] width 72 height 12
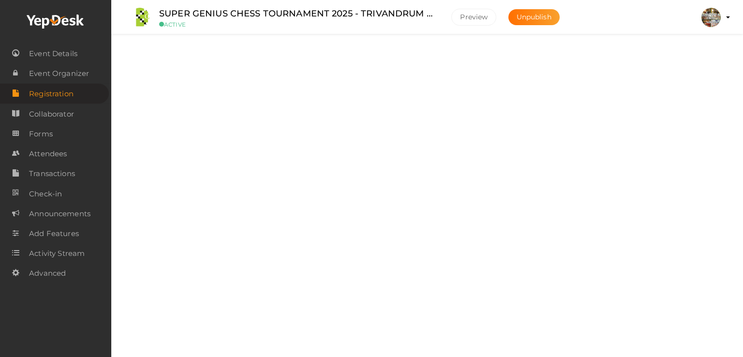
click at [360, 216] on div "Embedding Registration Embed registration in your website." at bounding box center [427, 209] width 519 height 21
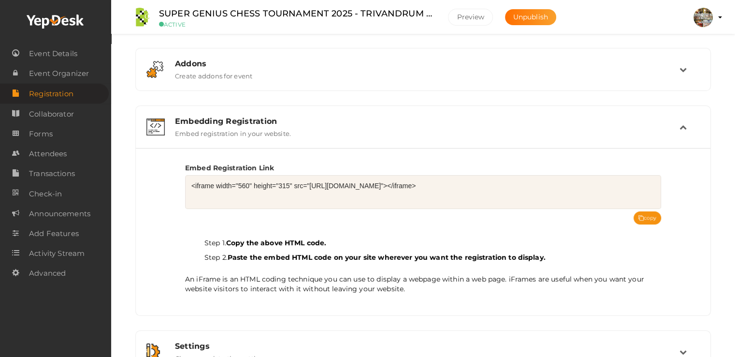
scroll to position [146, 0]
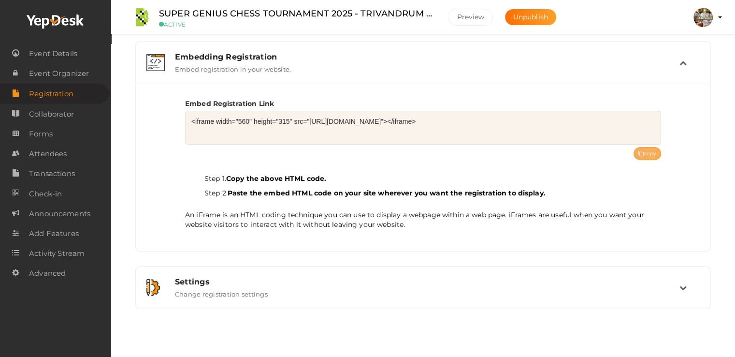
click at [642, 149] on button "copy" at bounding box center [648, 153] width 28 height 13
click at [645, 154] on button "copy" at bounding box center [648, 153] width 28 height 13
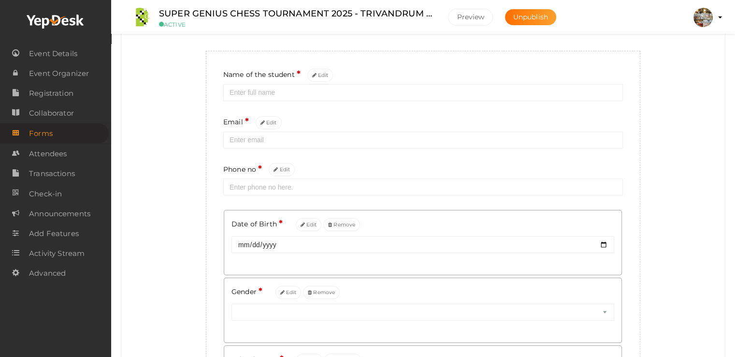
scroll to position [193, 0]
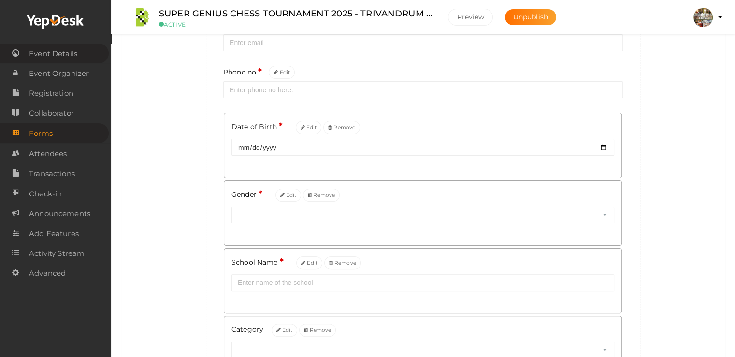
click at [36, 50] on span "Event Details" at bounding box center [53, 53] width 48 height 19
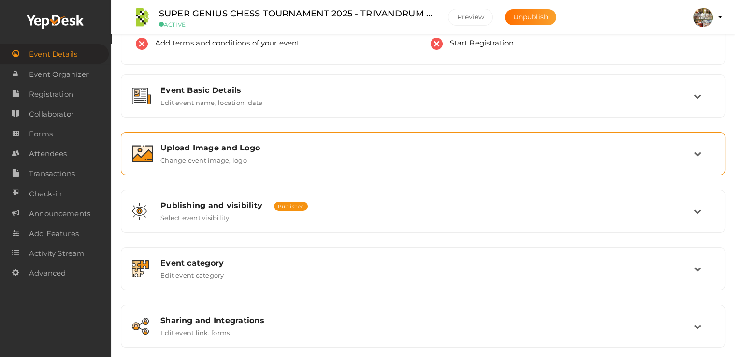
scroll to position [97, 0]
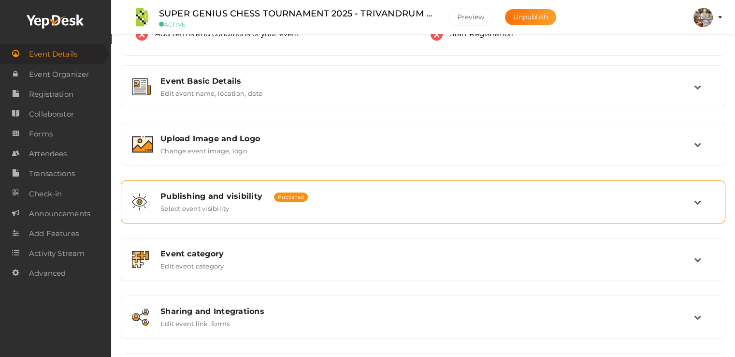
click at [232, 208] on div "Publishing and visibility Published UnPublished Select event visibility" at bounding box center [423, 201] width 541 height 21
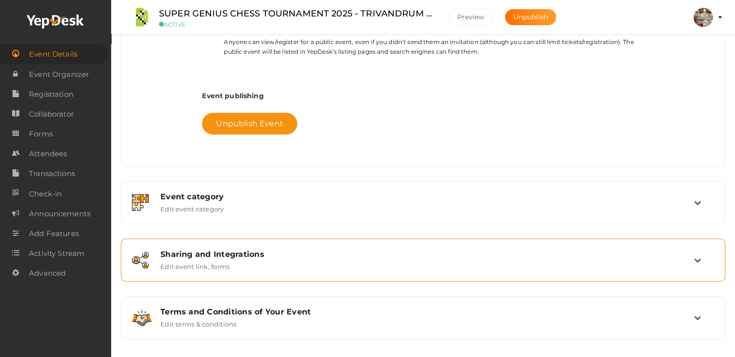
scroll to position [389, 0]
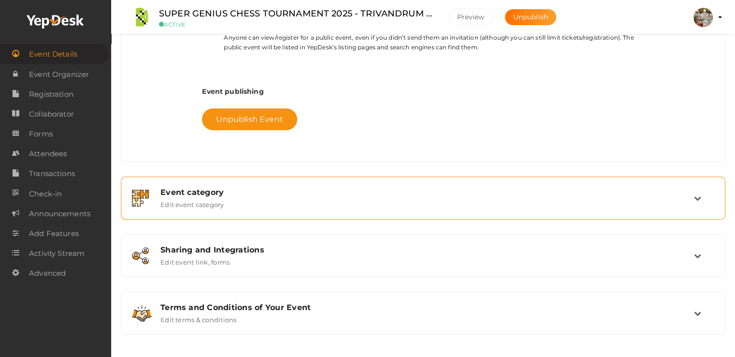
click at [224, 204] on div "Event category Edit event category" at bounding box center [423, 198] width 541 height 21
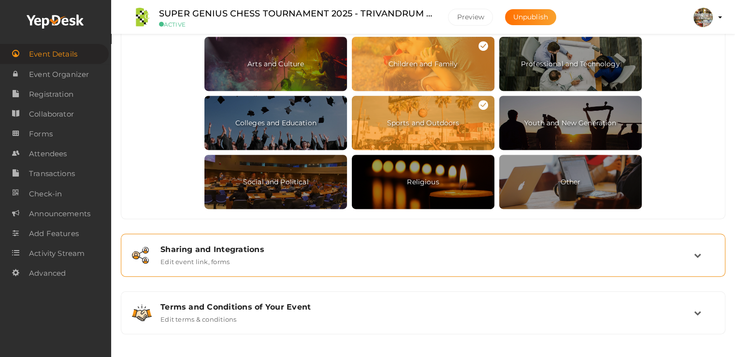
click at [278, 265] on div "Sharing and Integrations Edit event link, forms" at bounding box center [423, 255] width 594 height 32
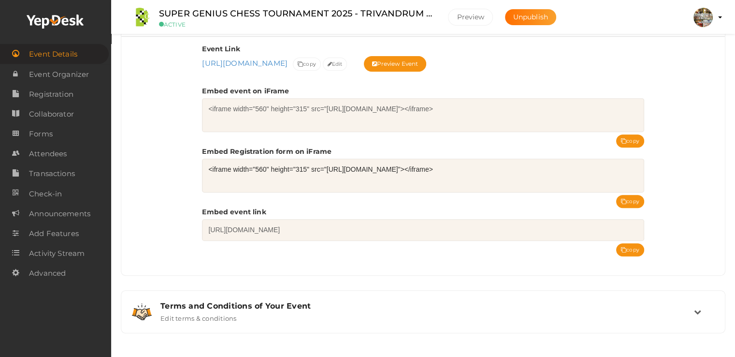
scroll to position [380, 0]
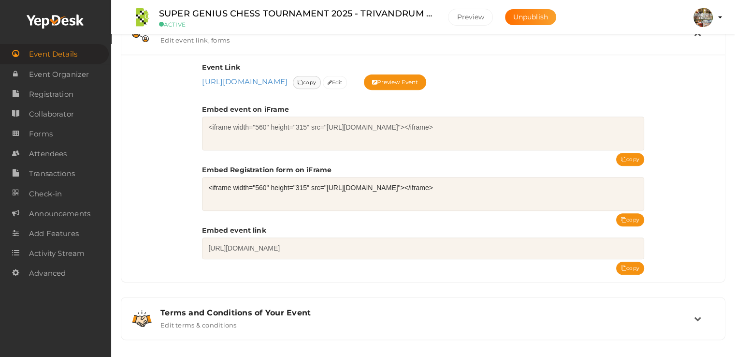
click at [316, 81] on span "copy" at bounding box center [307, 82] width 18 height 10
click at [316, 78] on span "copy" at bounding box center [307, 82] width 18 height 10
click at [364, 90] on button "Preview Event" at bounding box center [395, 81] width 63 height 15
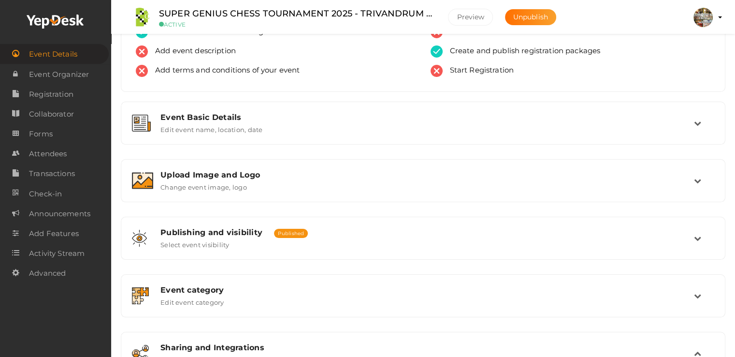
scroll to position [0, 0]
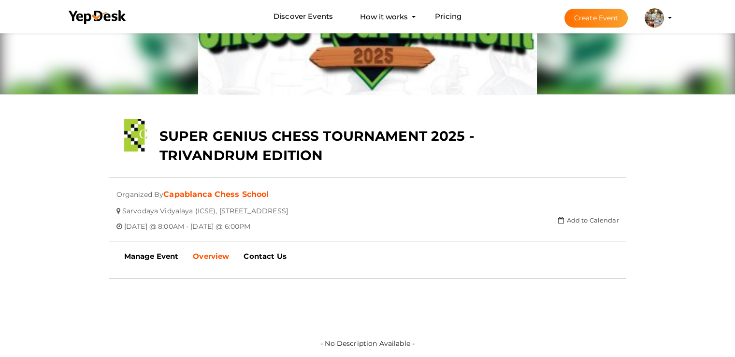
scroll to position [145, 0]
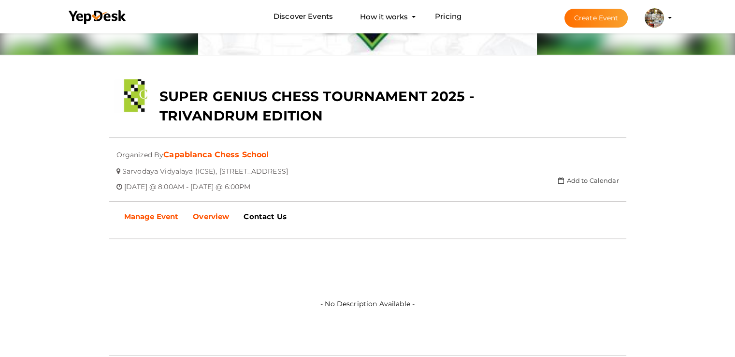
click at [161, 216] on b "Manage Event" at bounding box center [151, 216] width 55 height 9
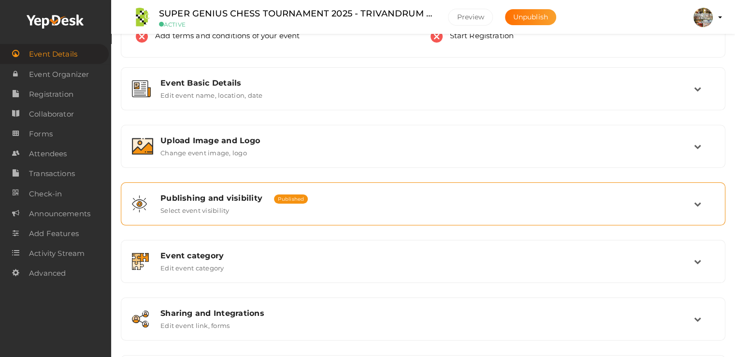
scroll to position [145, 0]
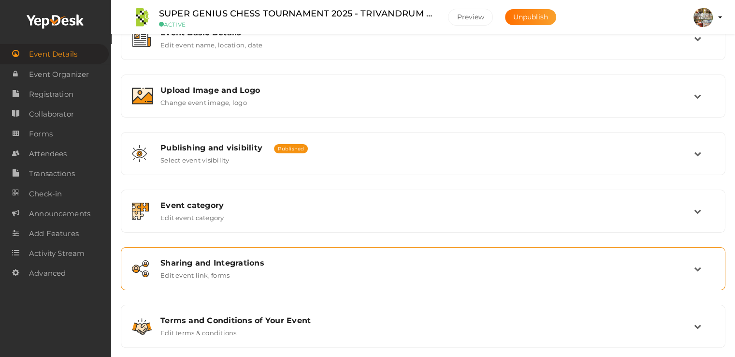
click at [230, 270] on div "Sharing and Integrations Edit event link, forms" at bounding box center [423, 268] width 541 height 21
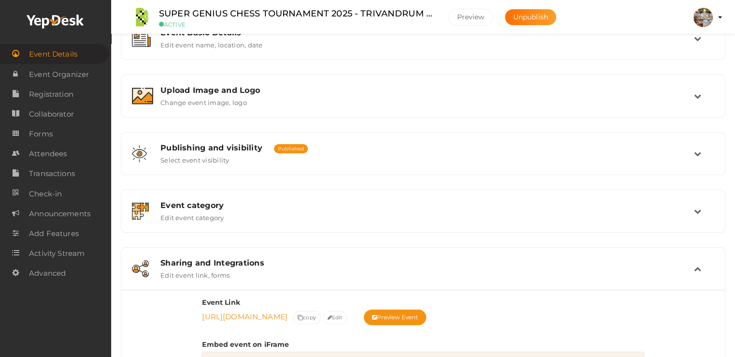
scroll to position [338, 0]
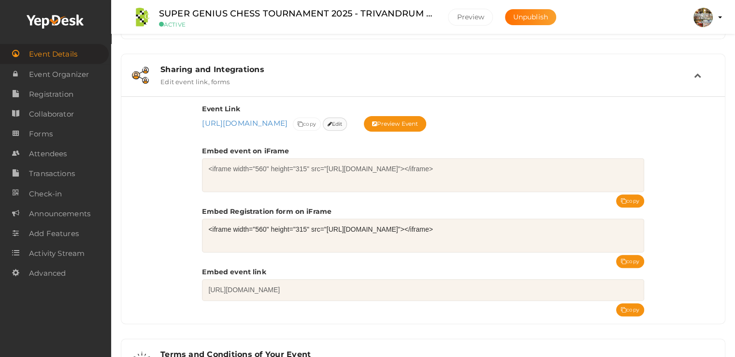
click at [343, 122] on span "Edit" at bounding box center [335, 124] width 15 height 10
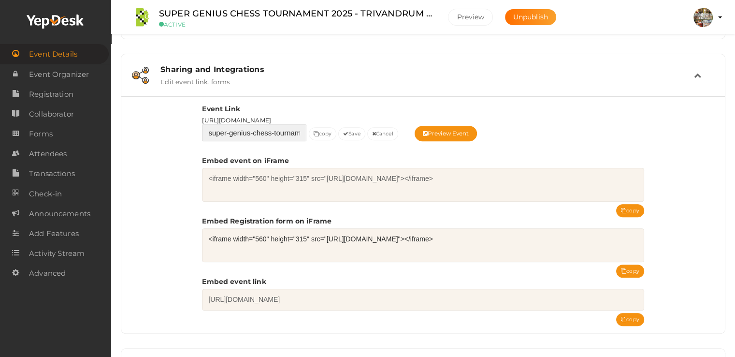
click at [292, 131] on input "super-genius-chess-tournament-2025-trivandrum-edition" at bounding box center [254, 132] width 104 height 17
click at [356, 134] on button "Save" at bounding box center [351, 133] width 27 height 13
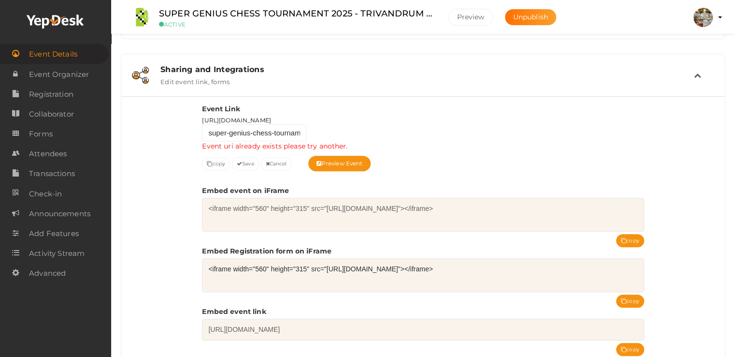
click at [234, 143] on p "Event uri already exists please try another." at bounding box center [423, 146] width 442 height 10
click at [336, 147] on p "Event uri already exists please try another." at bounding box center [423, 146] width 442 height 10
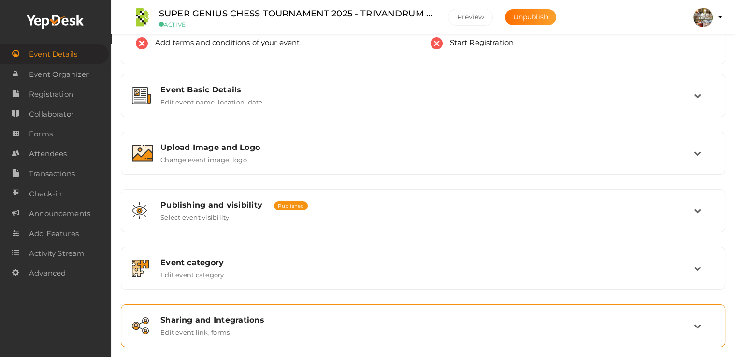
scroll to position [145, 0]
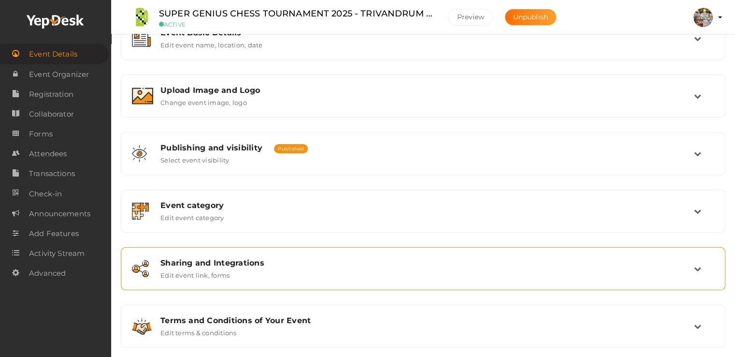
click at [230, 260] on div "Sharing and Integrations" at bounding box center [428, 262] width 534 height 9
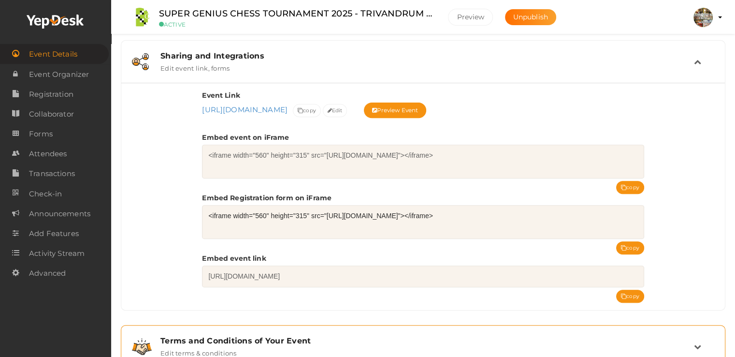
scroll to position [398, 0]
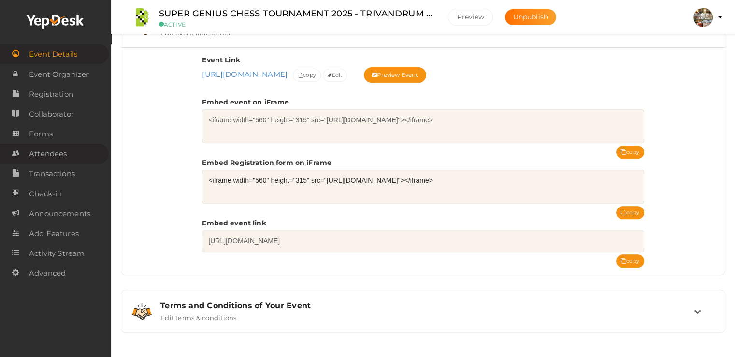
click at [43, 155] on span "Attendees" at bounding box center [48, 153] width 38 height 19
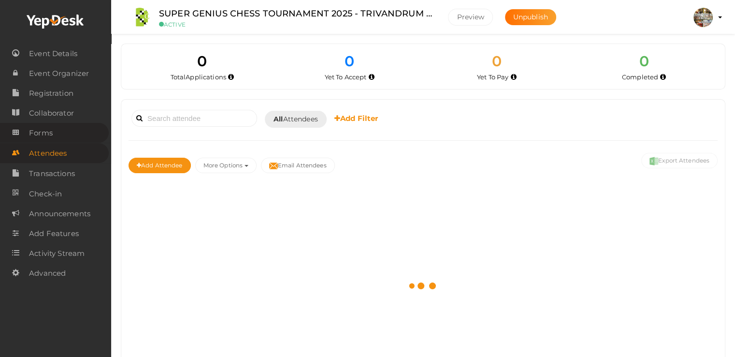
click at [46, 135] on span "Forms" at bounding box center [41, 132] width 24 height 19
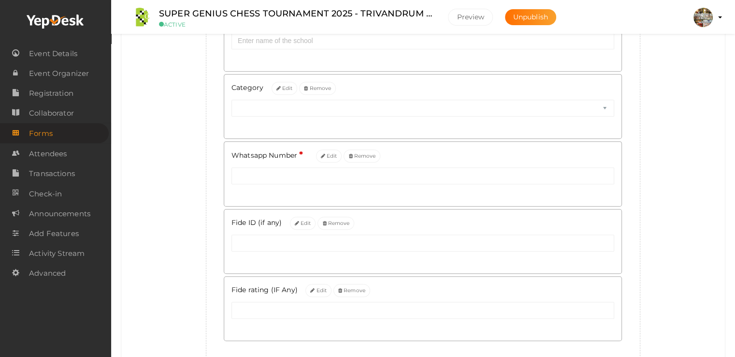
scroll to position [486, 0]
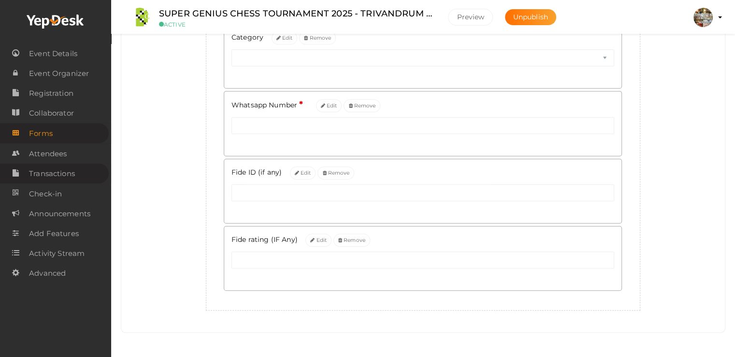
click at [43, 168] on span "Transactions" at bounding box center [52, 173] width 46 height 19
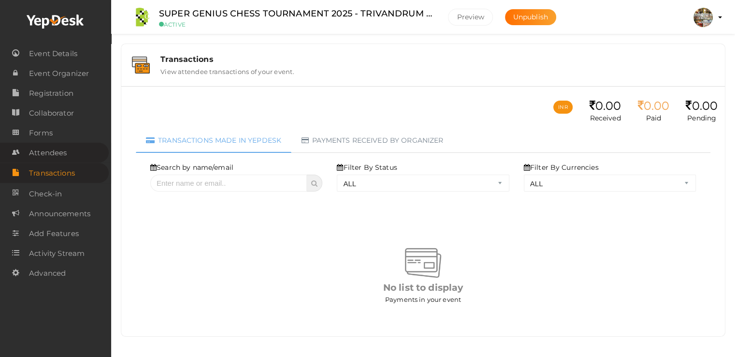
click at [52, 154] on span "Attendees" at bounding box center [48, 152] width 38 height 19
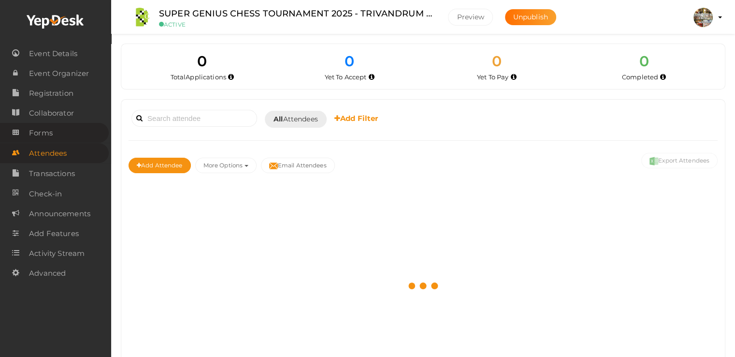
click at [54, 134] on link "Forms" at bounding box center [54, 133] width 109 height 20
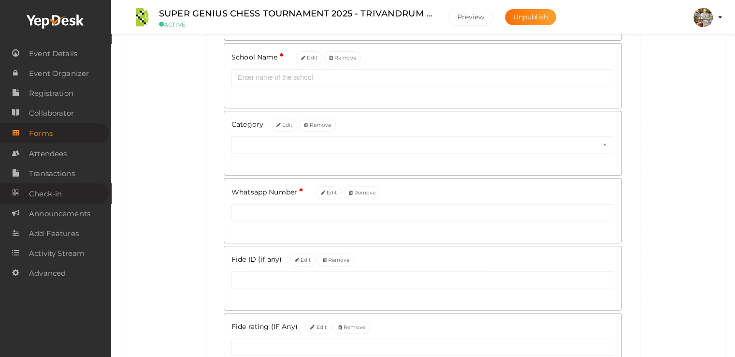
scroll to position [341, 0]
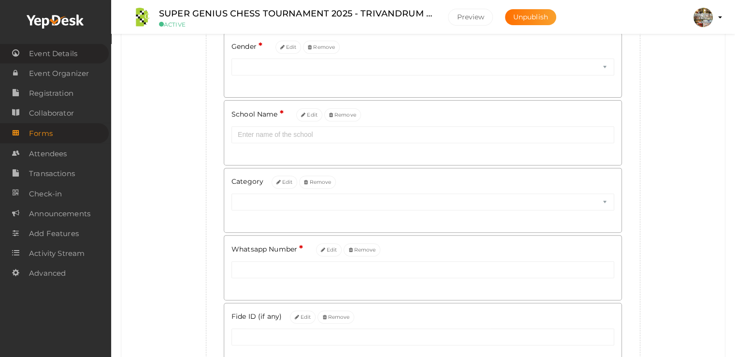
click at [56, 55] on span "Event Details" at bounding box center [53, 53] width 48 height 19
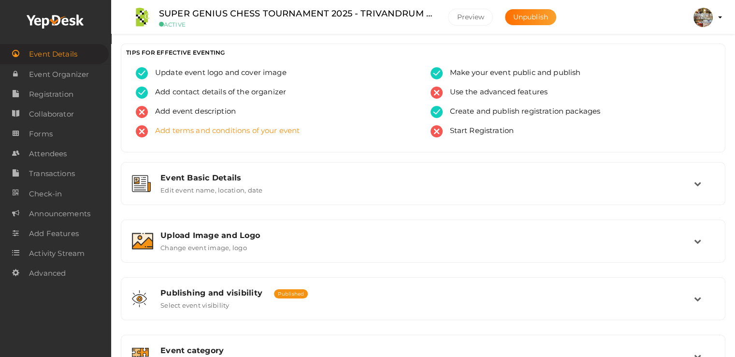
click at [272, 128] on span "Add terms and conditions of your event" at bounding box center [224, 131] width 152 height 12
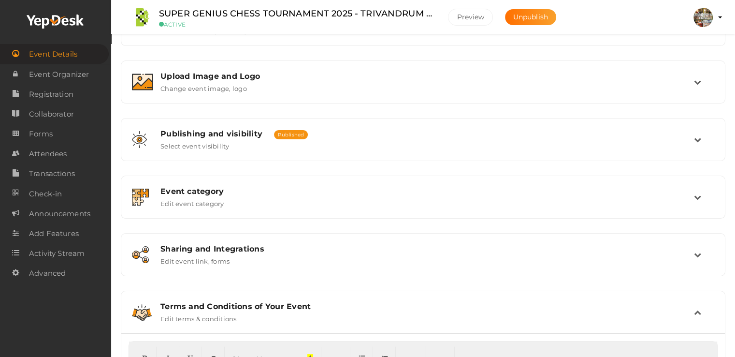
click at [280, 297] on div "Terms and Conditions of Your Event Edit terms & conditions" at bounding box center [423, 312] width 594 height 32
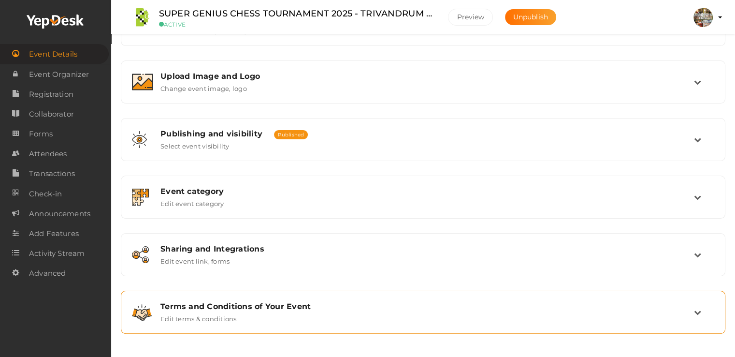
click at [699, 308] on icon at bounding box center [697, 311] width 7 height 7
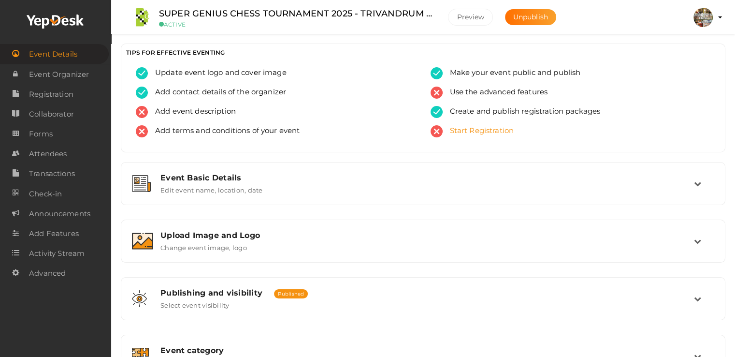
click at [456, 131] on span "Start Registration" at bounding box center [479, 131] width 72 height 12
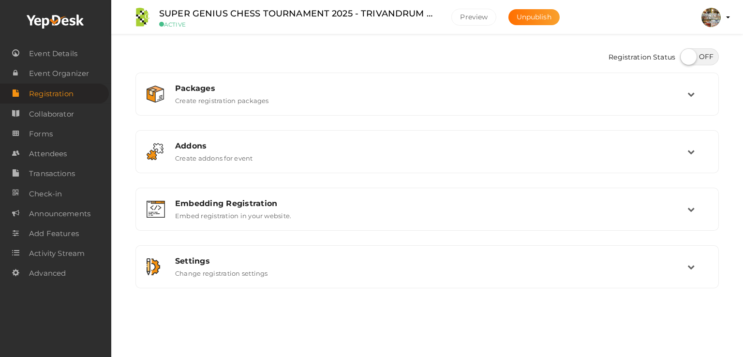
click at [688, 59] on label at bounding box center [699, 56] width 39 height 17
click at [686, 57] on input "checkbox" at bounding box center [683, 53] width 6 height 6
checkbox input "true"
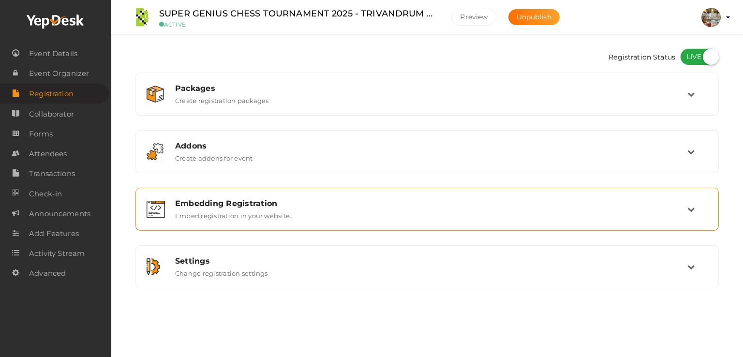
click at [479, 205] on div "Embedding Registration" at bounding box center [431, 203] width 512 height 9
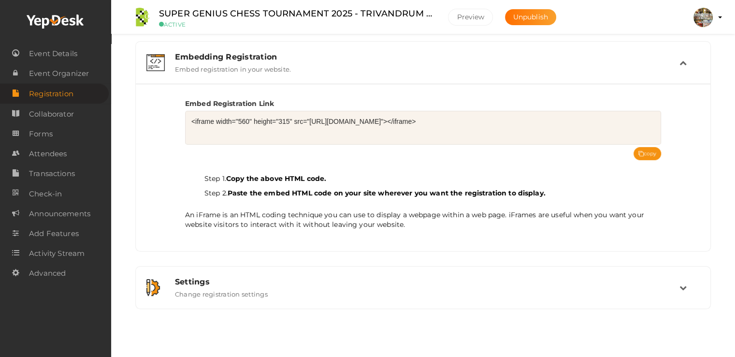
scroll to position [146, 0]
click at [317, 278] on div "Settings" at bounding box center [427, 282] width 505 height 9
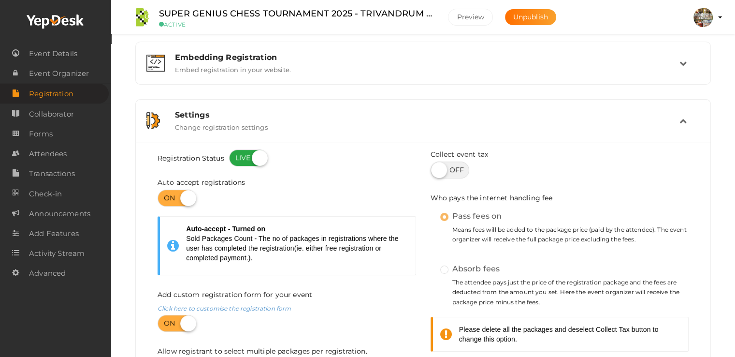
scroll to position [0, 0]
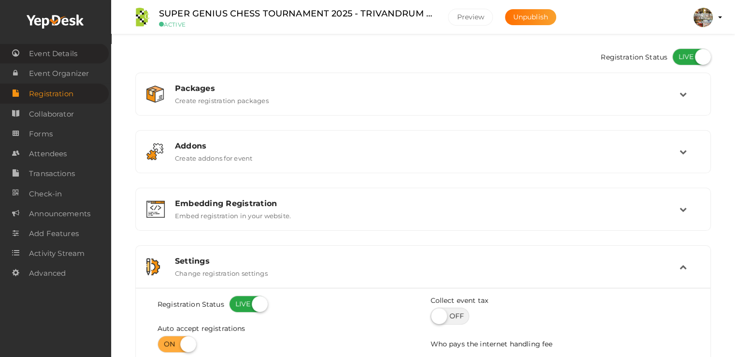
click at [46, 50] on span "Event Details" at bounding box center [53, 53] width 48 height 19
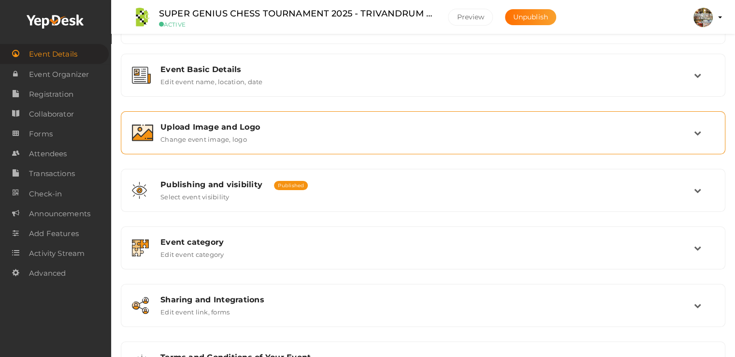
scroll to position [159, 0]
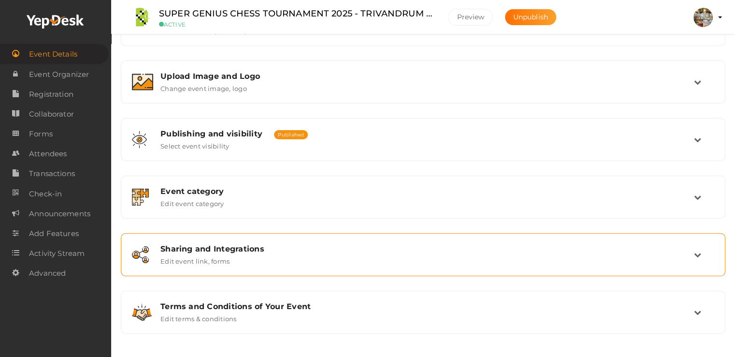
click at [289, 260] on div "Sharing and Integrations Edit event link, forms" at bounding box center [423, 254] width 541 height 21
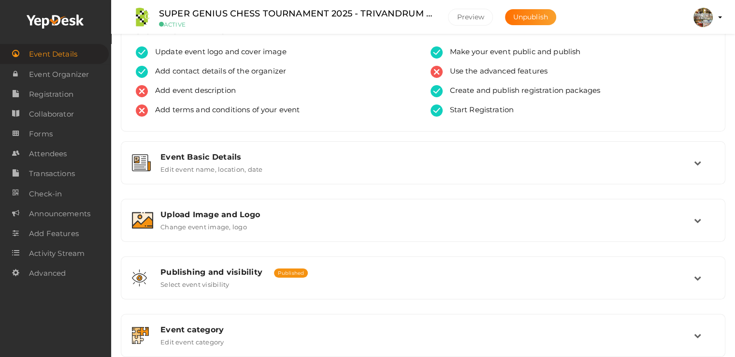
scroll to position [0, 0]
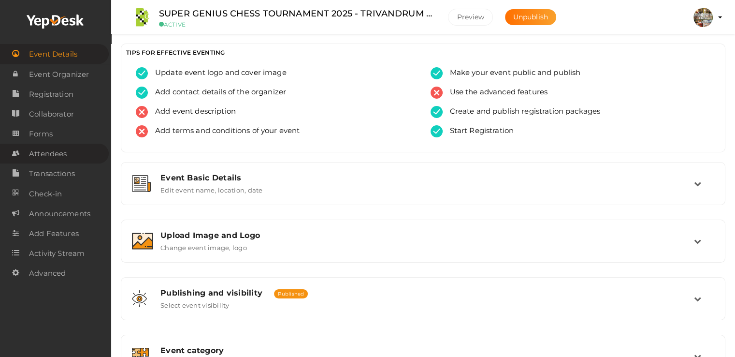
click at [41, 157] on span "Attendees" at bounding box center [48, 153] width 38 height 19
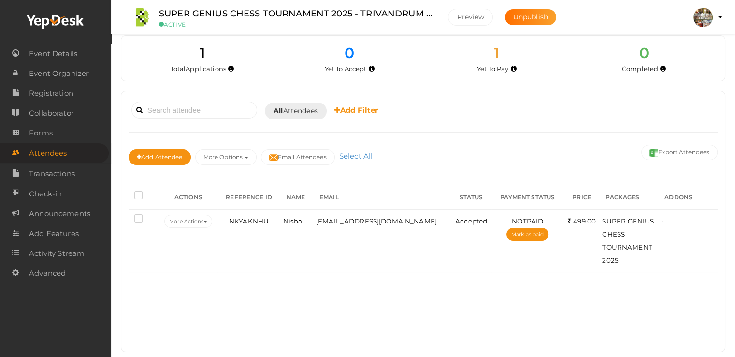
scroll to position [22, 0]
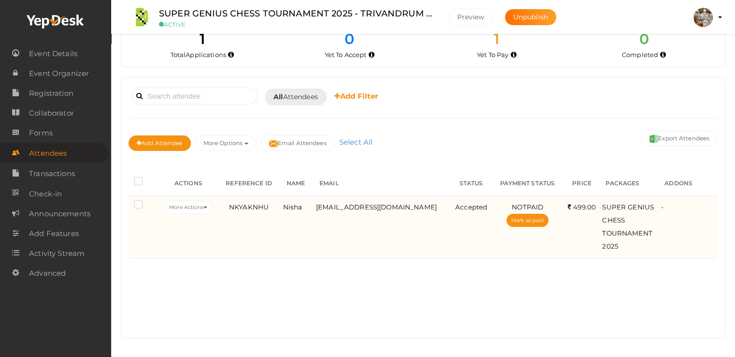
click at [141, 204] on label at bounding box center [140, 206] width 12 height 10
click at [125, 203] on input "checkbox" at bounding box center [125, 203] width 0 height 0
